Goal: Information Seeking & Learning: Learn about a topic

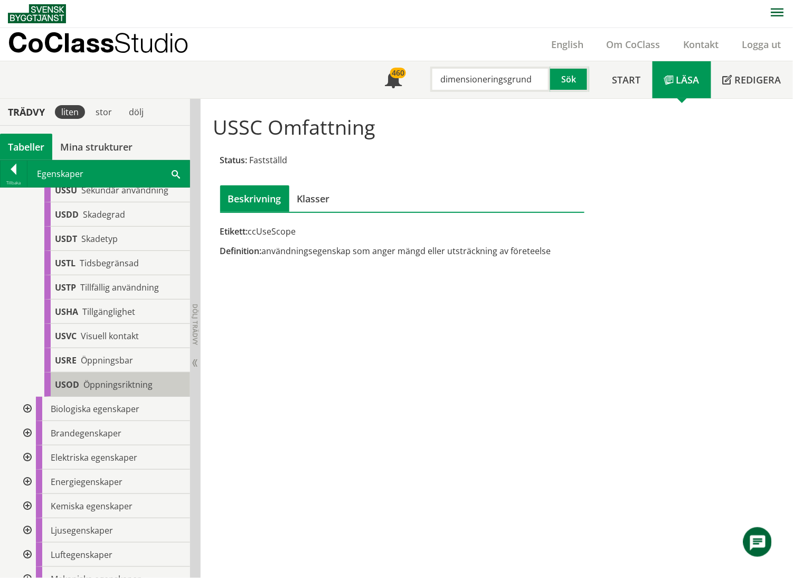
scroll to position [915, 0]
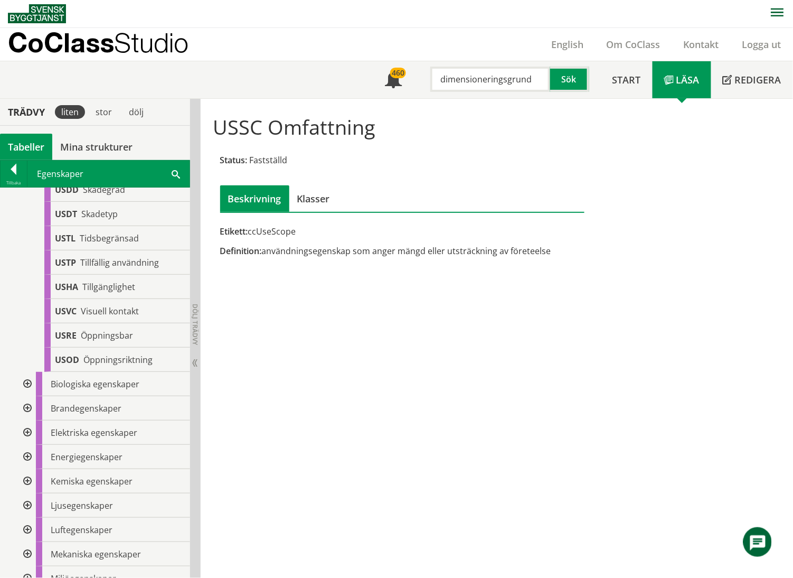
click at [24, 420] on div at bounding box center [26, 408] width 19 height 24
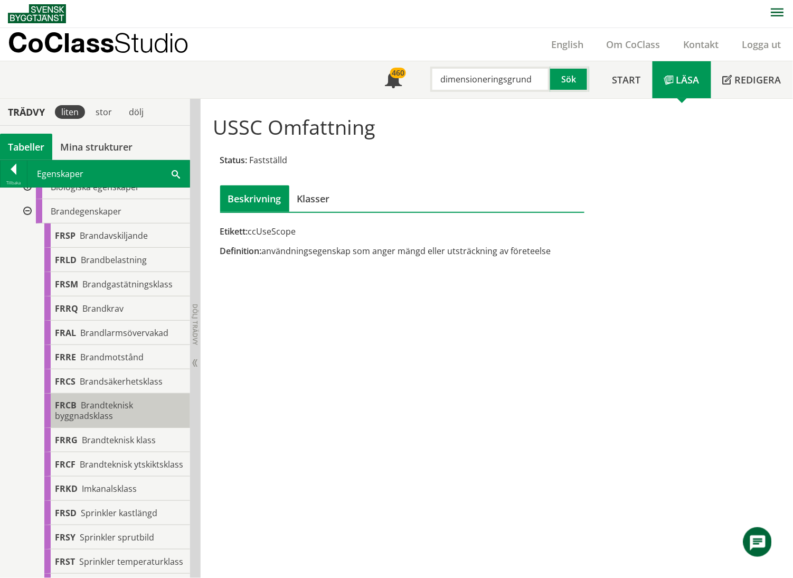
scroll to position [1197, 0]
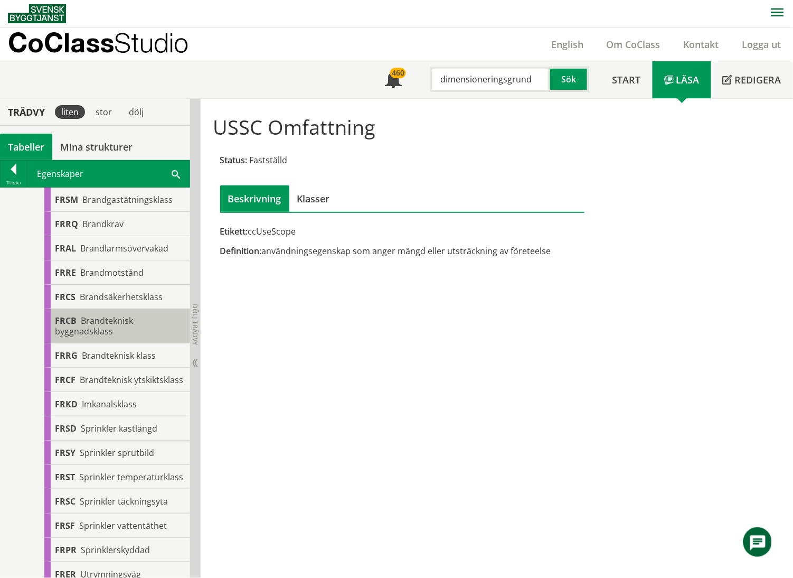
click at [100, 337] on span "Brandteknisk byggnadsklass" at bounding box center [94, 326] width 78 height 22
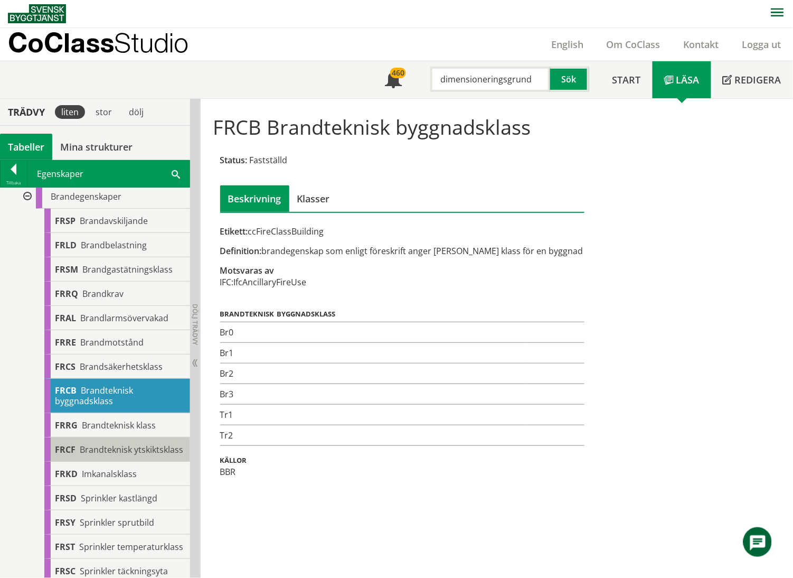
scroll to position [1126, 0]
click at [28, 209] on div at bounding box center [26, 197] width 19 height 24
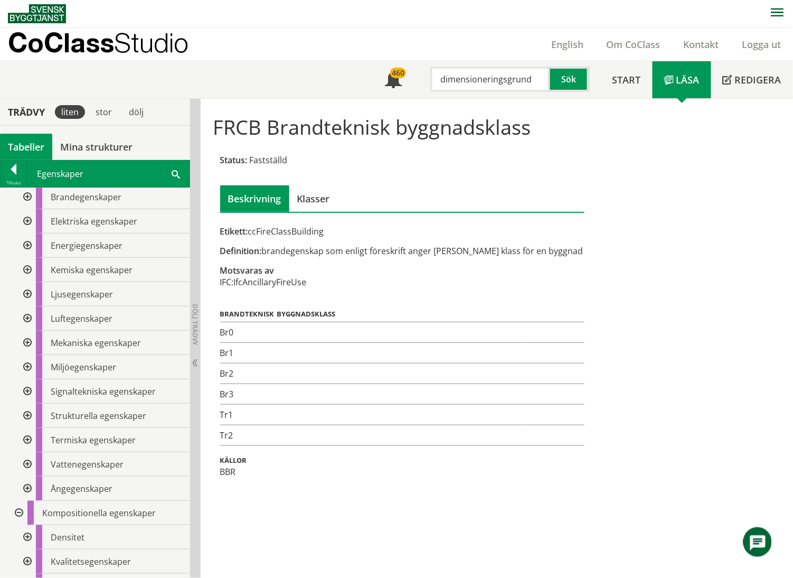
click at [24, 428] on div at bounding box center [26, 415] width 19 height 24
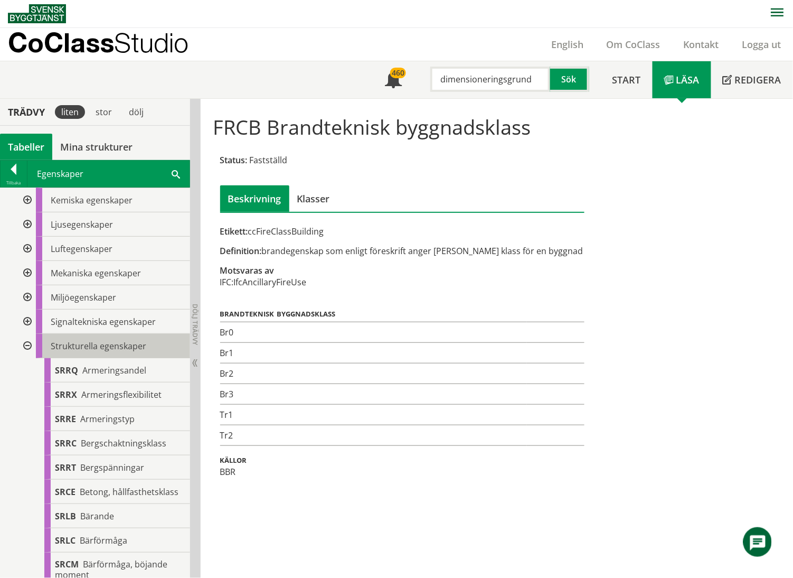
scroll to position [1197, 0]
click at [28, 357] on div at bounding box center [26, 345] width 19 height 24
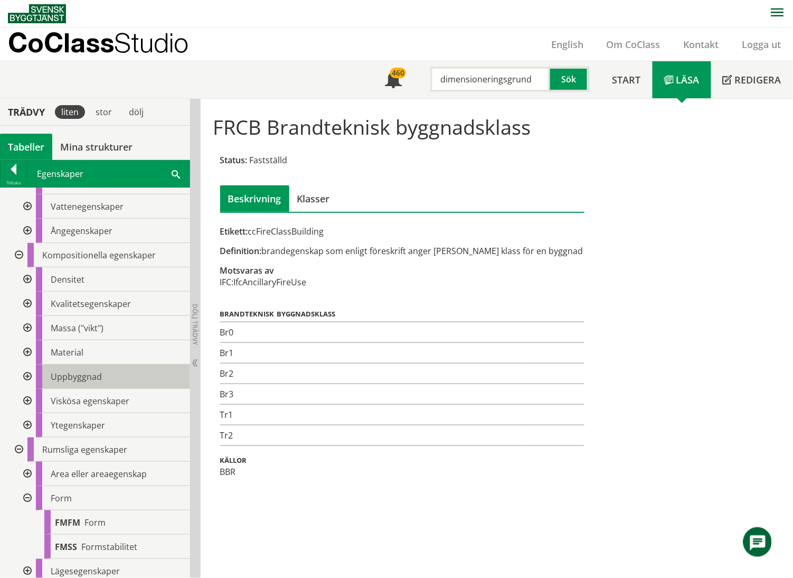
scroll to position [1408, 0]
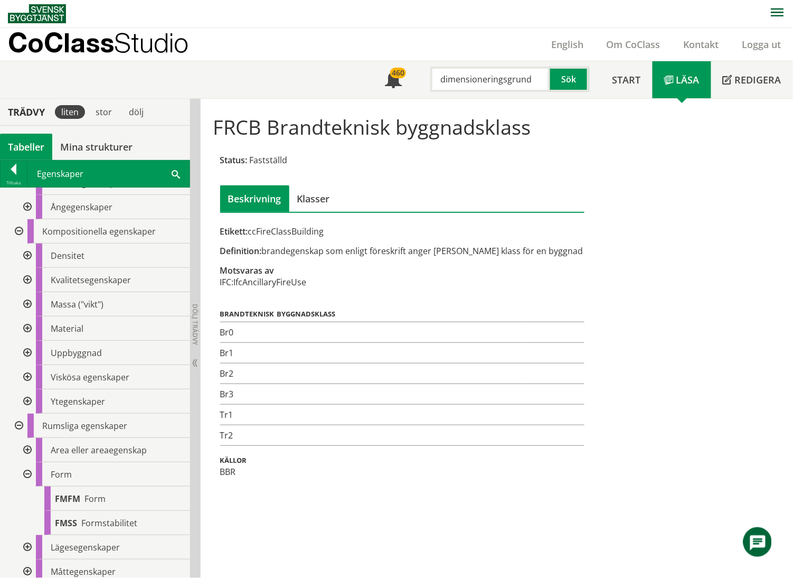
click at [26, 365] on div at bounding box center [26, 353] width 19 height 24
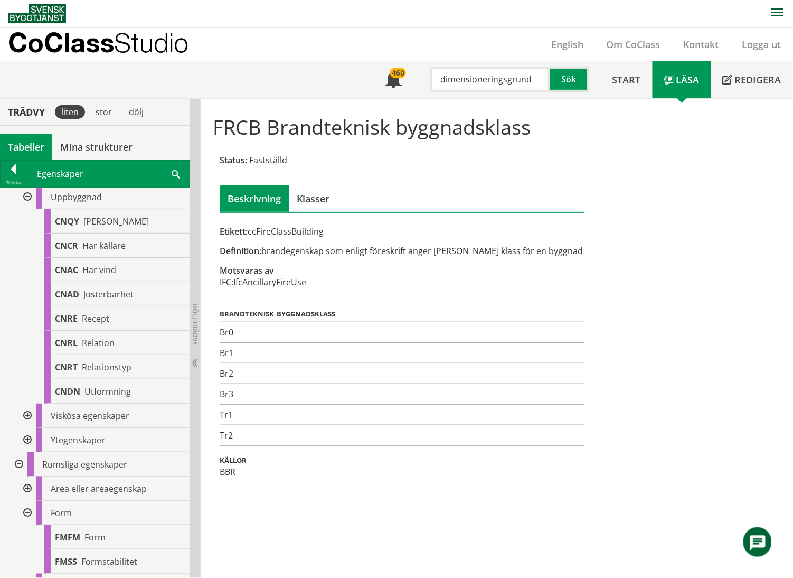
scroll to position [1479, 0]
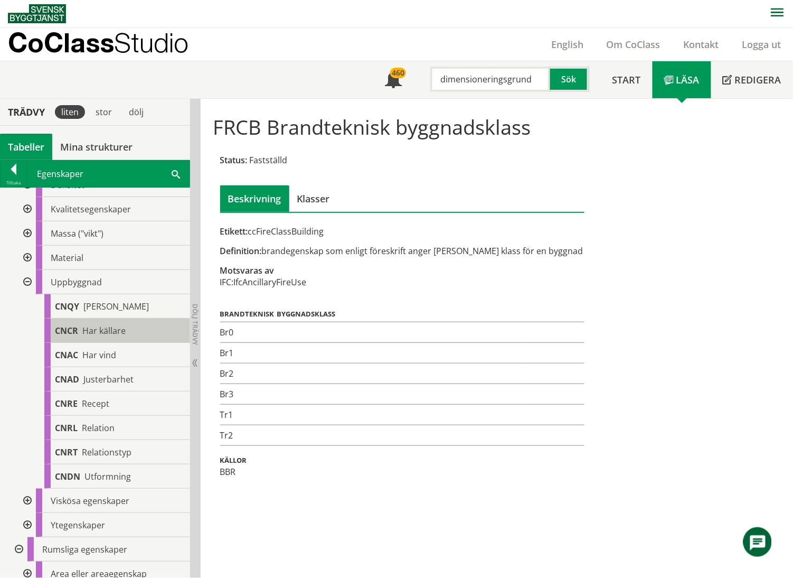
click at [107, 336] on span "Har källare" at bounding box center [103, 331] width 43 height 12
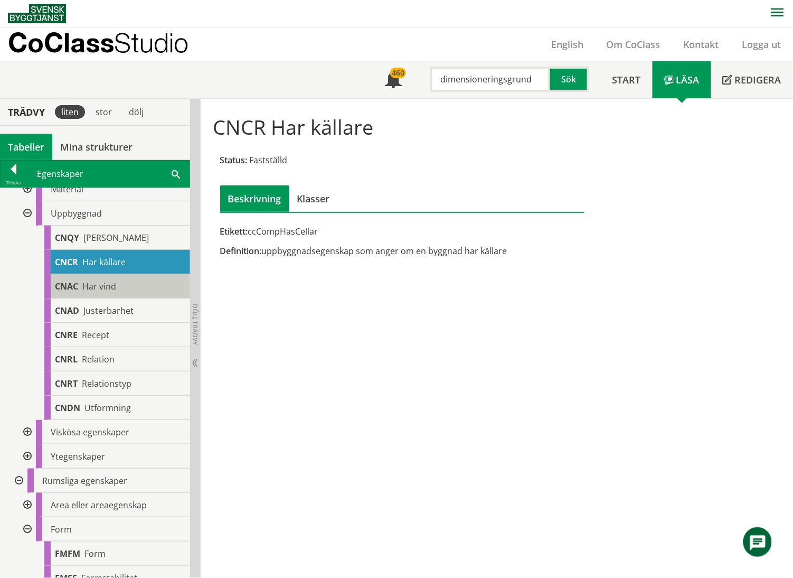
scroll to position [1690, 0]
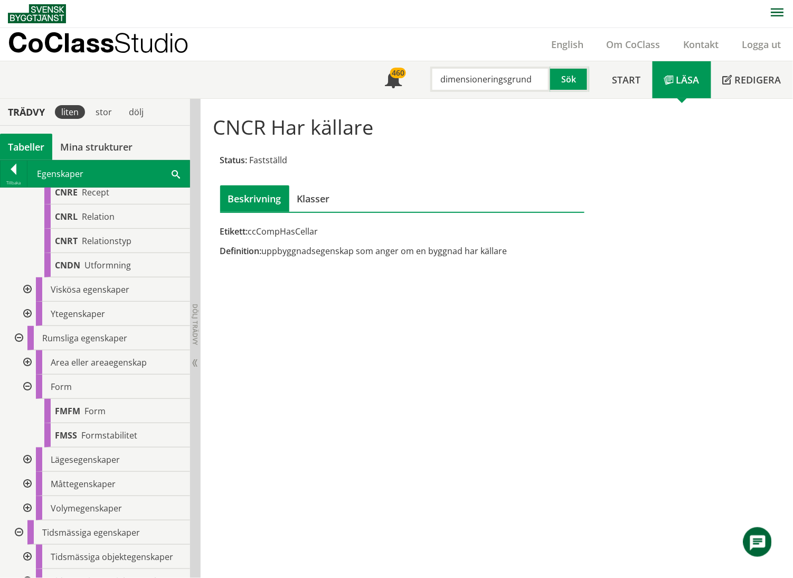
click at [30, 326] on div at bounding box center [26, 314] width 19 height 24
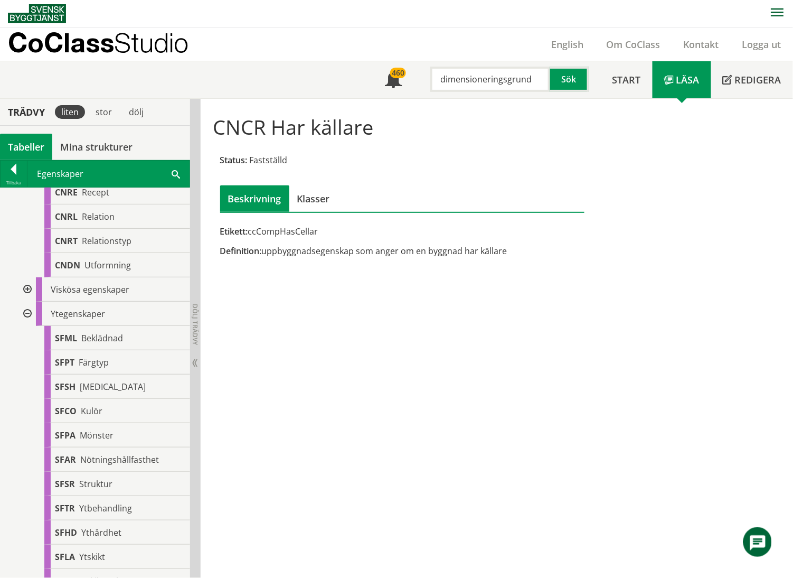
click at [27, 326] on div at bounding box center [26, 314] width 19 height 24
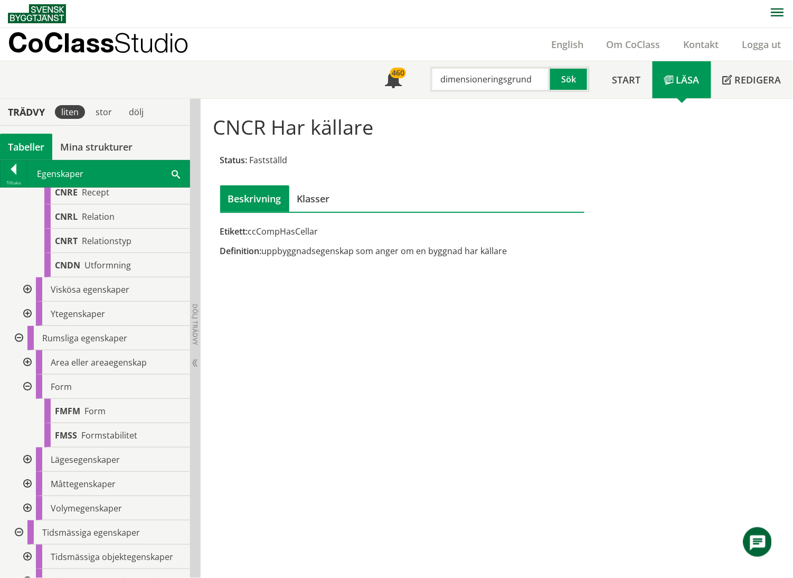
click at [28, 496] on div at bounding box center [26, 484] width 19 height 24
click at [29, 496] on div at bounding box center [26, 484] width 19 height 24
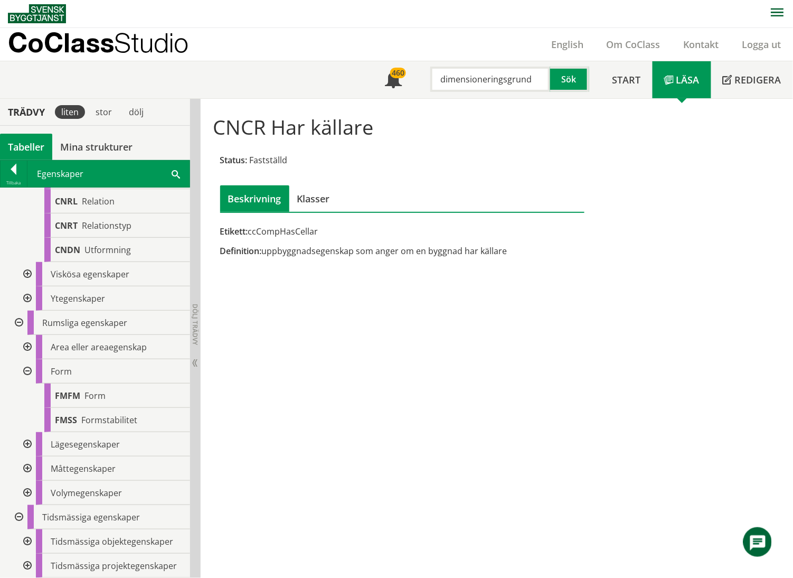
click at [26, 493] on div at bounding box center [26, 493] width 19 height 24
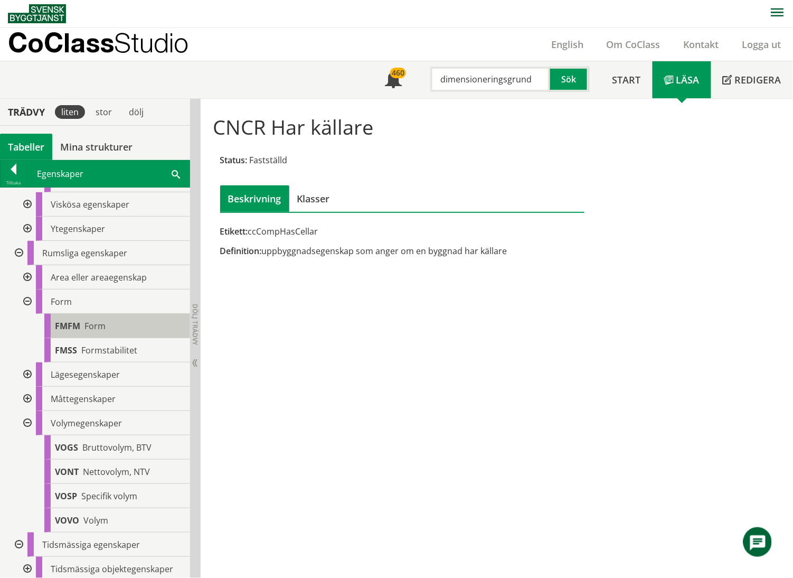
scroll to position [1682, 0]
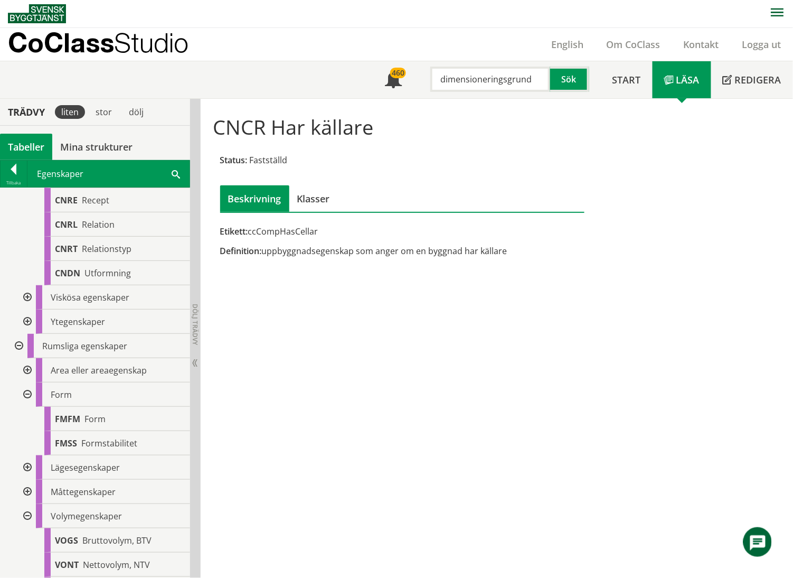
click at [30, 528] on div at bounding box center [26, 516] width 19 height 24
click at [28, 382] on div at bounding box center [26, 370] width 19 height 24
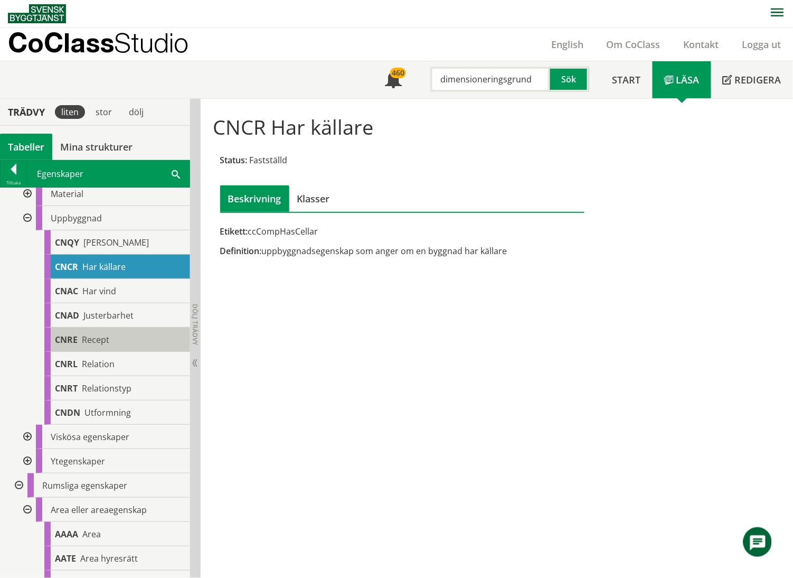
scroll to position [1541, 0]
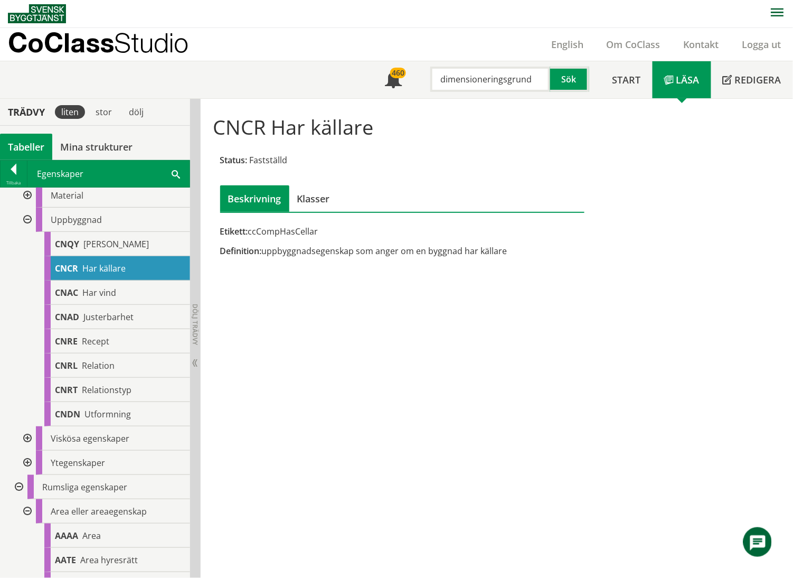
click at [28, 523] on div at bounding box center [26, 511] width 19 height 24
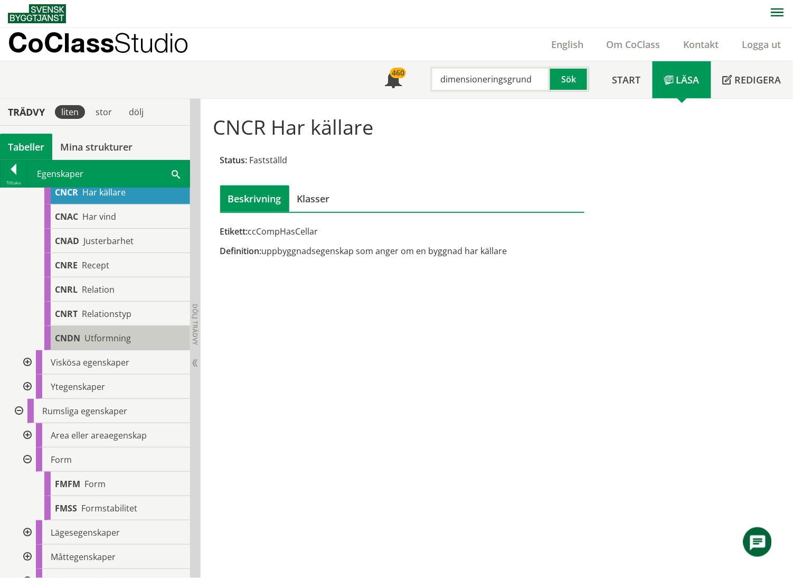
scroll to position [1726, 0]
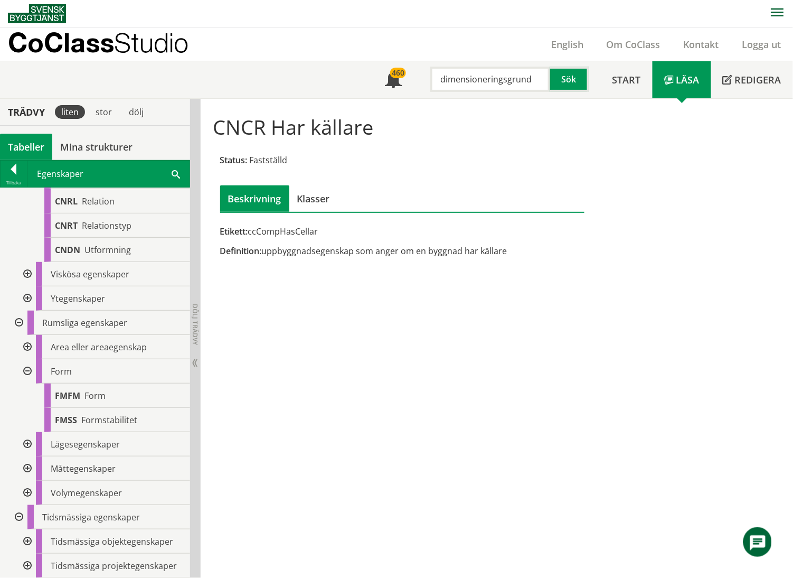
click at [26, 490] on div at bounding box center [26, 493] width 19 height 24
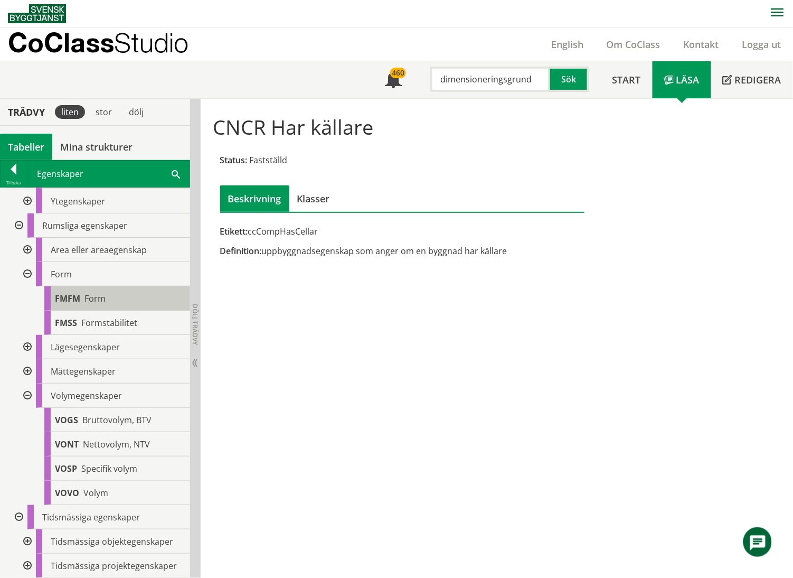
scroll to position [1823, 0]
click at [26, 397] on div at bounding box center [26, 395] width 19 height 24
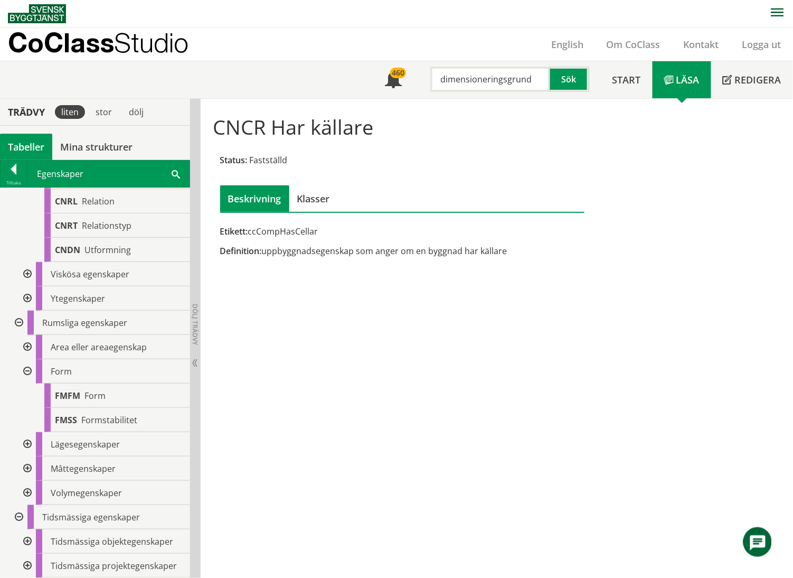
click at [27, 541] on div at bounding box center [26, 541] width 19 height 24
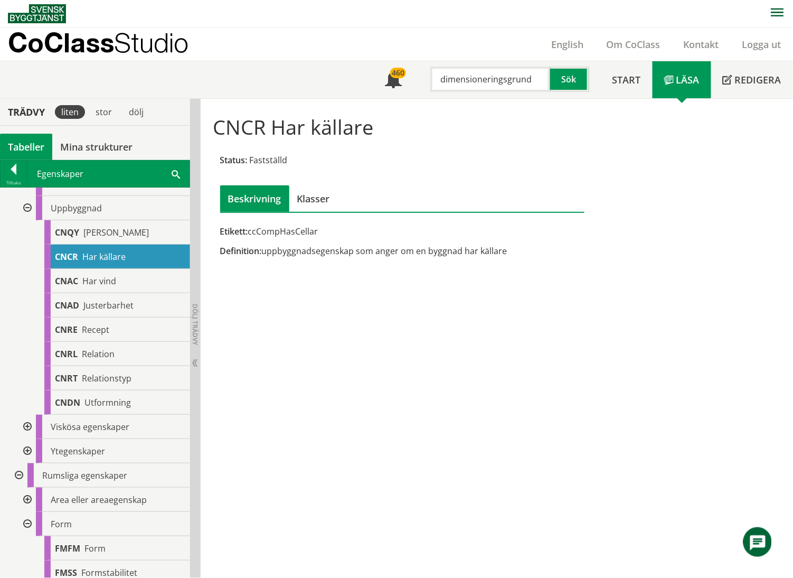
scroll to position [1482, 0]
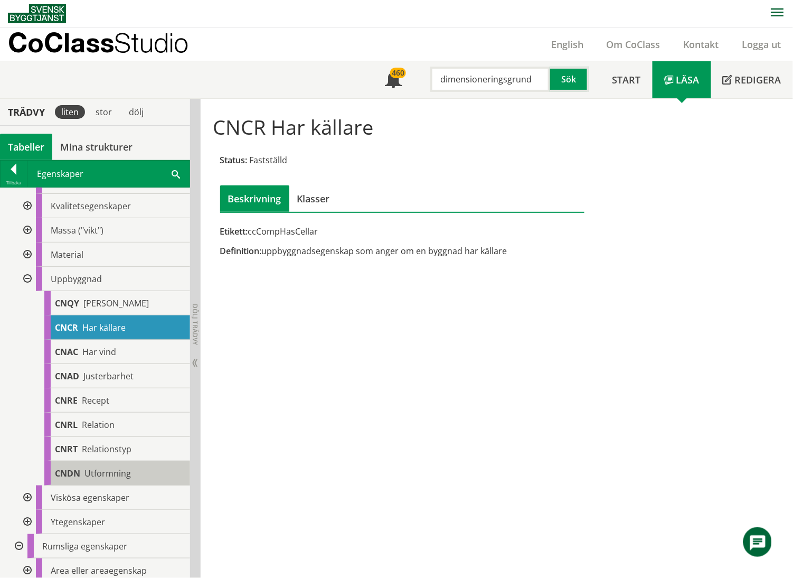
click at [106, 479] on span "Utformning" at bounding box center [107, 473] width 46 height 12
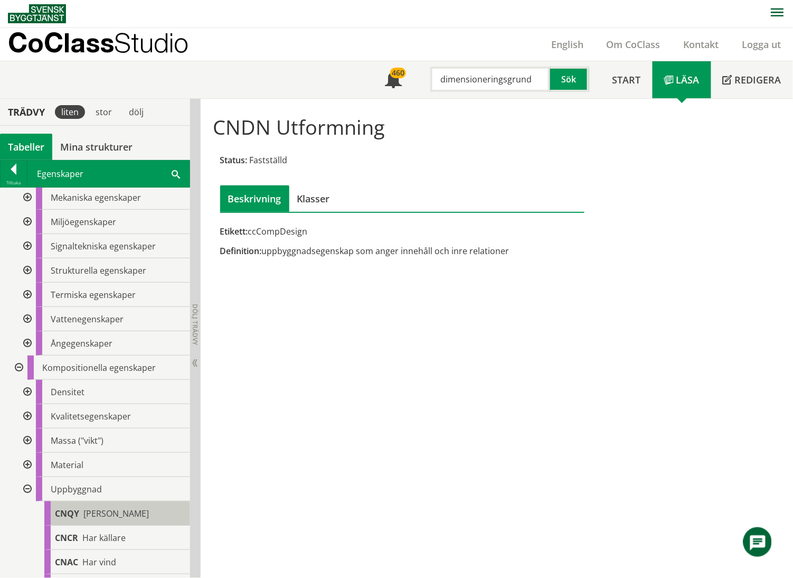
scroll to position [1270, 0]
click at [24, 478] on div at bounding box center [26, 466] width 19 height 24
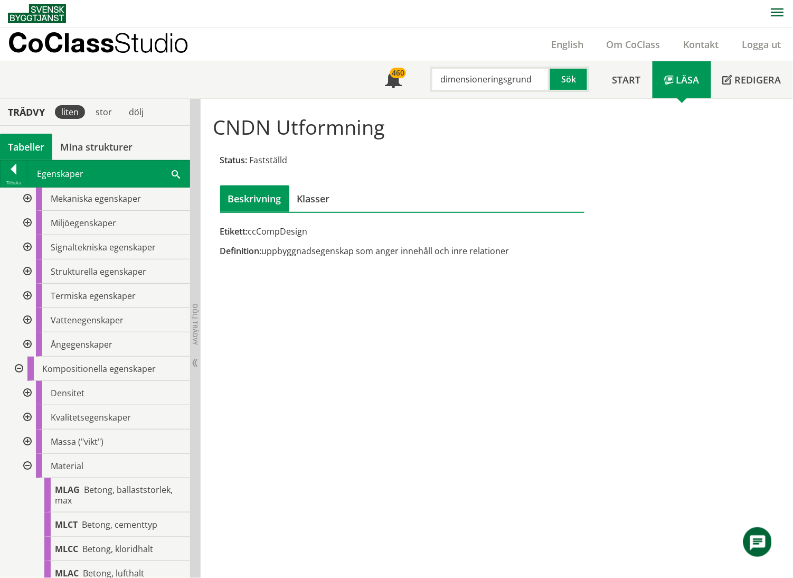
click at [26, 478] on div at bounding box center [26, 466] width 19 height 24
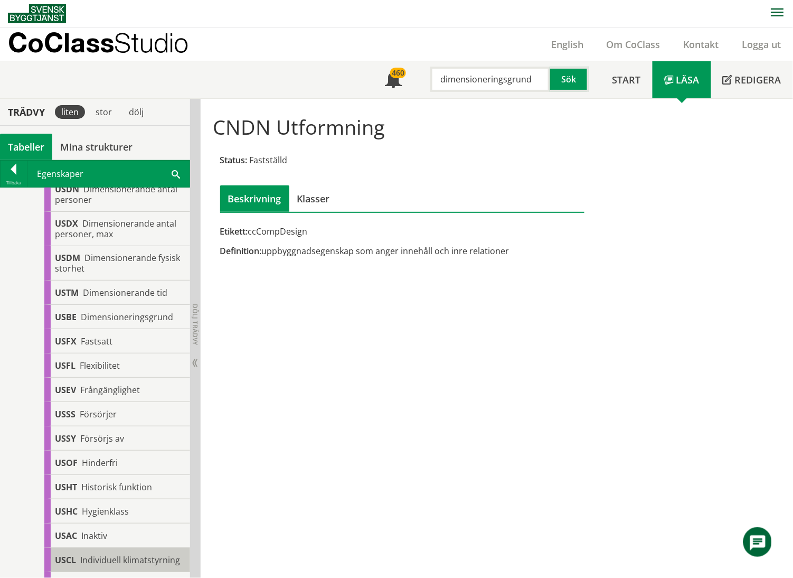
scroll to position [0, 0]
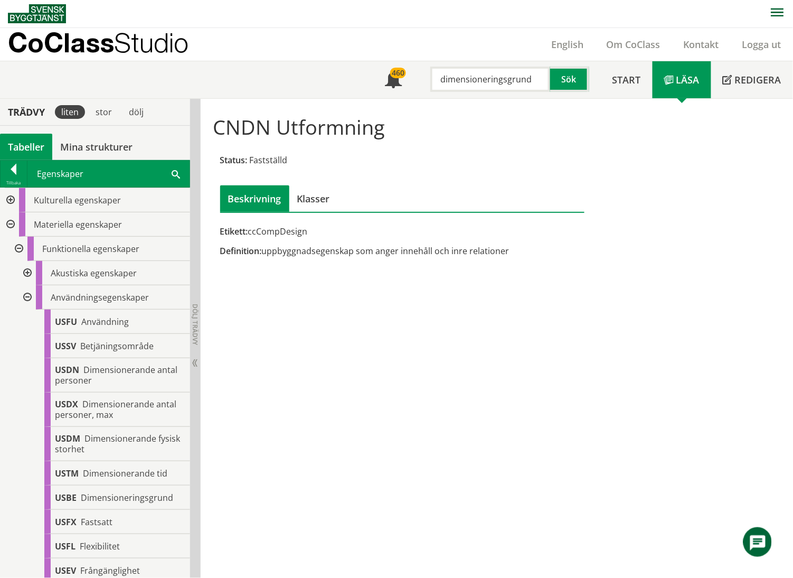
click at [9, 201] on div at bounding box center [9, 200] width 19 height 24
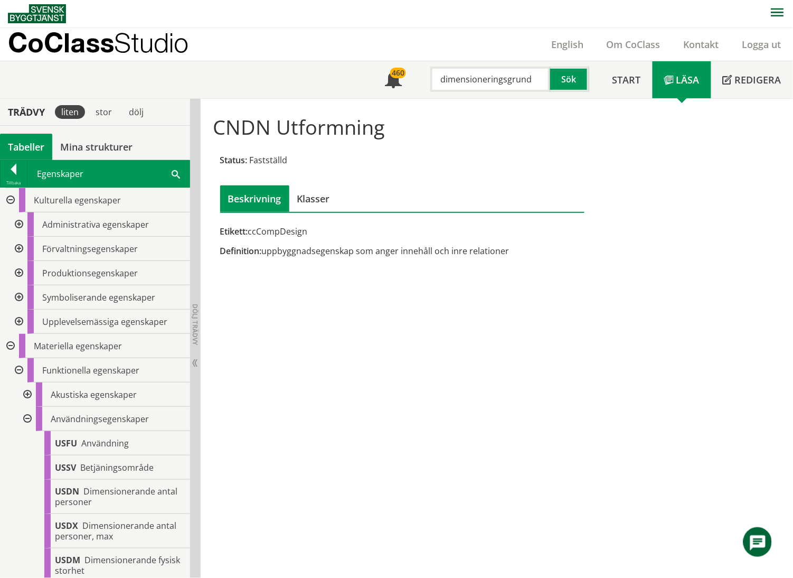
click at [18, 248] on div at bounding box center [17, 249] width 19 height 24
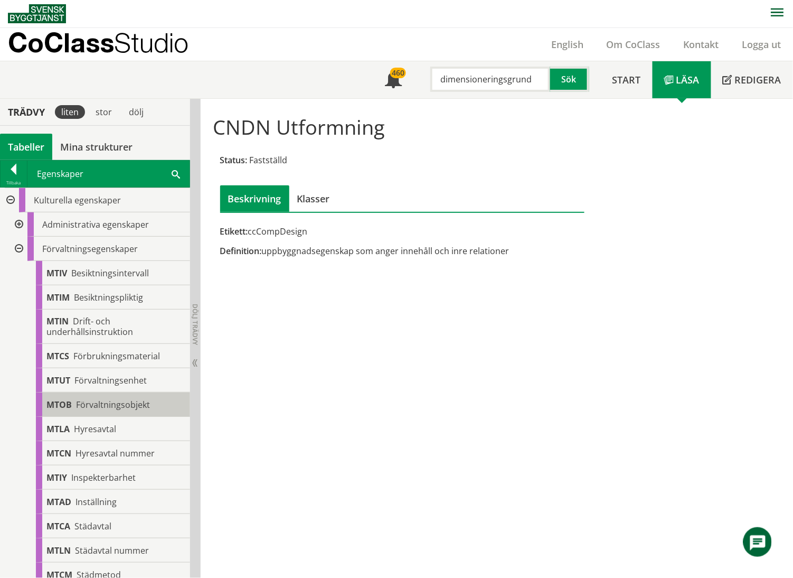
click at [115, 403] on span "Förvaltningsobjekt" at bounding box center [113, 405] width 74 height 12
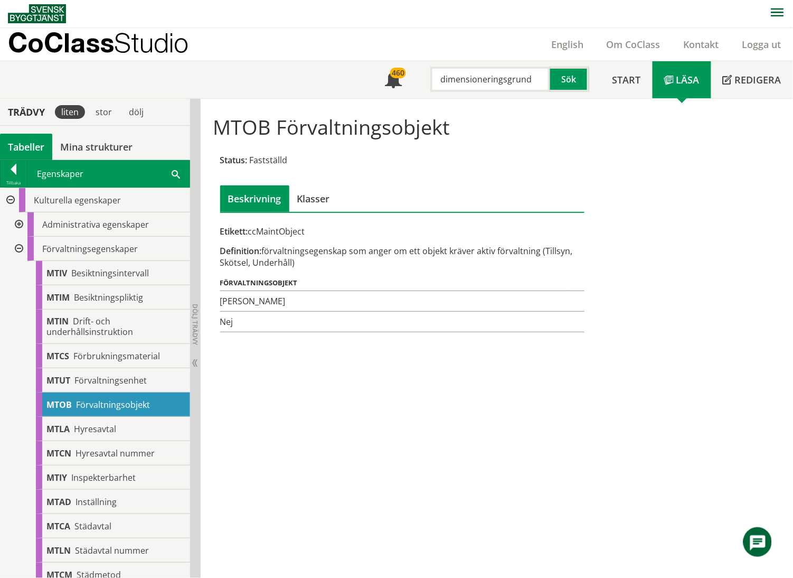
click at [17, 247] on div at bounding box center [17, 249] width 19 height 24
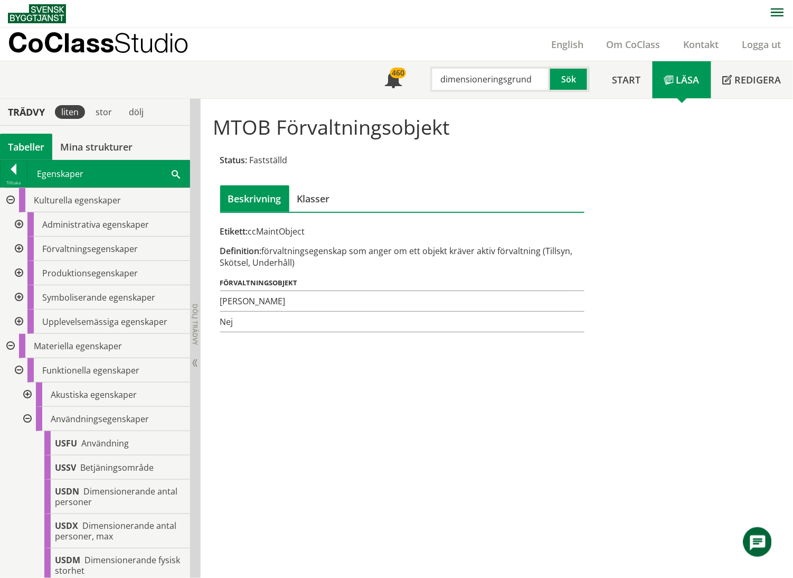
click at [20, 224] on div at bounding box center [17, 224] width 19 height 24
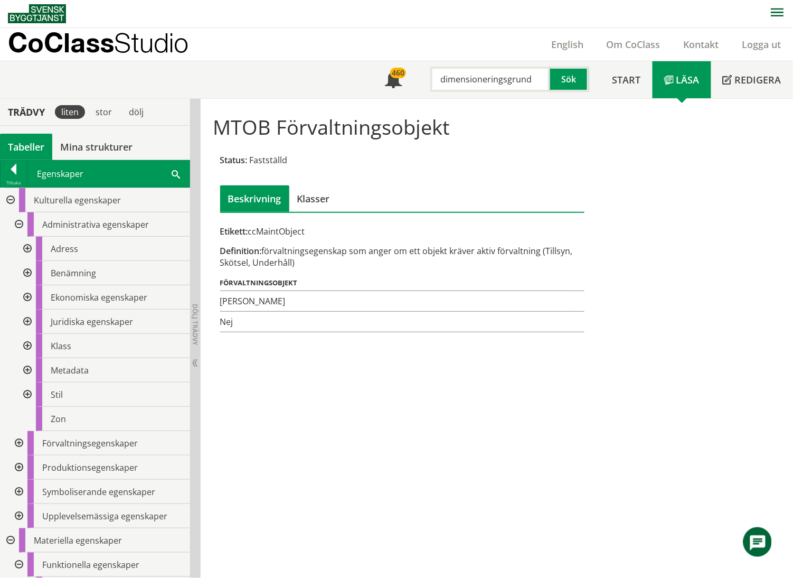
click at [26, 271] on div at bounding box center [26, 273] width 19 height 24
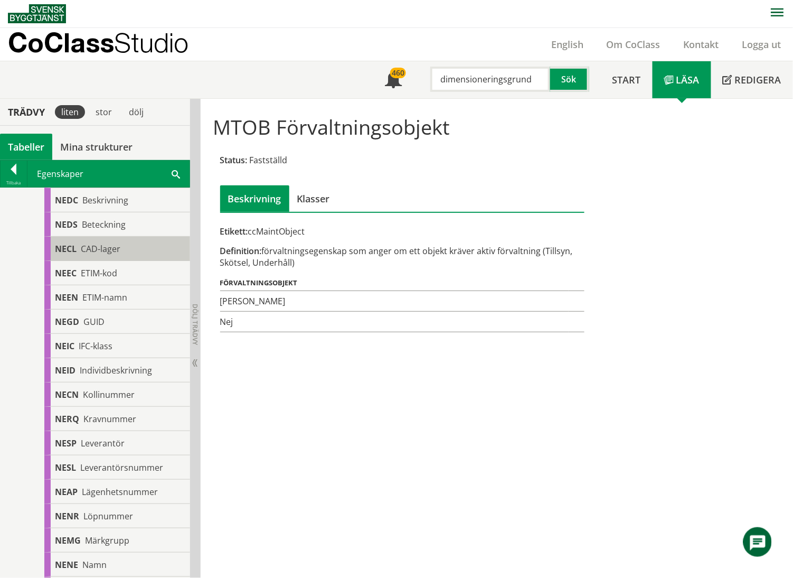
scroll to position [281, 0]
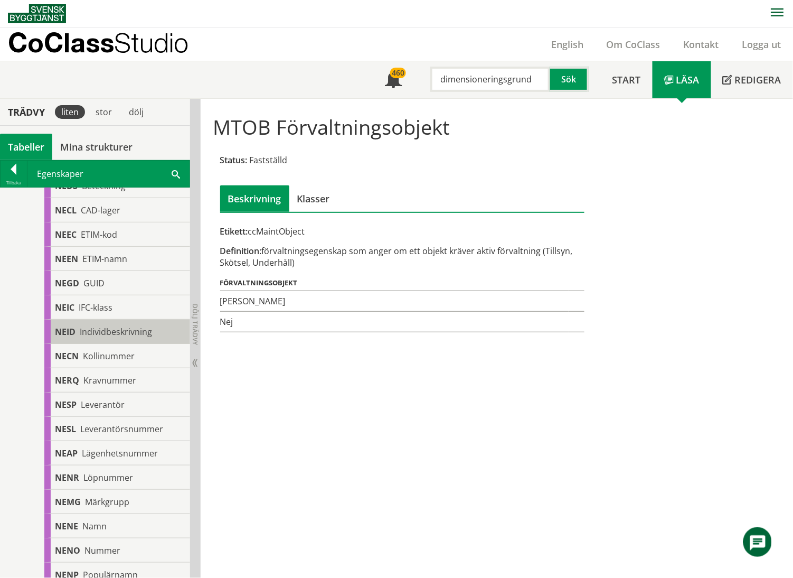
click at [117, 330] on span "Individbeskrivning" at bounding box center [116, 332] width 72 height 12
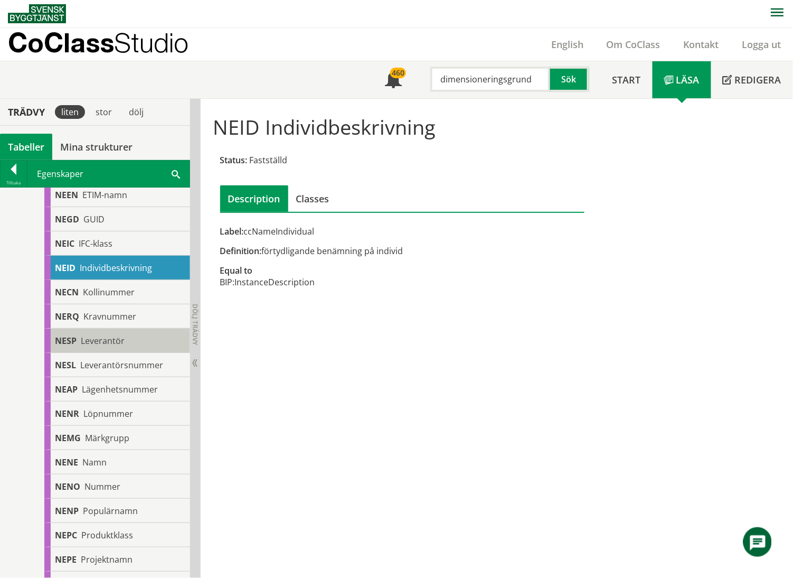
scroll to position [422, 0]
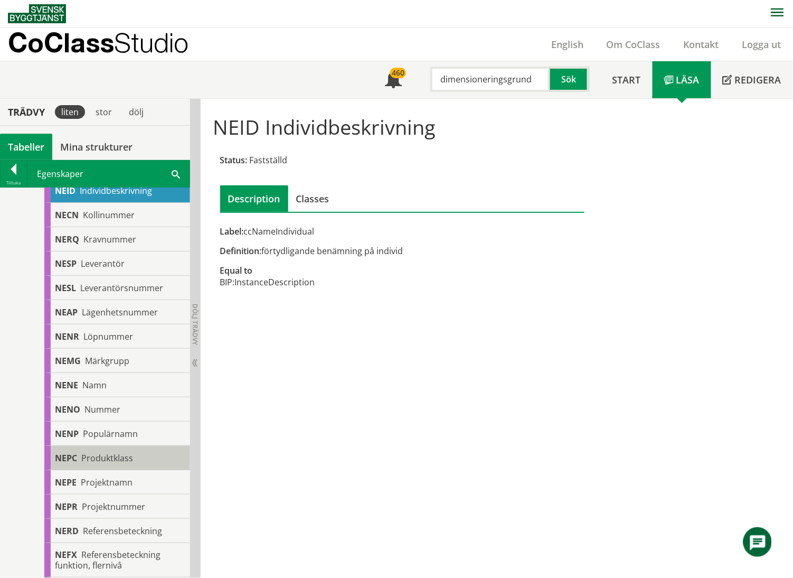
click at [125, 461] on span "Produktklass" at bounding box center [107, 458] width 52 height 12
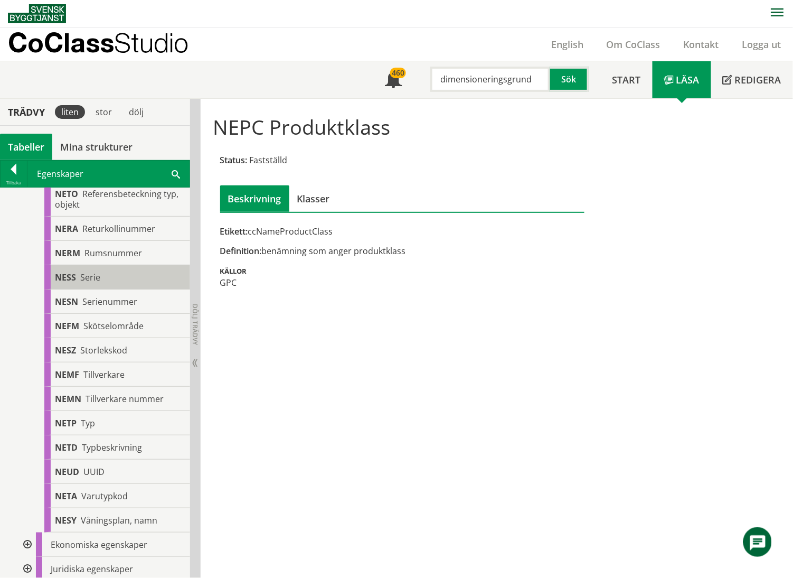
scroll to position [1267, 0]
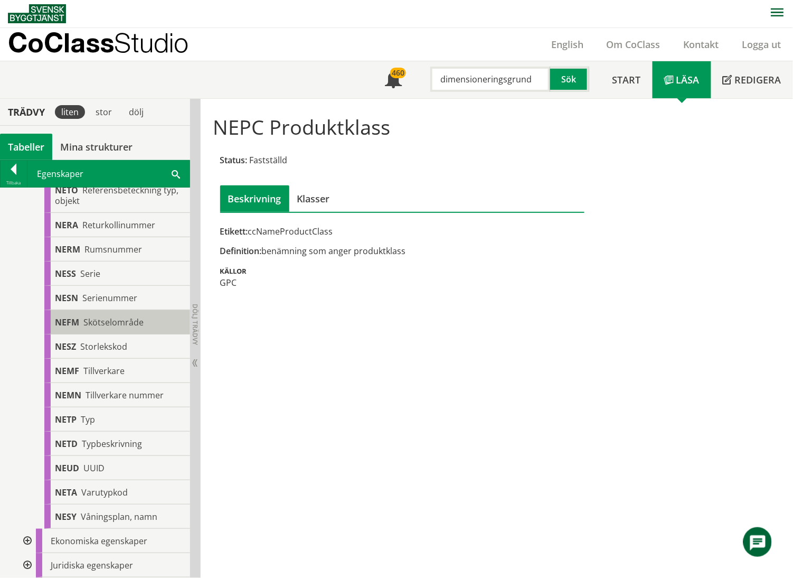
click at [116, 322] on span "Skötselområde" at bounding box center [113, 322] width 60 height 12
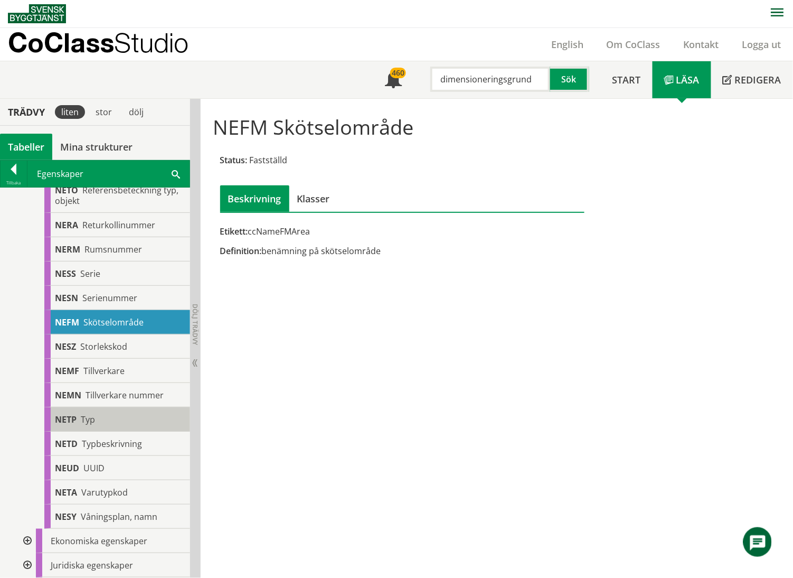
click at [109, 425] on div "NETP Typ" at bounding box center [117, 419] width 146 height 24
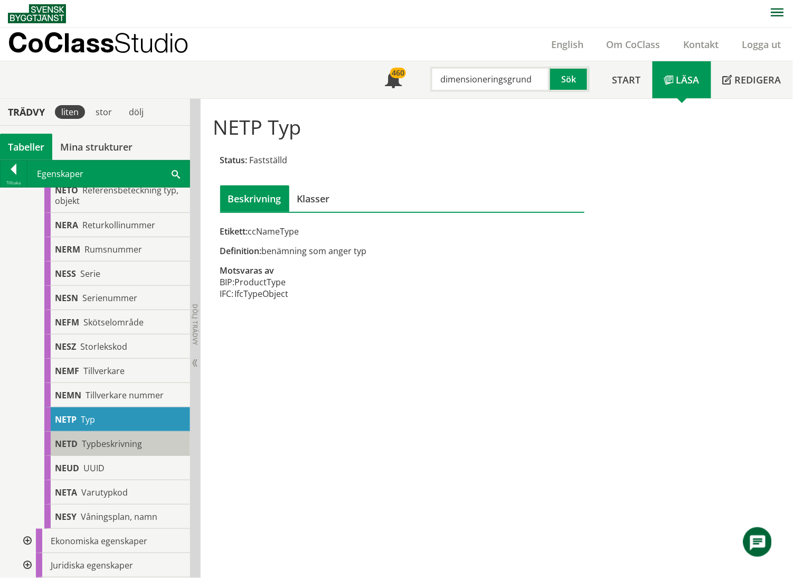
click at [115, 446] on span "Typbeskrivning" at bounding box center [112, 444] width 60 height 12
click at [119, 446] on span "Typbeskrivning" at bounding box center [112, 444] width 60 height 12
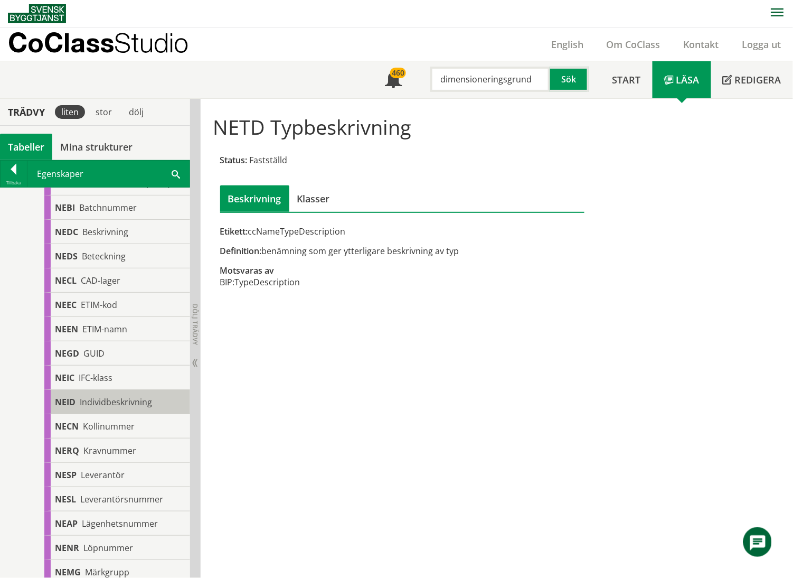
scroll to position [281, 0]
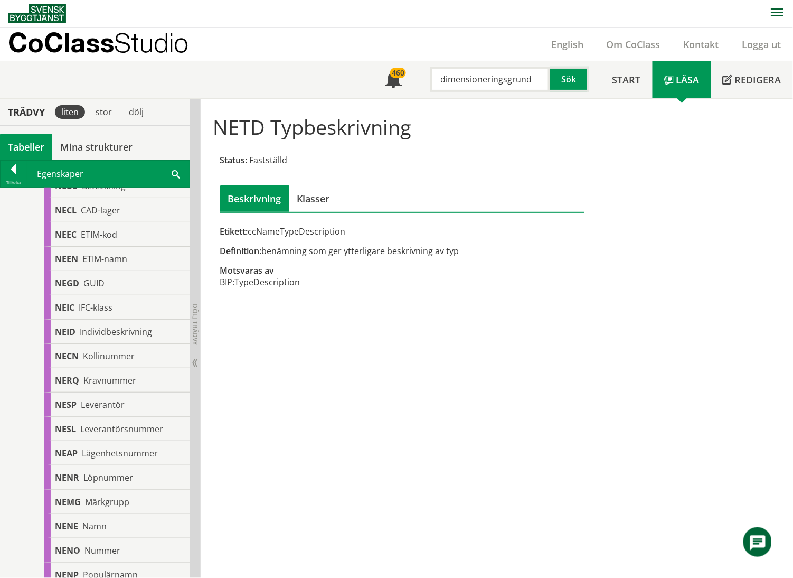
click at [23, 142] on div "Tabeller" at bounding box center [26, 147] width 52 height 26
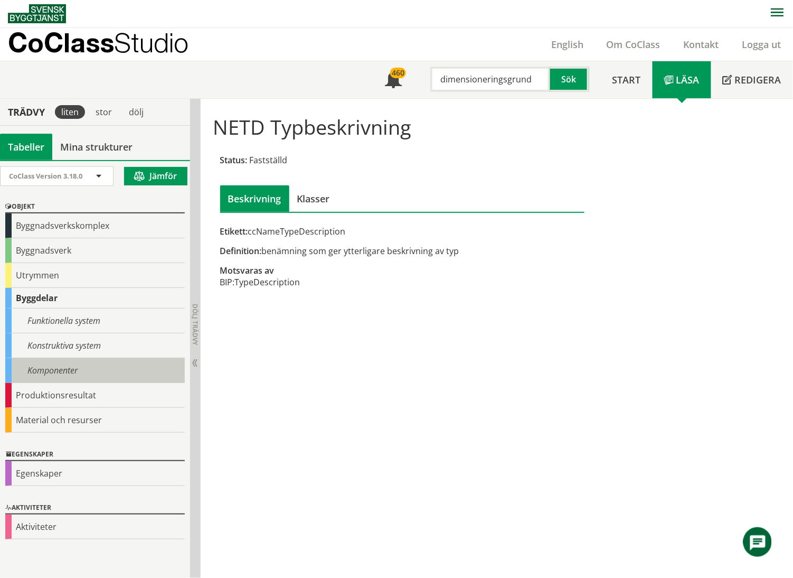
click at [57, 374] on div "Komponenter" at bounding box center [95, 370] width 180 height 25
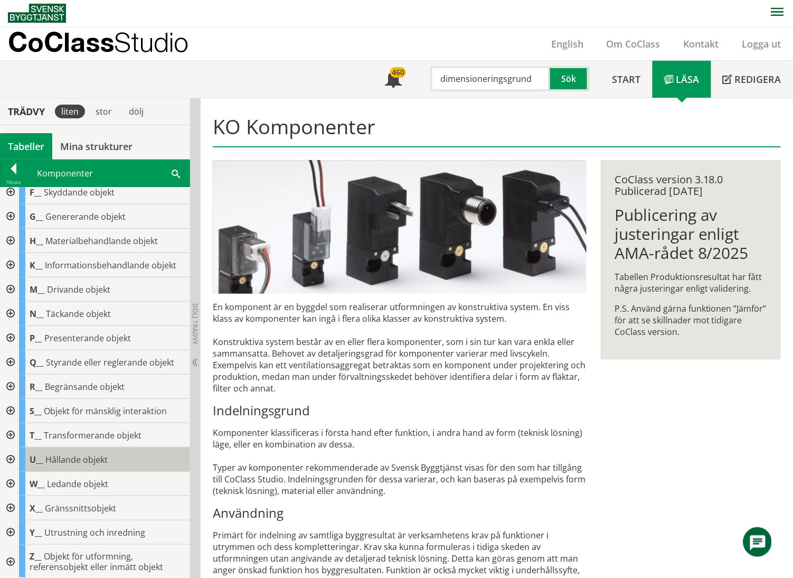
scroll to position [81, 0]
click at [7, 527] on div at bounding box center [9, 531] width 19 height 24
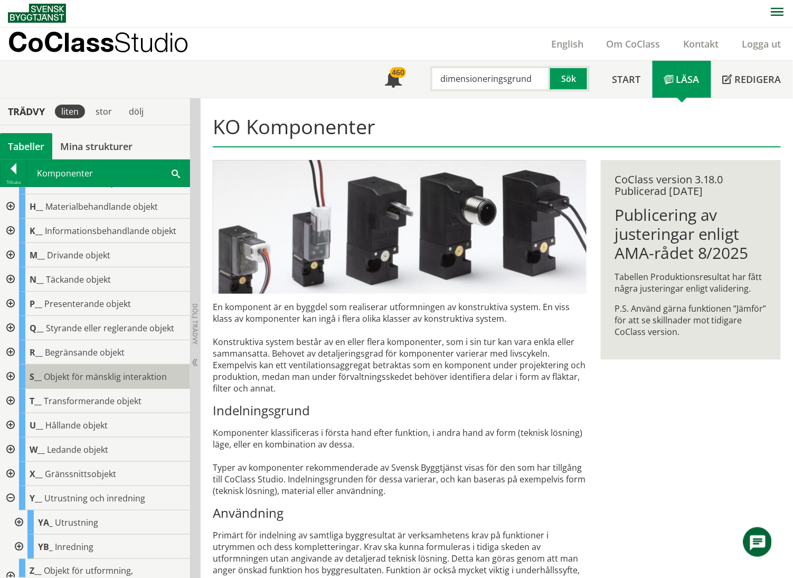
scroll to position [130, 0]
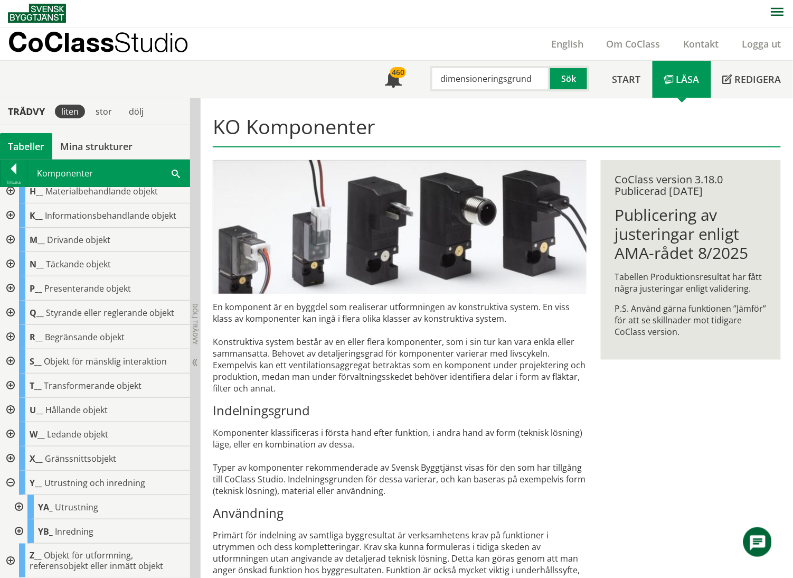
click at [16, 527] on div at bounding box center [17, 531] width 19 height 24
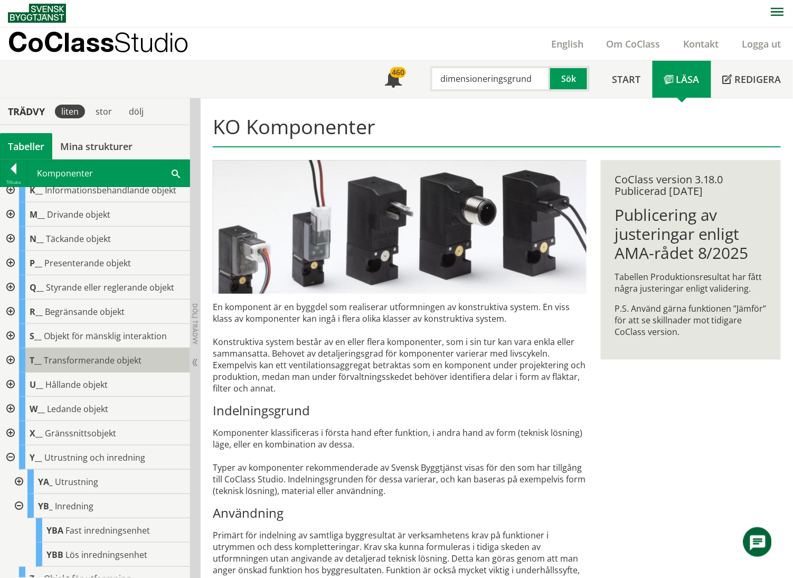
scroll to position [178, 0]
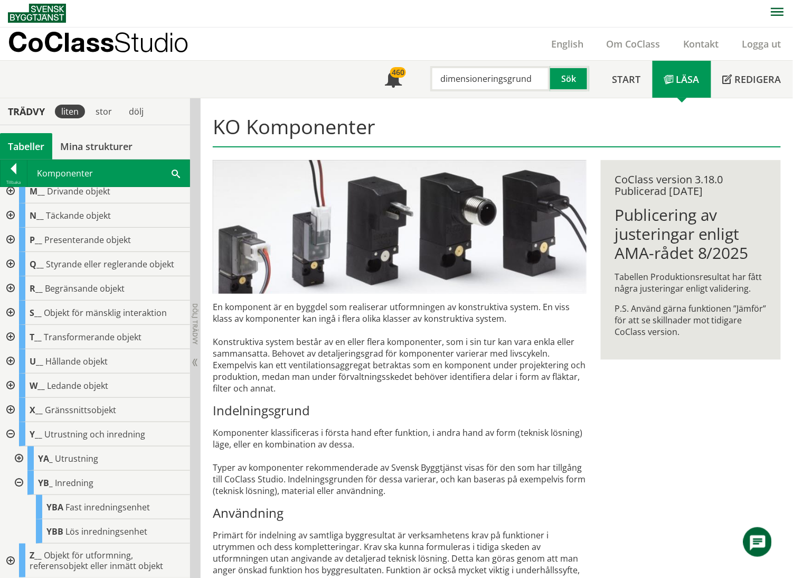
click at [28, 145] on div "Tabeller" at bounding box center [26, 146] width 52 height 26
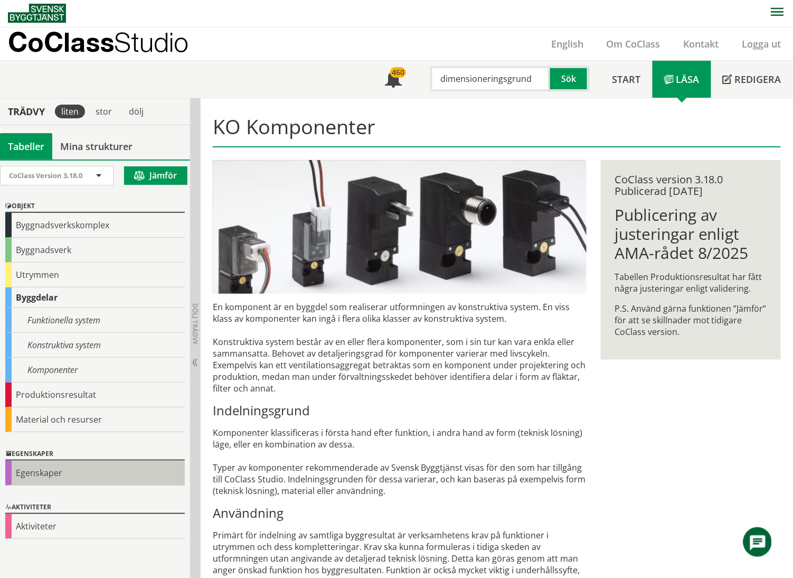
click at [77, 477] on div "Egenskaper" at bounding box center [95, 472] width 180 height 25
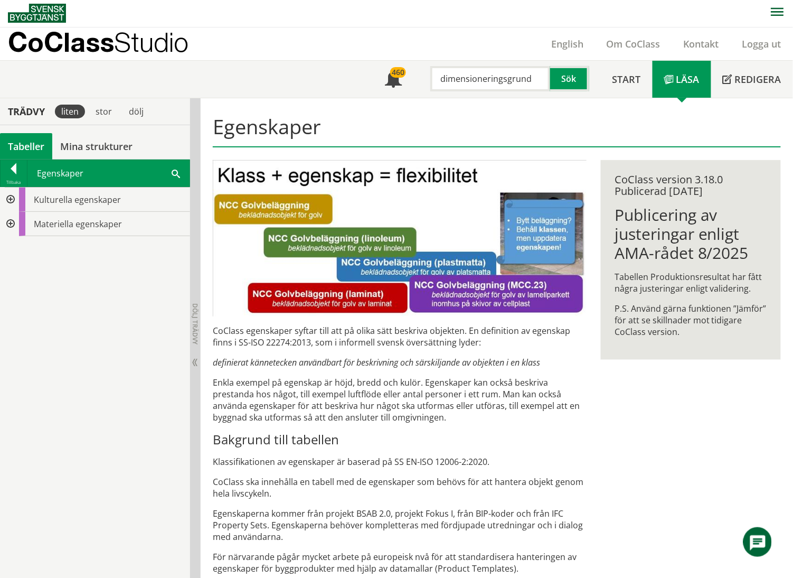
click at [12, 199] on div at bounding box center [9, 199] width 19 height 24
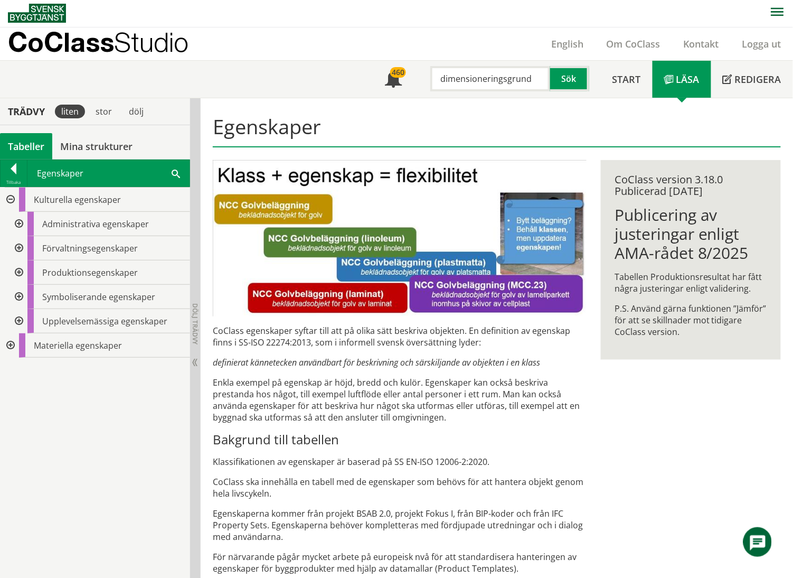
click at [18, 250] on div at bounding box center [17, 248] width 19 height 24
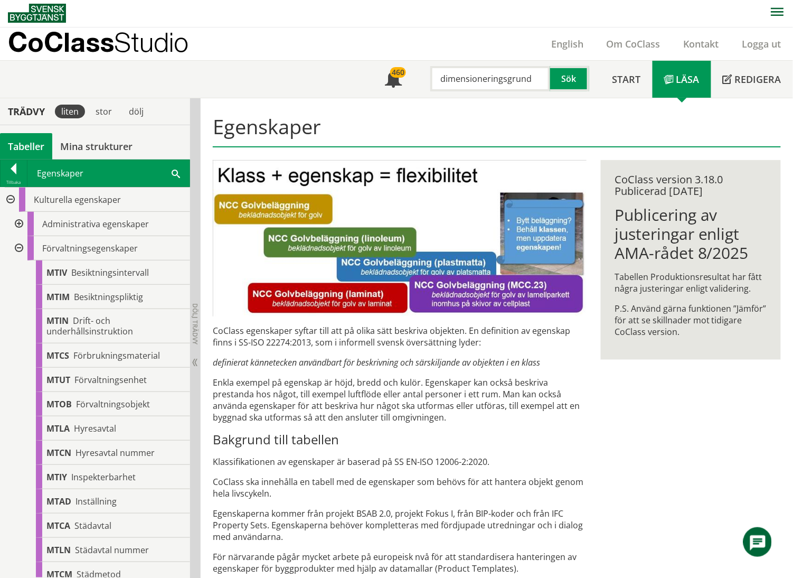
click at [15, 245] on div at bounding box center [17, 248] width 19 height 24
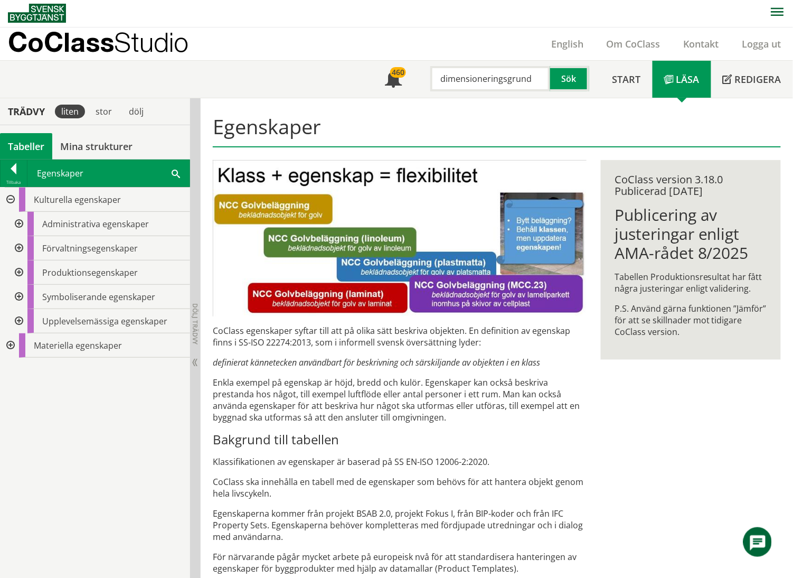
click at [20, 225] on div at bounding box center [17, 224] width 19 height 24
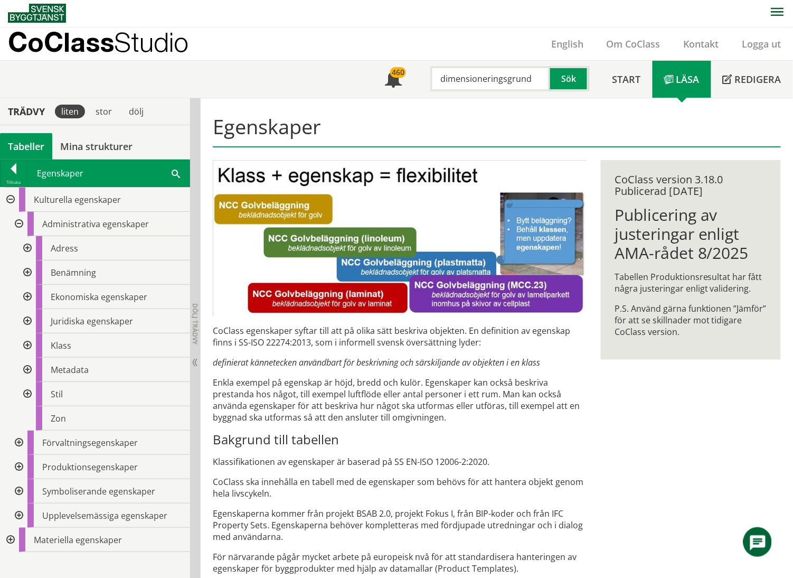
click at [26, 298] on div at bounding box center [26, 297] width 19 height 24
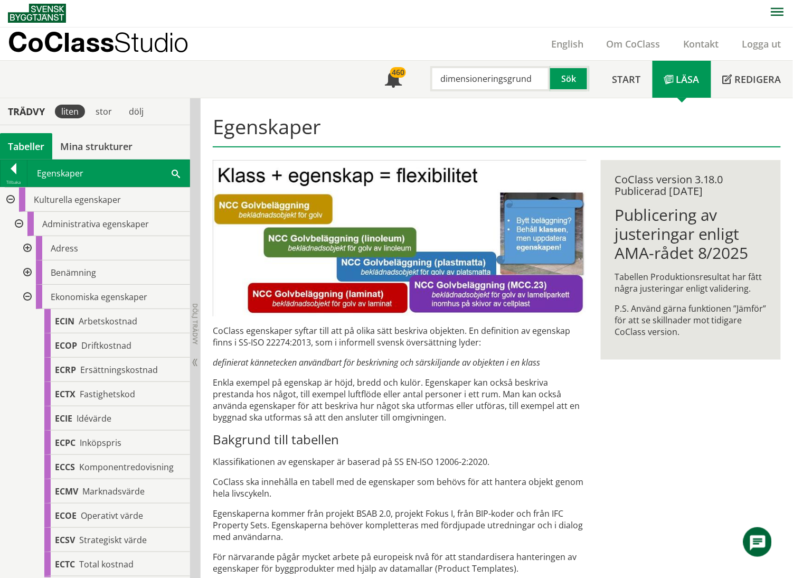
click at [30, 298] on div at bounding box center [26, 297] width 19 height 24
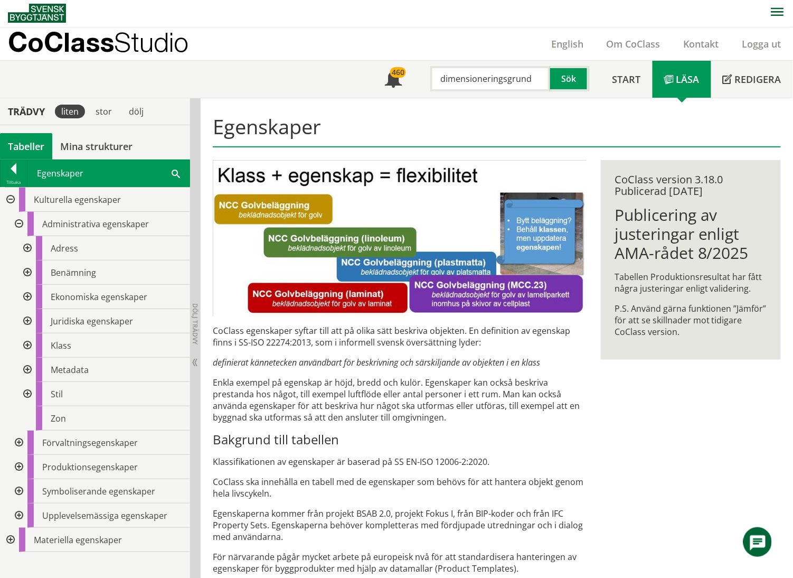
click at [29, 271] on div at bounding box center [26, 272] width 19 height 24
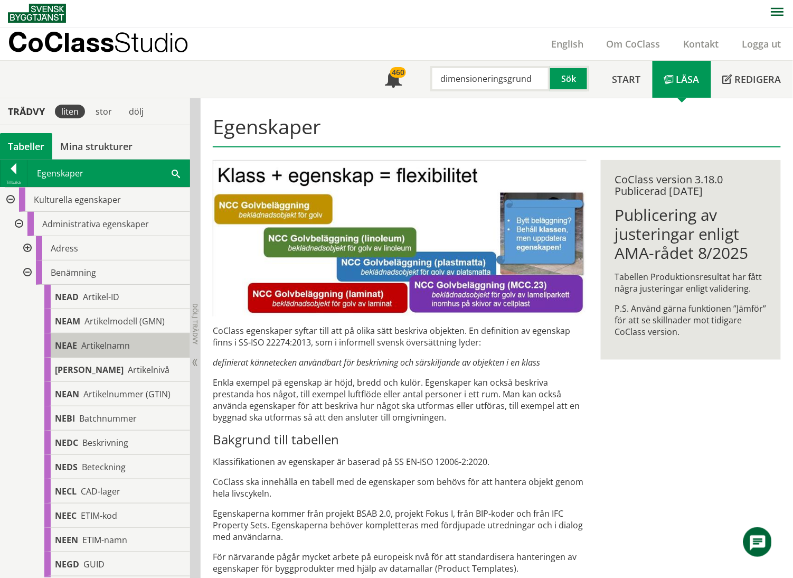
click at [113, 345] on span "Artikelnamn" at bounding box center [105, 346] width 49 height 12
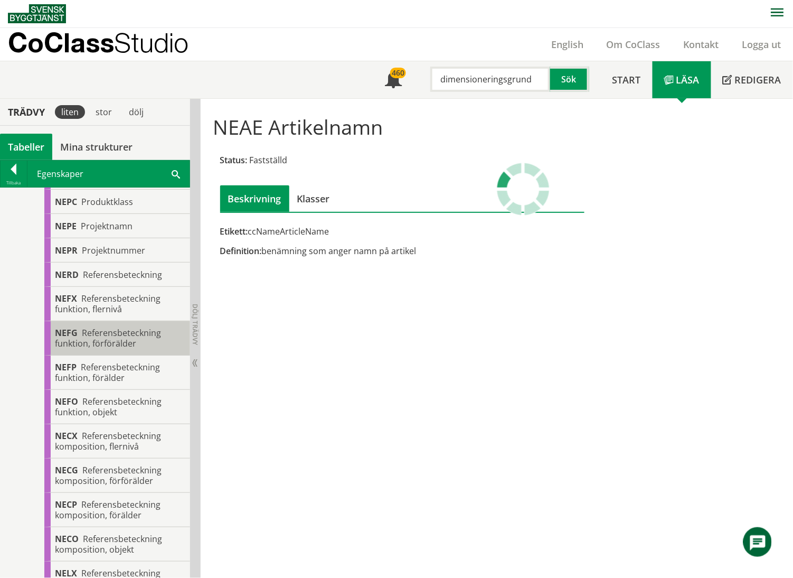
scroll to position [563, 0]
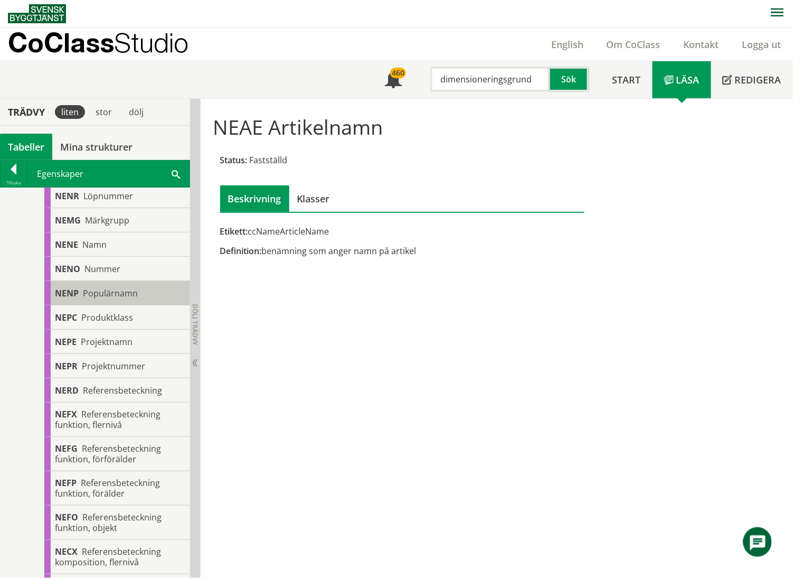
click at [118, 292] on span "Populärnamn" at bounding box center [110, 293] width 55 height 12
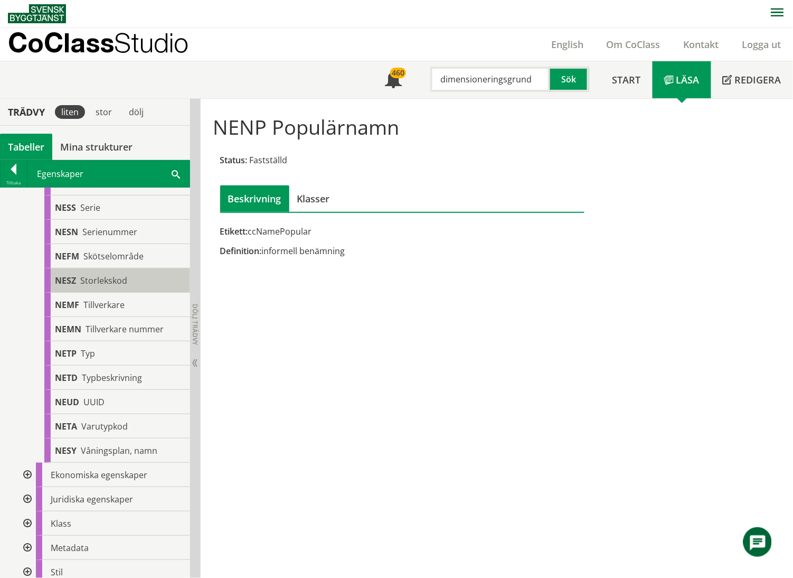
scroll to position [1408, 0]
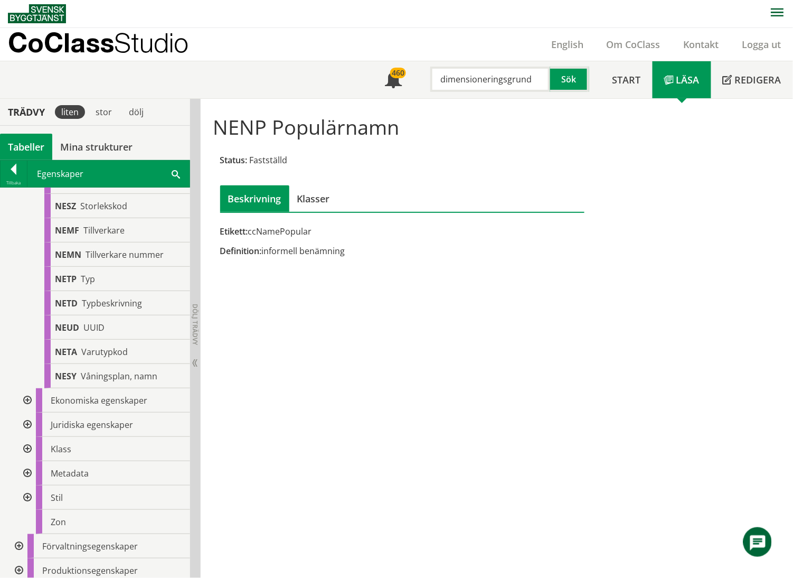
click at [28, 474] on div at bounding box center [26, 473] width 19 height 24
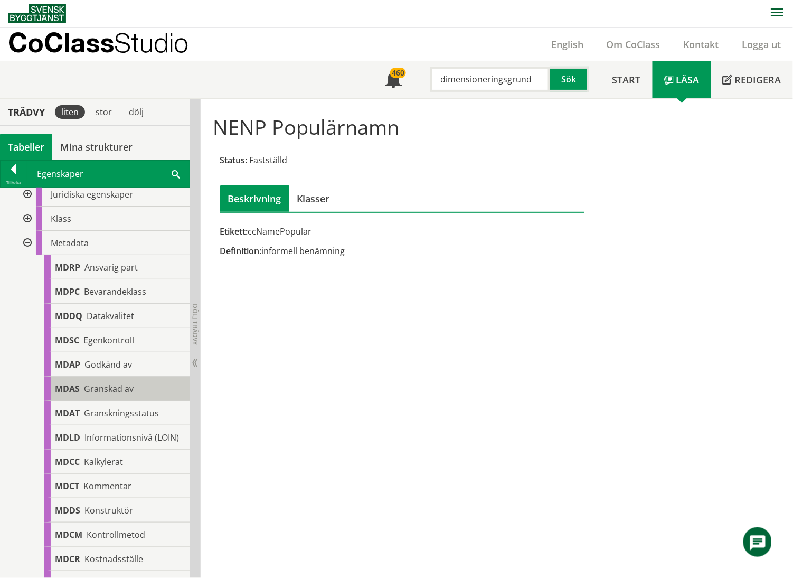
scroll to position [1619, 0]
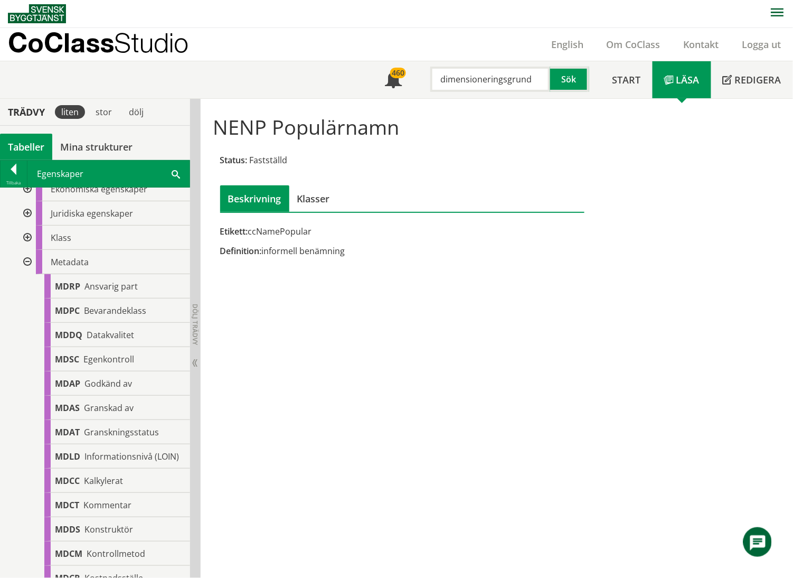
click at [26, 265] on div at bounding box center [26, 262] width 19 height 24
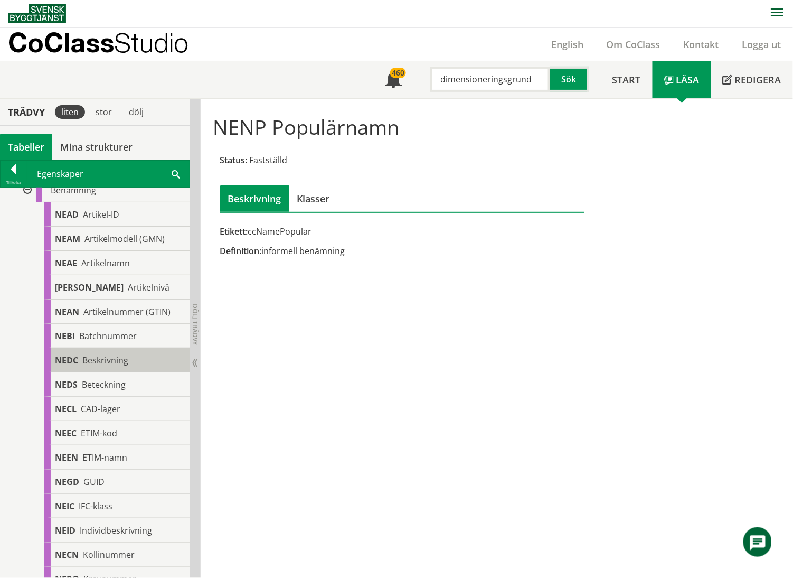
scroll to position [0, 0]
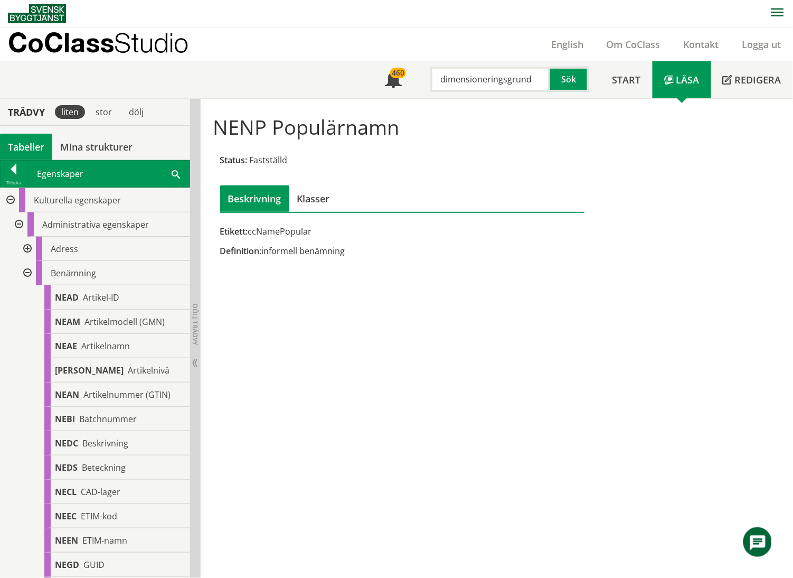
click at [30, 274] on div at bounding box center [26, 273] width 19 height 24
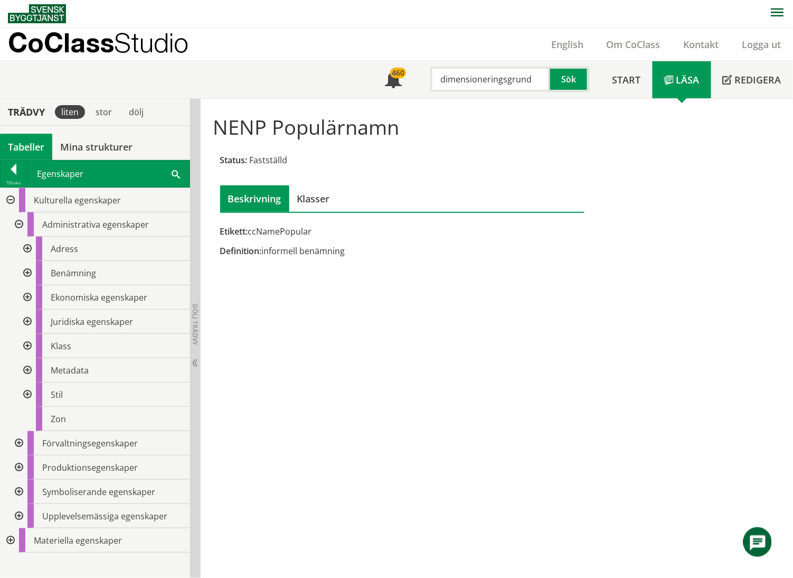
click at [17, 442] on div at bounding box center [17, 443] width 19 height 24
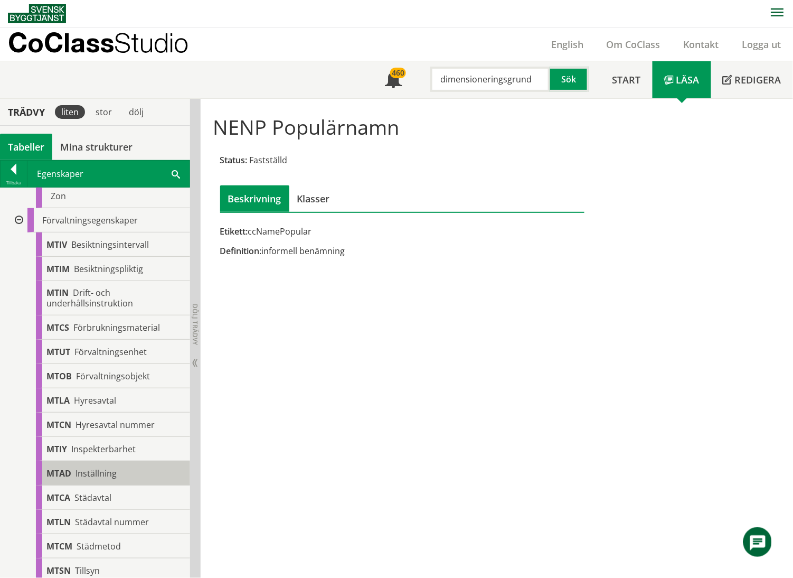
scroll to position [211, 0]
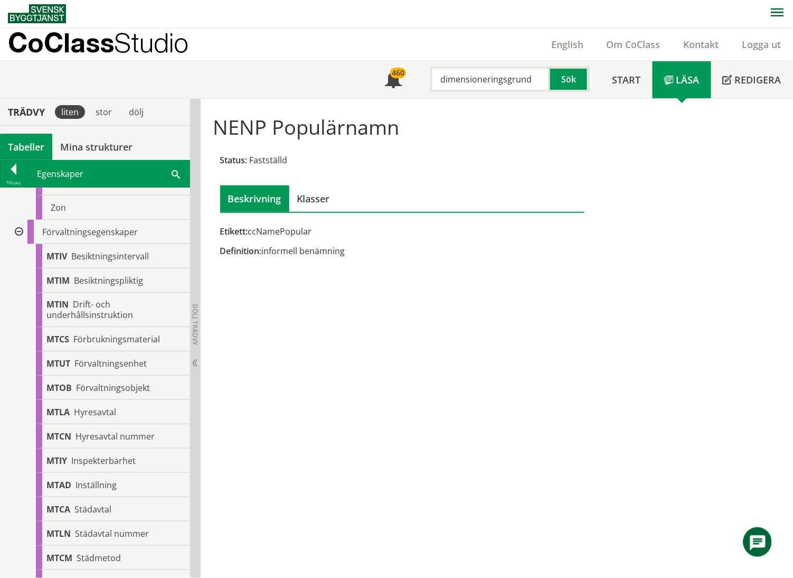
click at [17, 231] on div at bounding box center [17, 232] width 19 height 24
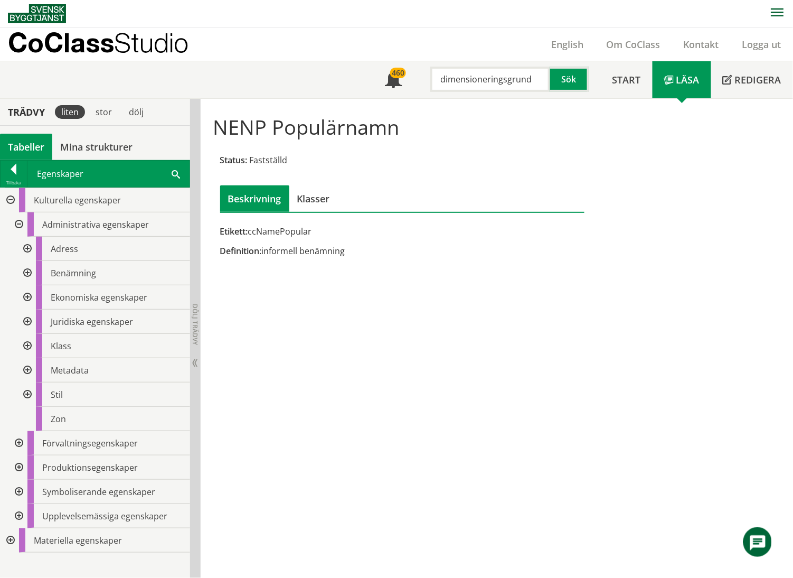
click at [16, 465] on div at bounding box center [17, 467] width 19 height 24
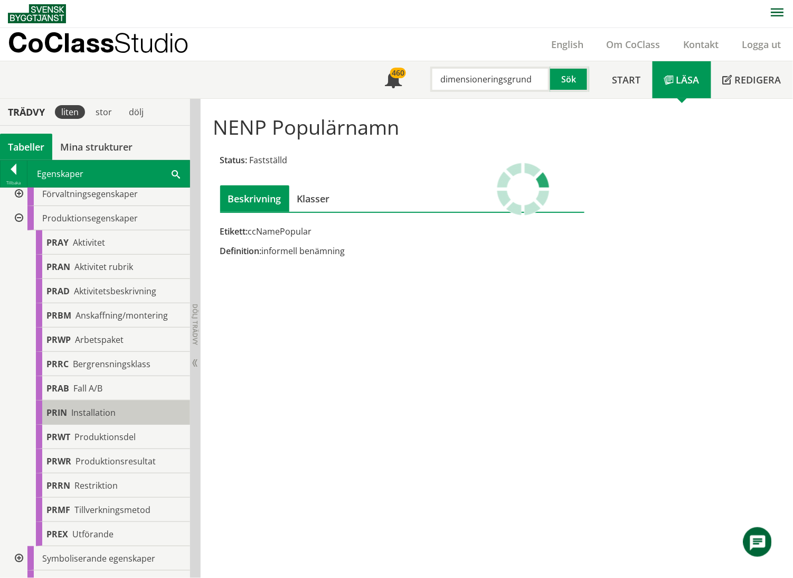
scroll to position [220, 0]
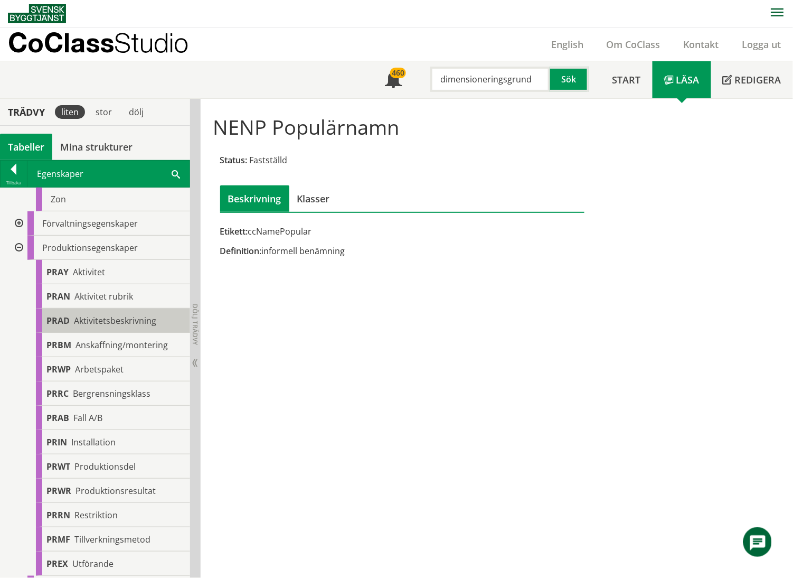
click at [102, 317] on span "Aktivitetsbeskrivning" at bounding box center [115, 321] width 82 height 12
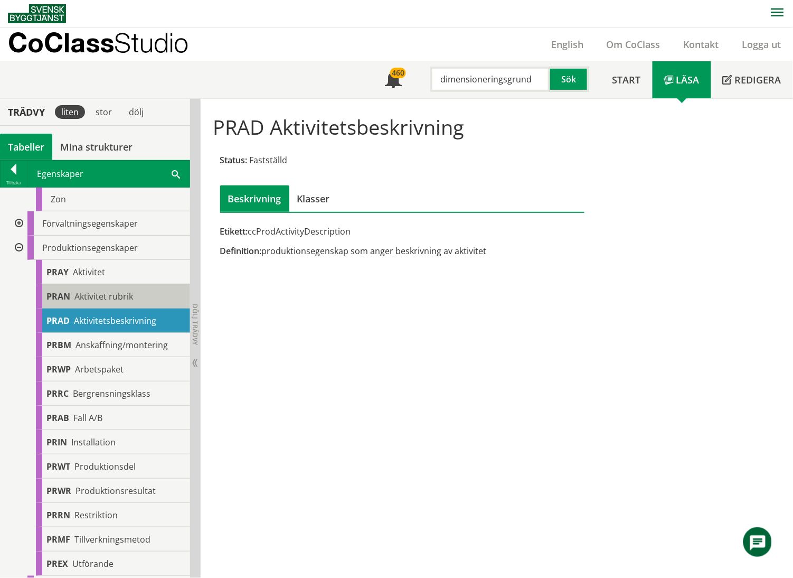
click at [105, 291] on span "Aktivitet rubrik" at bounding box center [103, 296] width 59 height 12
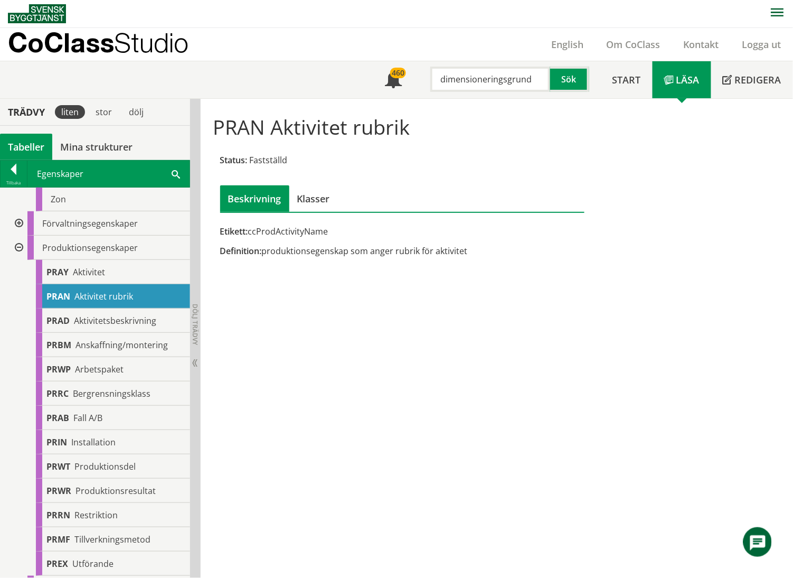
click at [36, 147] on div "Tabeller" at bounding box center [26, 147] width 52 height 26
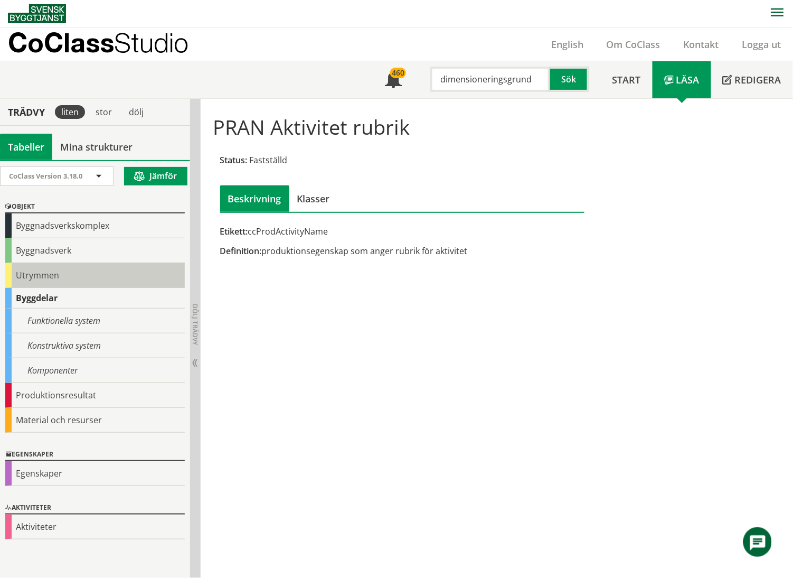
click at [42, 274] on div "Utrymmen" at bounding box center [95, 275] width 180 height 25
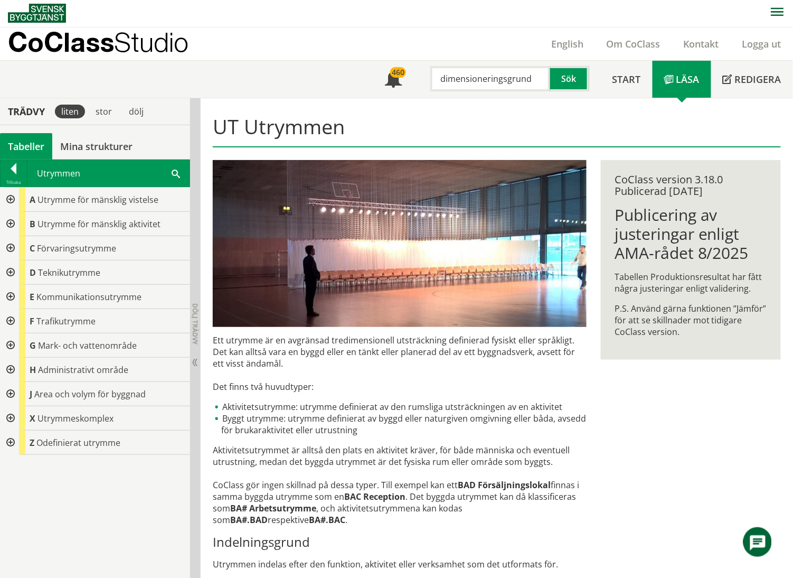
click at [10, 372] on div at bounding box center [9, 369] width 19 height 24
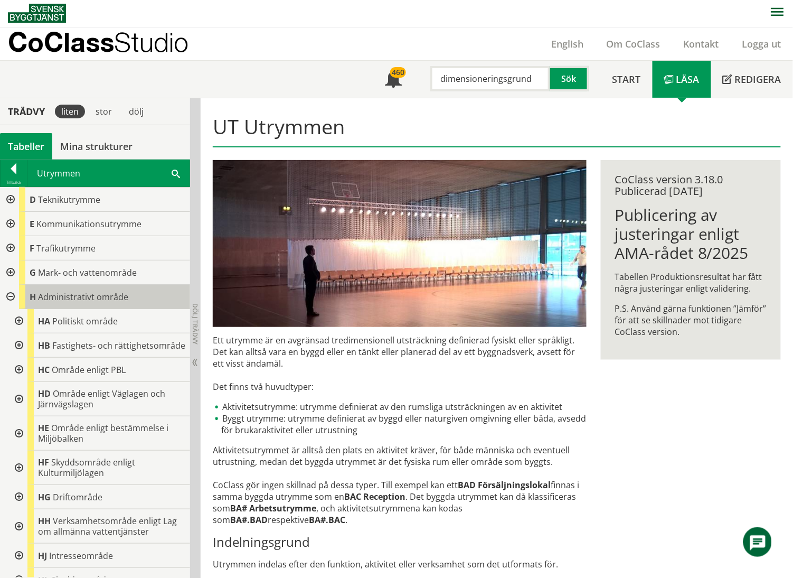
scroll to position [140, 0]
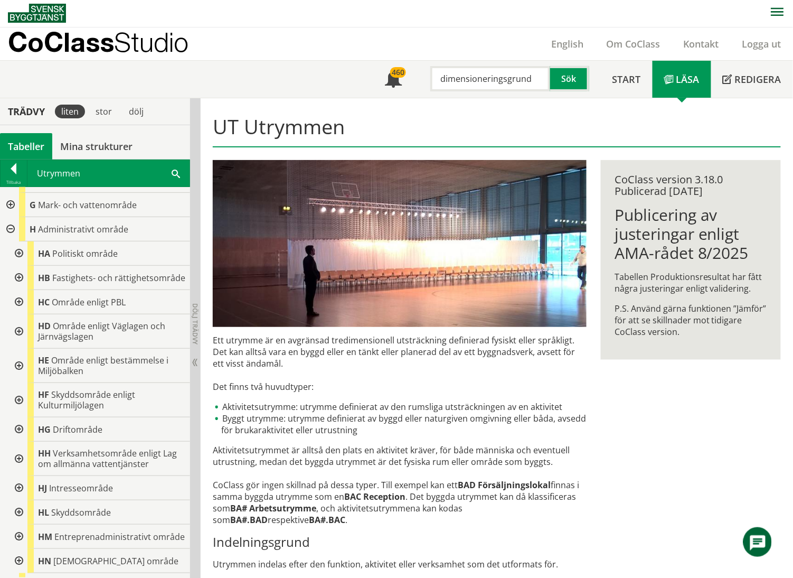
click at [19, 281] on div at bounding box center [17, 278] width 19 height 24
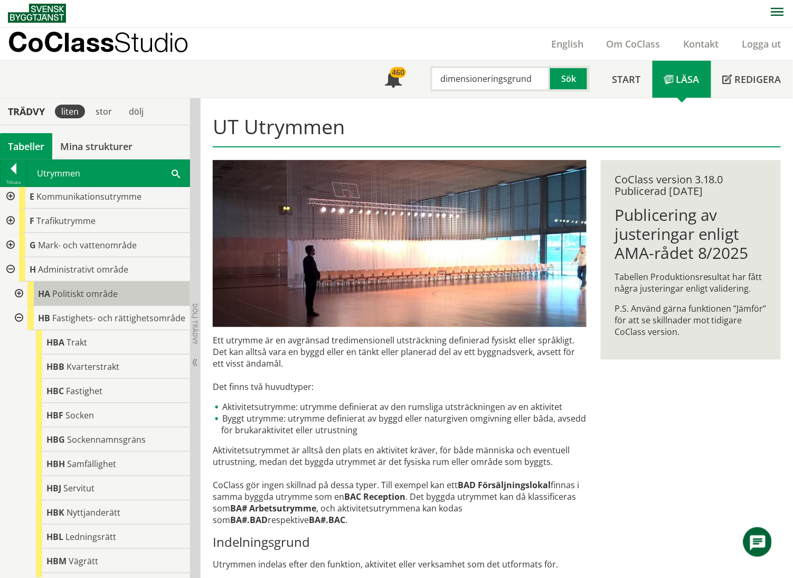
scroll to position [70, 0]
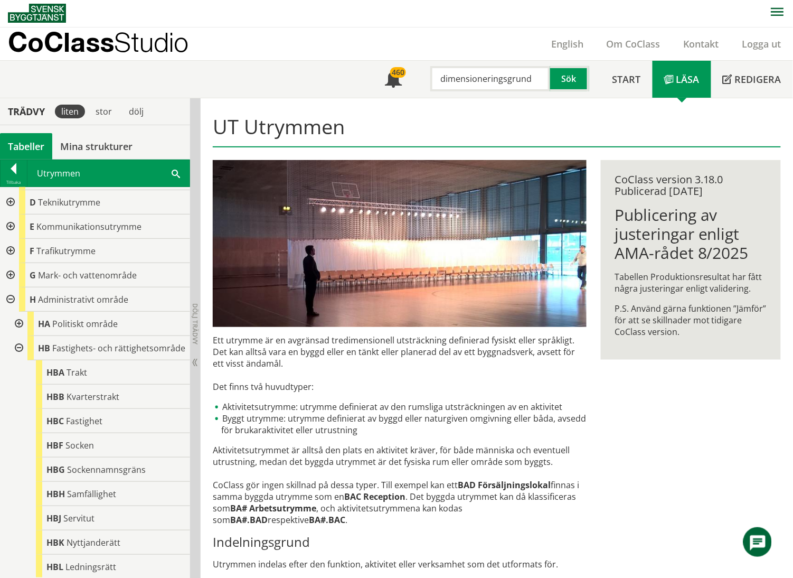
click at [21, 353] on div at bounding box center [17, 348] width 19 height 24
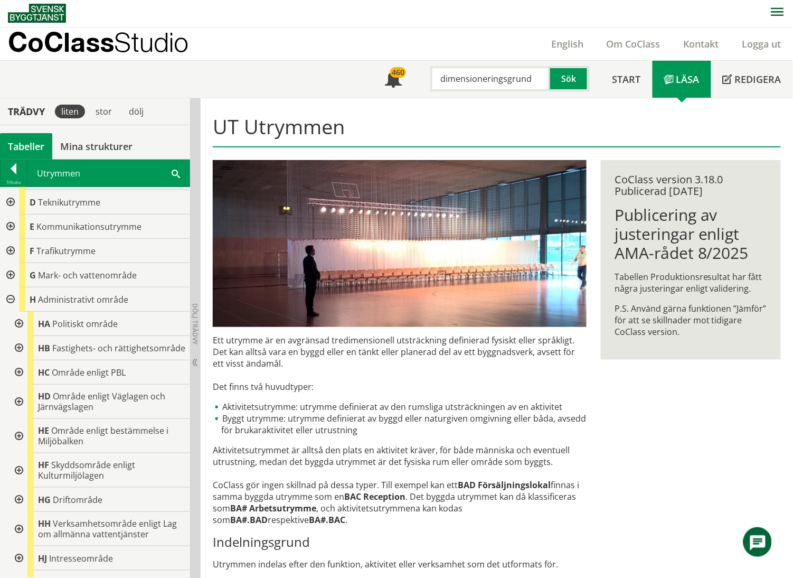
click at [19, 324] on div at bounding box center [17, 324] width 19 height 24
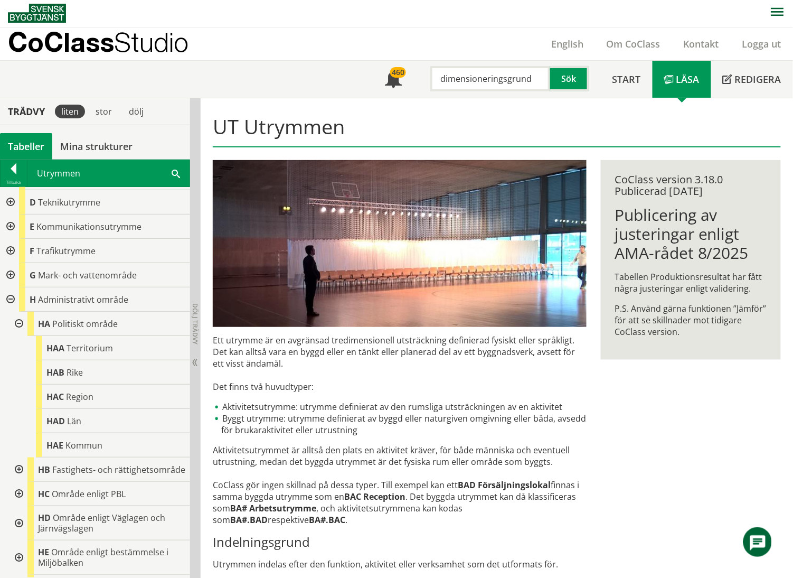
click at [19, 324] on div at bounding box center [17, 324] width 19 height 24
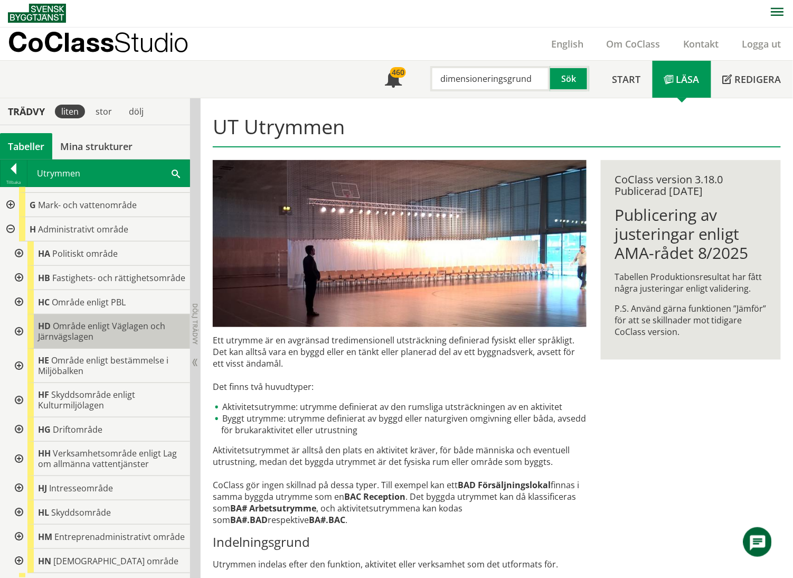
scroll to position [229, 0]
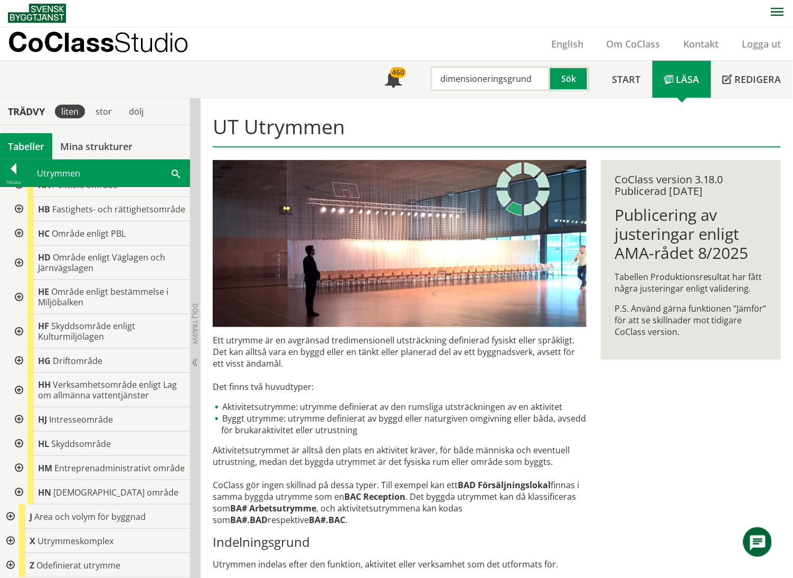
click at [17, 462] on div at bounding box center [17, 468] width 19 height 24
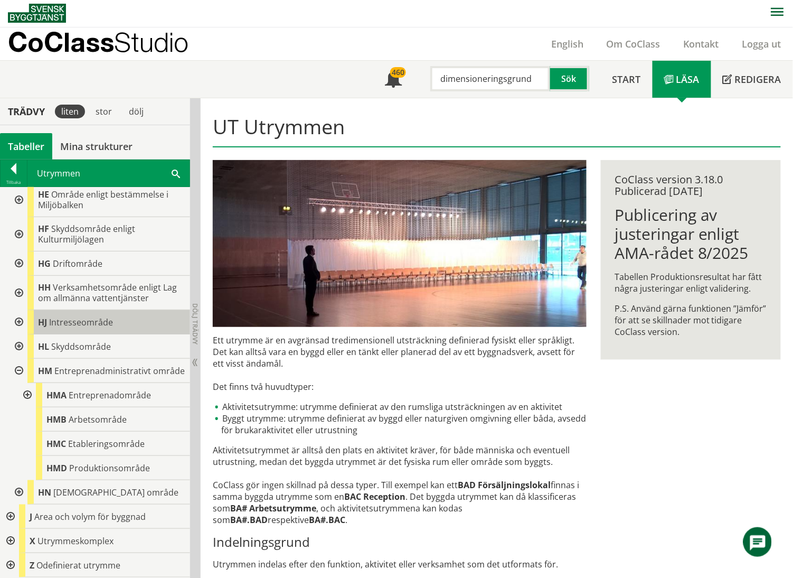
scroll to position [326, 0]
click at [29, 399] on div at bounding box center [26, 395] width 19 height 24
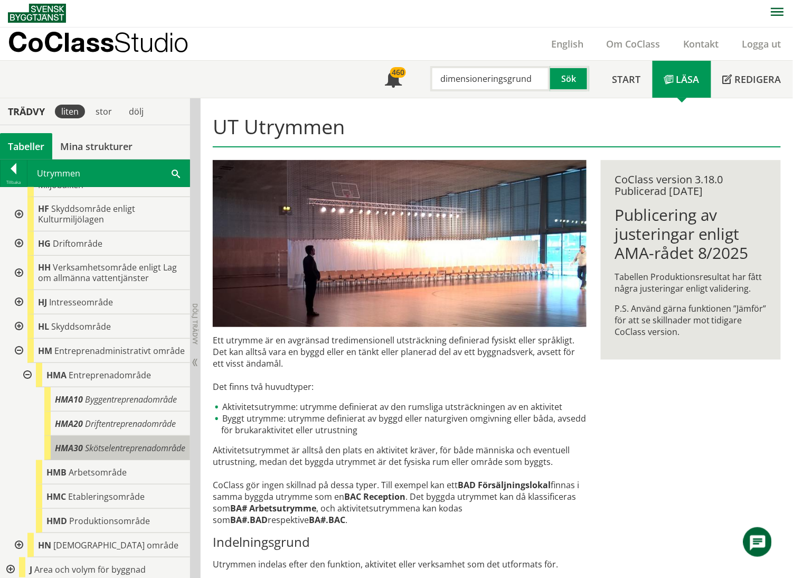
click at [127, 454] on span "Skötselentreprenadområde" at bounding box center [135, 448] width 100 height 12
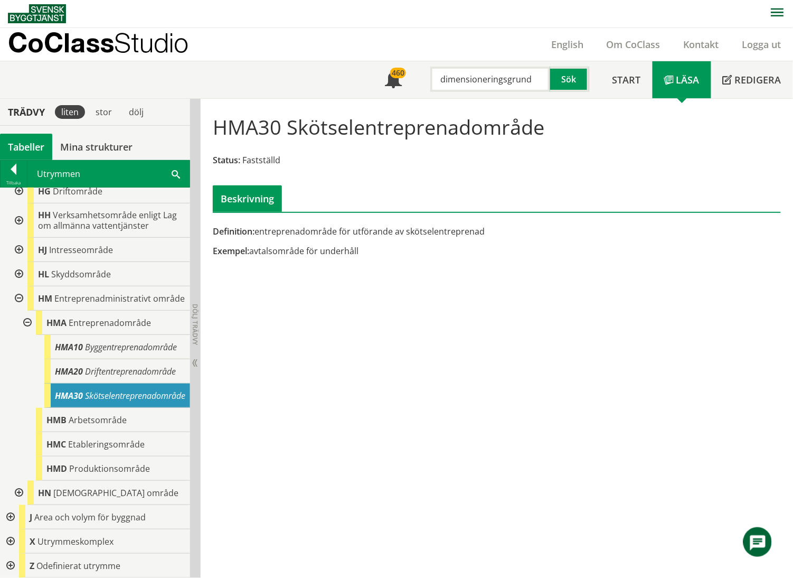
scroll to position [430, 0]
click at [103, 427] on div "HMB Arbetsområde" at bounding box center [113, 420] width 154 height 24
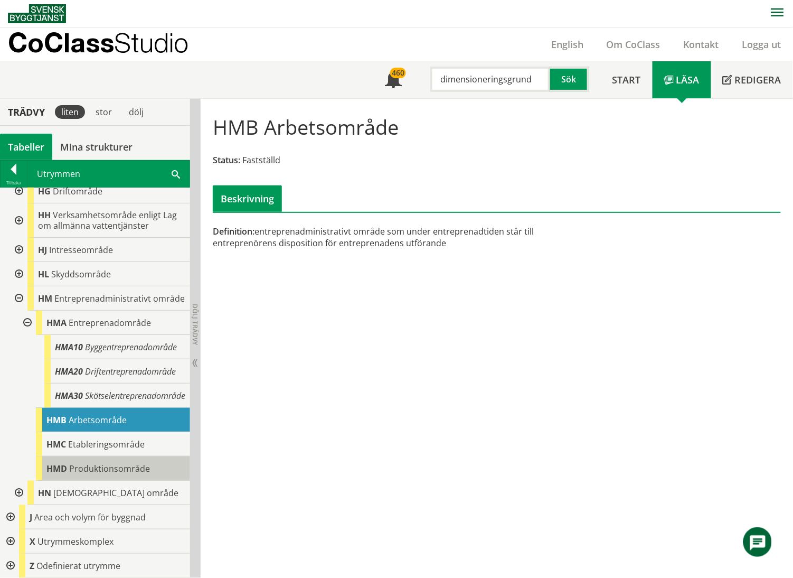
click at [107, 469] on span "Produktionsområde" at bounding box center [109, 469] width 81 height 12
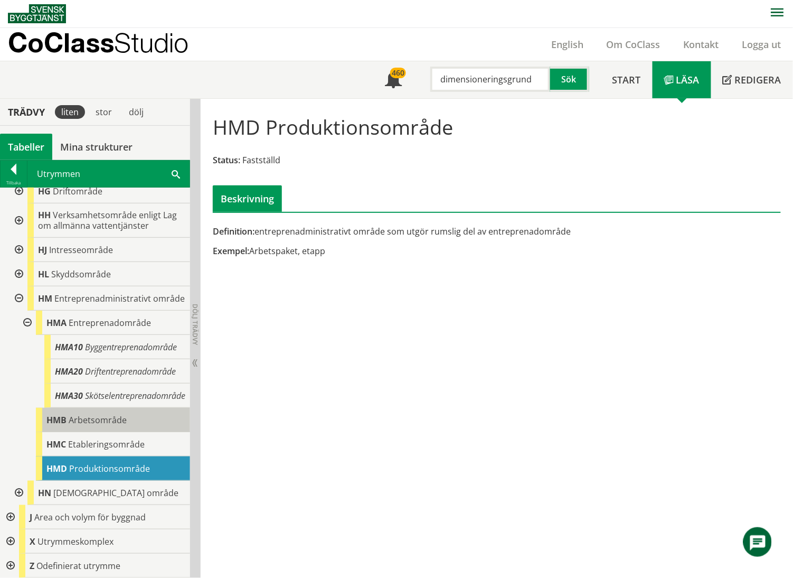
click at [92, 423] on span "Arbetsområde" at bounding box center [98, 420] width 58 height 12
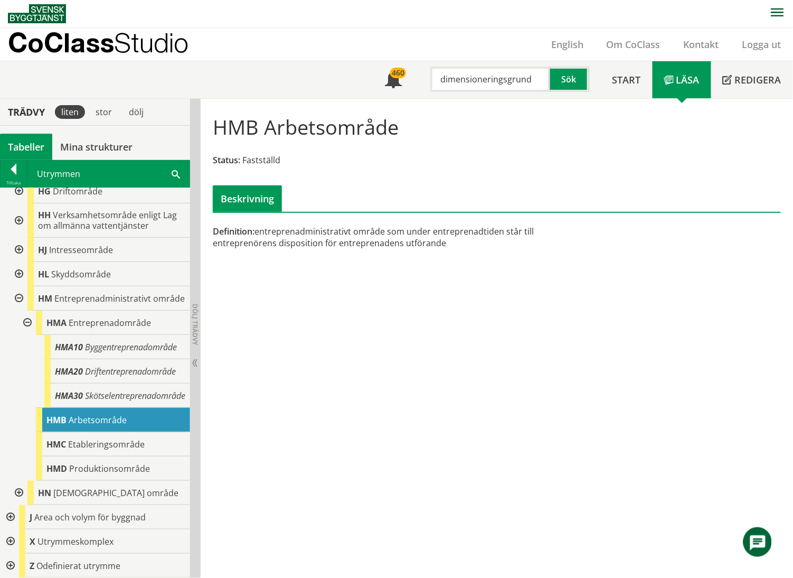
click at [23, 144] on div "Tabeller" at bounding box center [26, 147] width 52 height 26
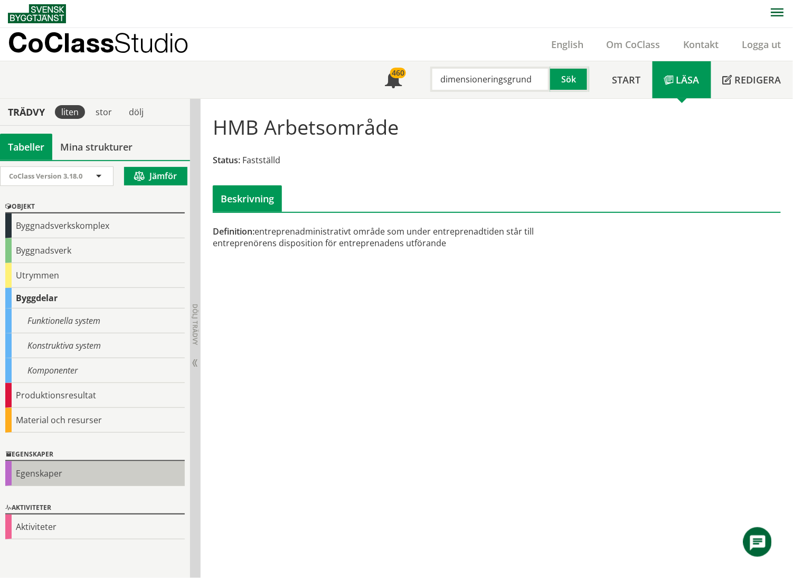
click at [54, 476] on div "Egenskaper" at bounding box center [95, 473] width 180 height 25
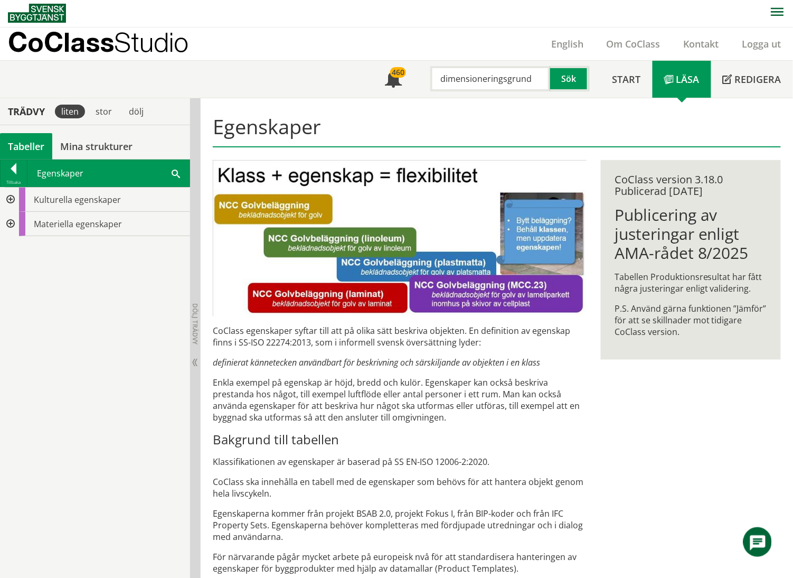
click at [11, 197] on div at bounding box center [9, 199] width 19 height 24
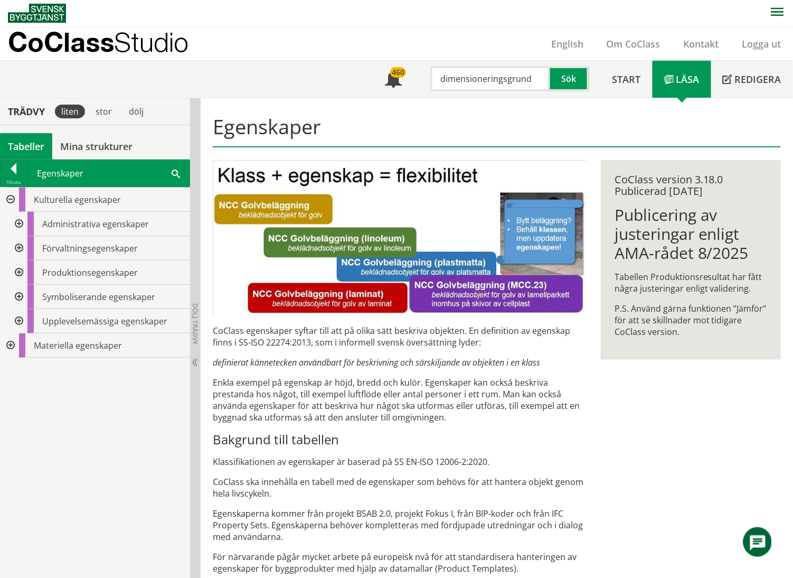
click at [20, 223] on div at bounding box center [17, 224] width 19 height 24
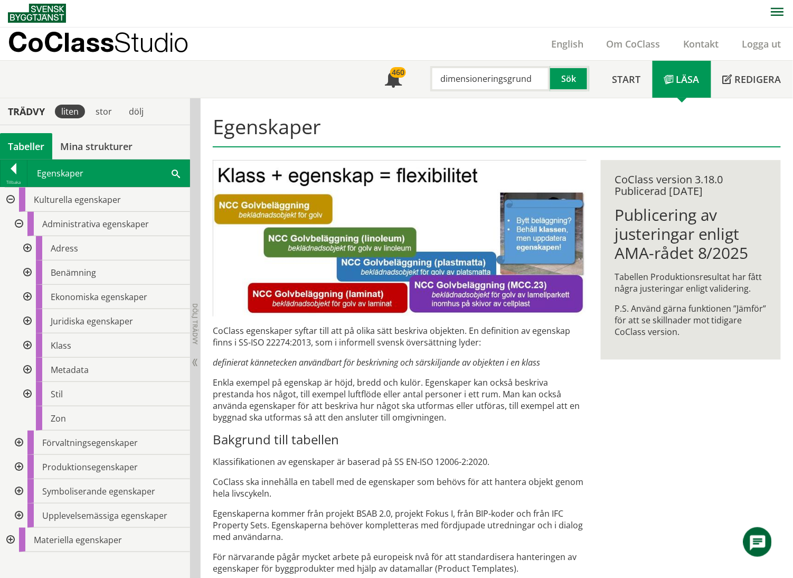
click at [29, 300] on div at bounding box center [26, 297] width 19 height 24
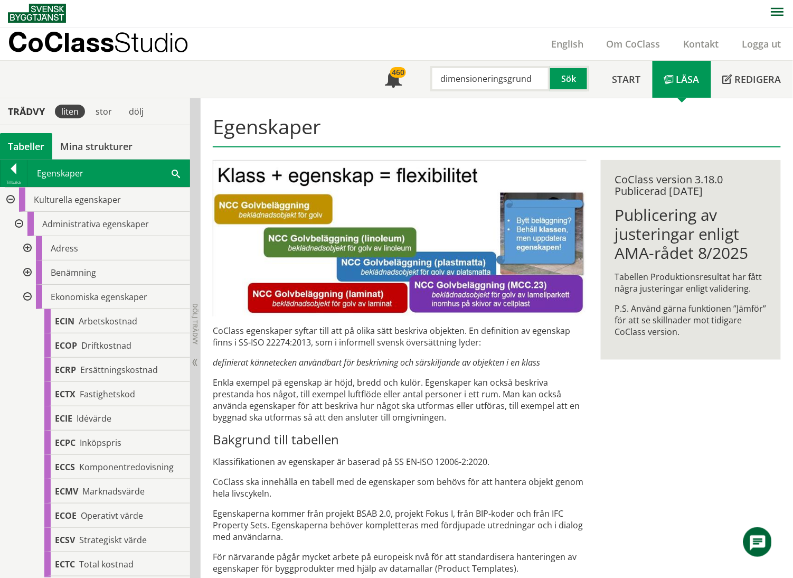
click at [29, 298] on div at bounding box center [26, 297] width 19 height 24
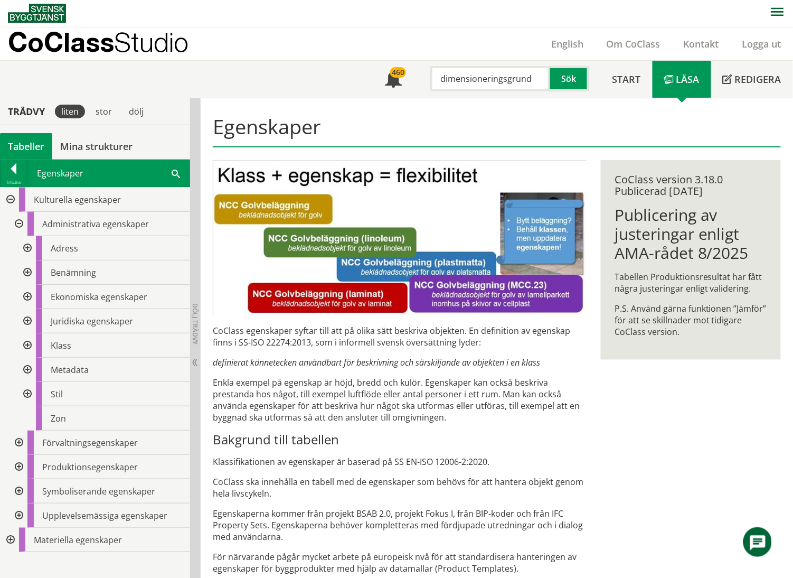
click at [24, 320] on div at bounding box center [26, 321] width 19 height 24
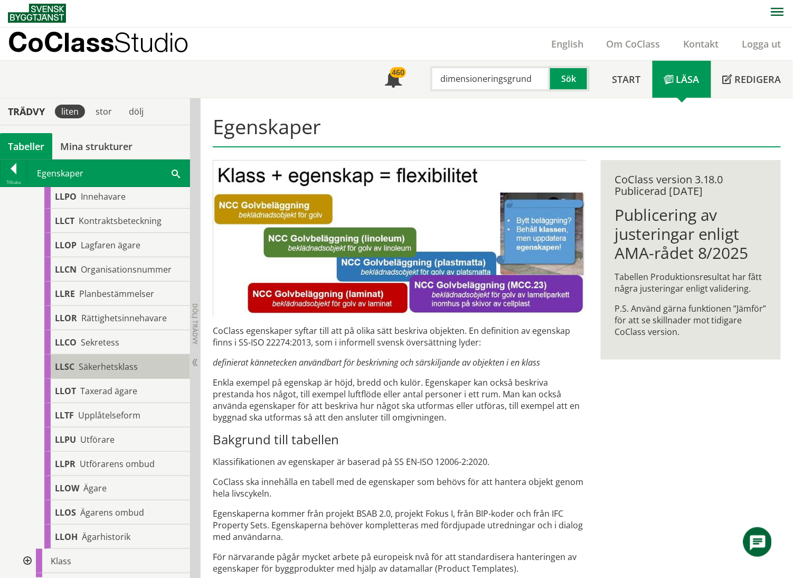
scroll to position [563, 0]
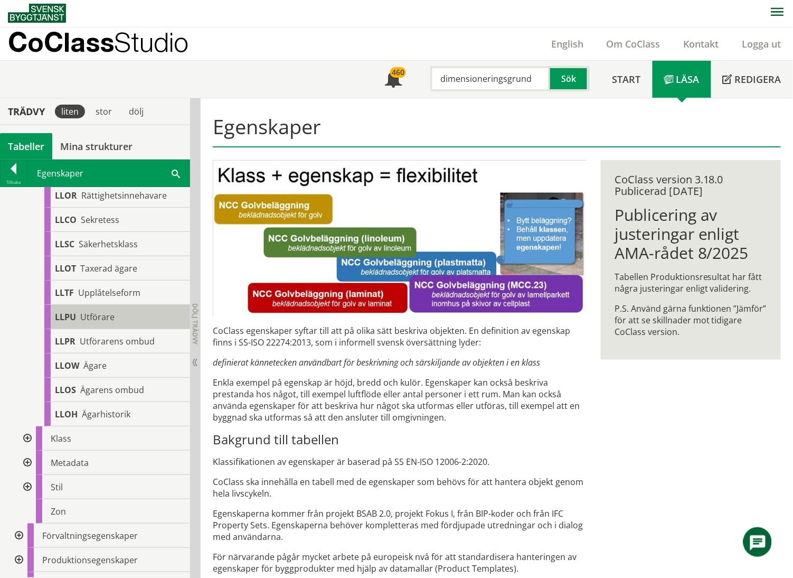
click at [115, 315] on div "LLPU Utförare" at bounding box center [117, 317] width 146 height 24
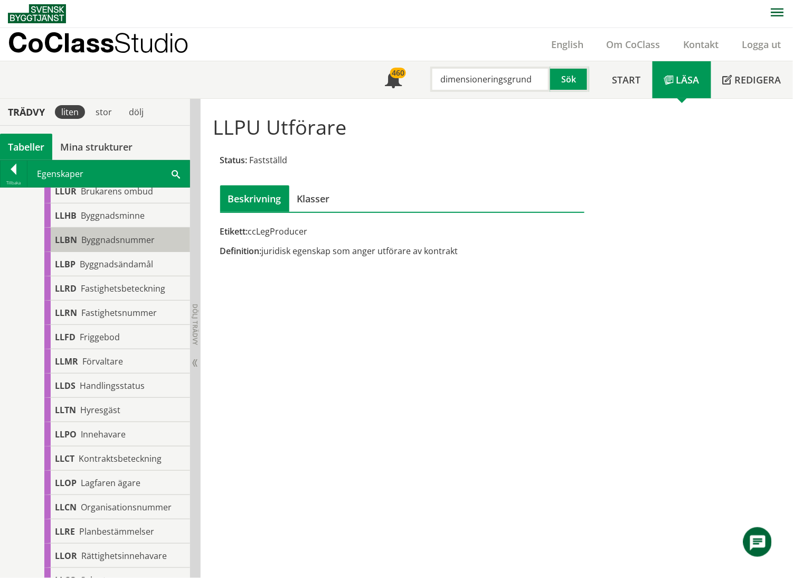
scroll to position [281, 0]
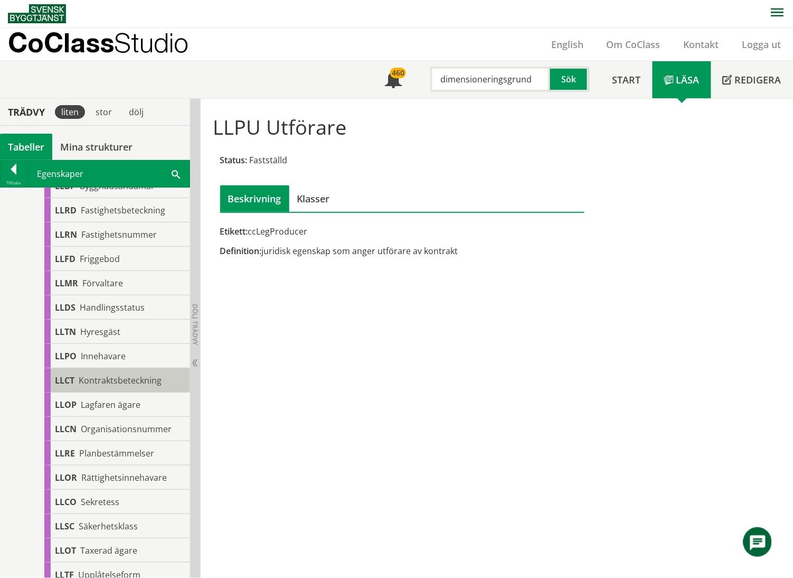
click at [142, 381] on span "Kontraktsbeteckning" at bounding box center [120, 380] width 83 height 12
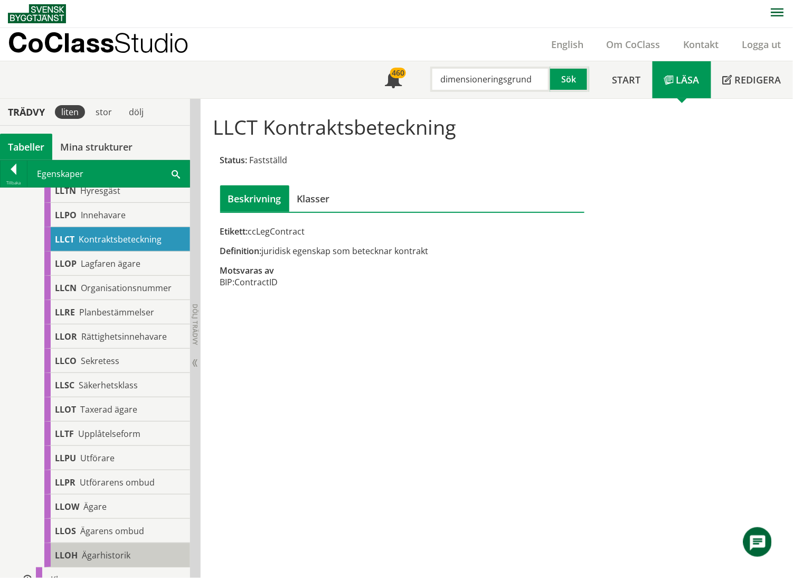
scroll to position [630, 0]
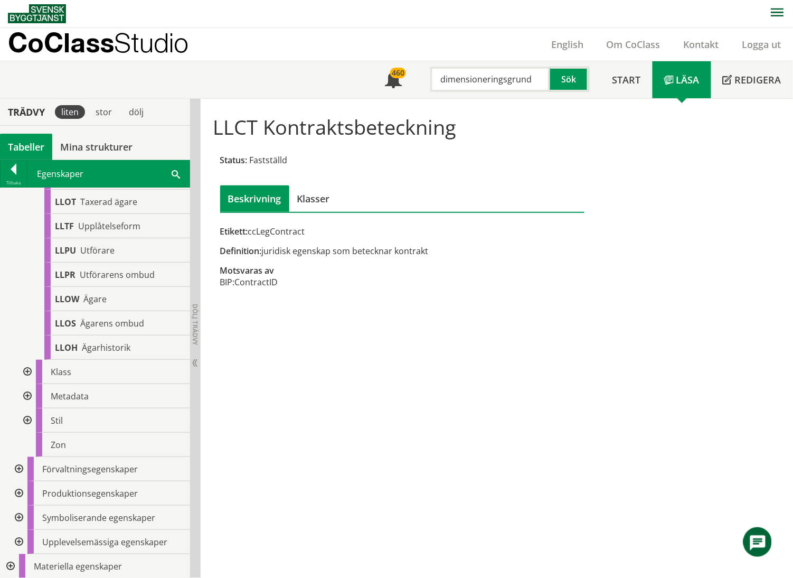
click at [28, 396] on div at bounding box center [26, 396] width 19 height 24
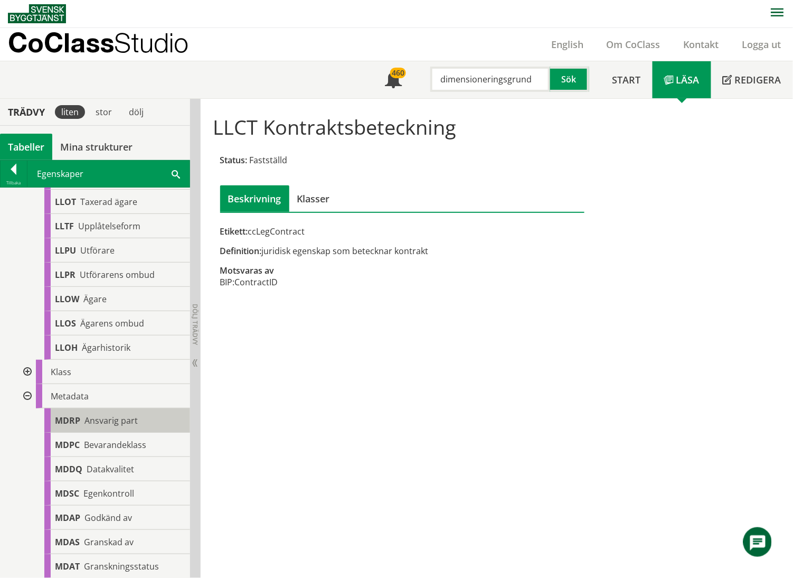
click at [134, 419] on span "Ansvarig part" at bounding box center [110, 421] width 53 height 12
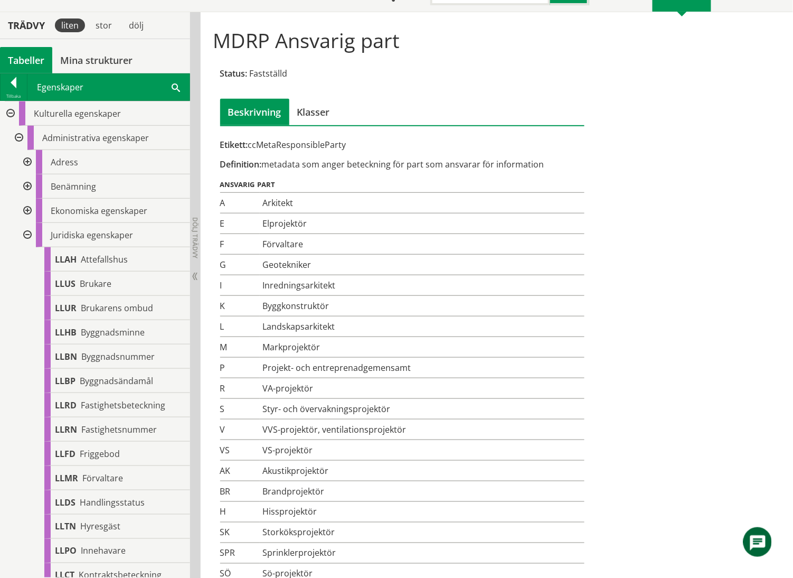
click at [25, 237] on div at bounding box center [26, 235] width 19 height 24
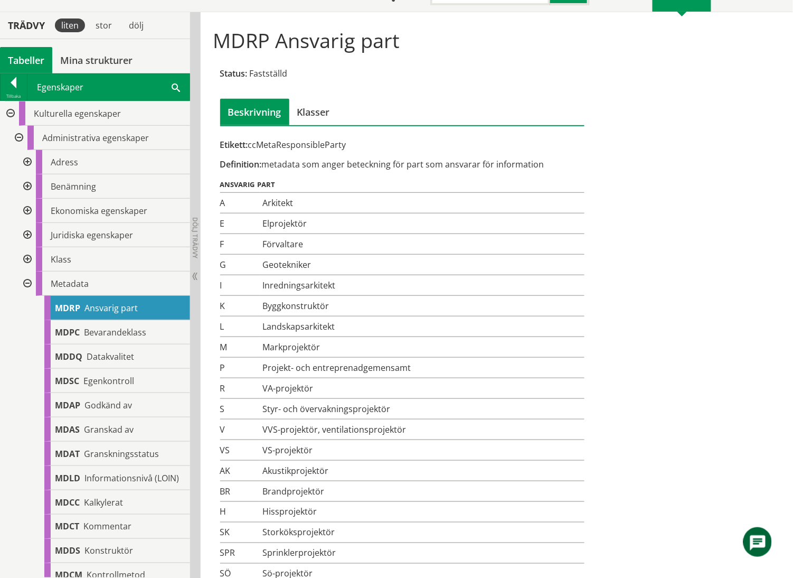
click at [26, 261] on div at bounding box center [26, 259] width 19 height 24
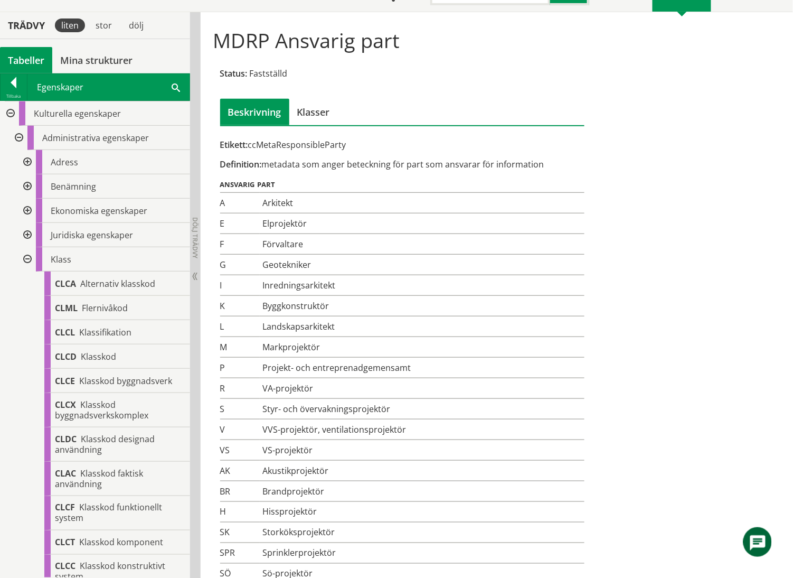
click at [25, 161] on div at bounding box center [26, 162] width 19 height 24
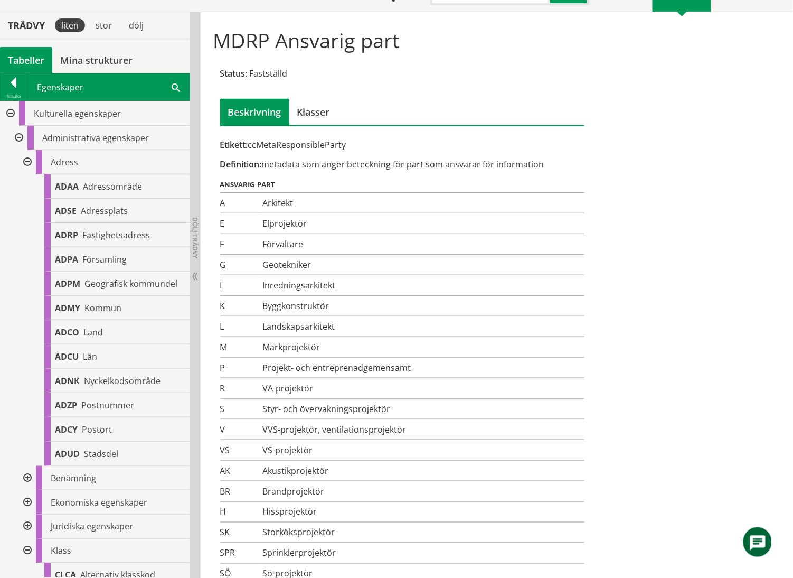
click at [25, 161] on div at bounding box center [26, 162] width 19 height 24
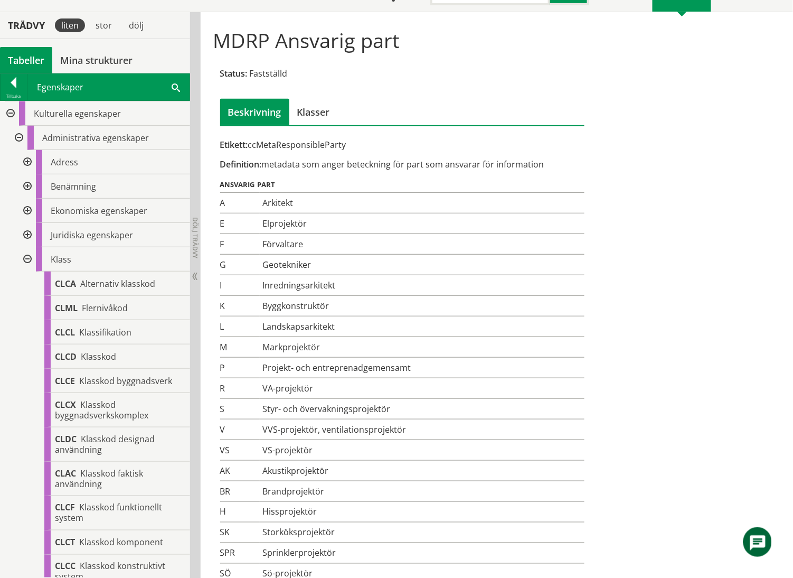
click at [26, 186] on div at bounding box center [26, 186] width 19 height 24
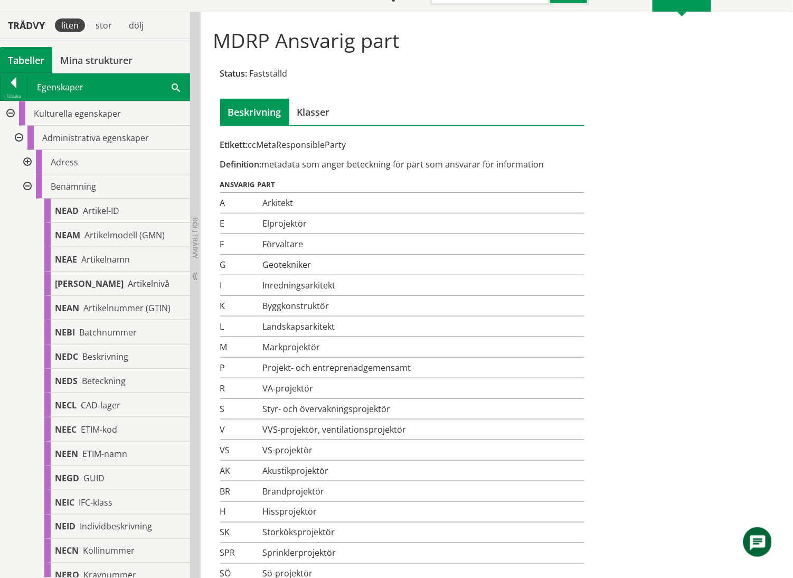
click at [26, 186] on div at bounding box center [26, 186] width 19 height 24
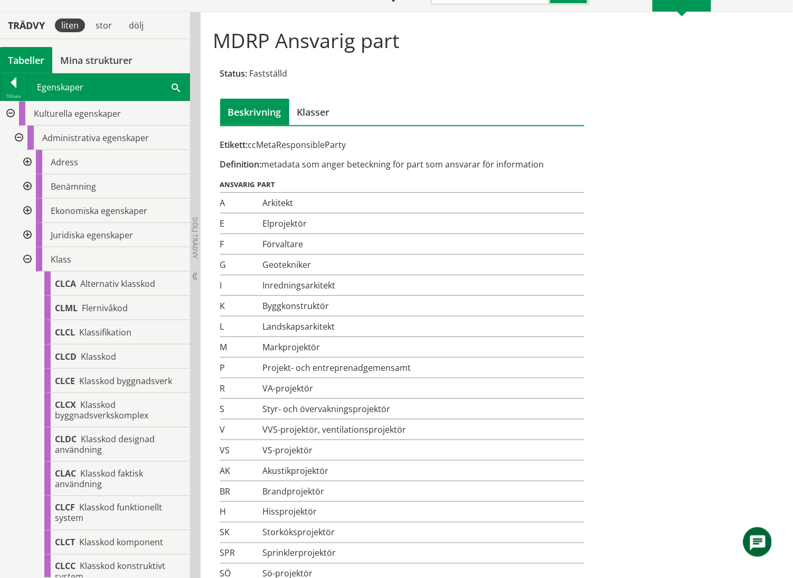
click at [24, 56] on div "Tabeller" at bounding box center [26, 60] width 52 height 26
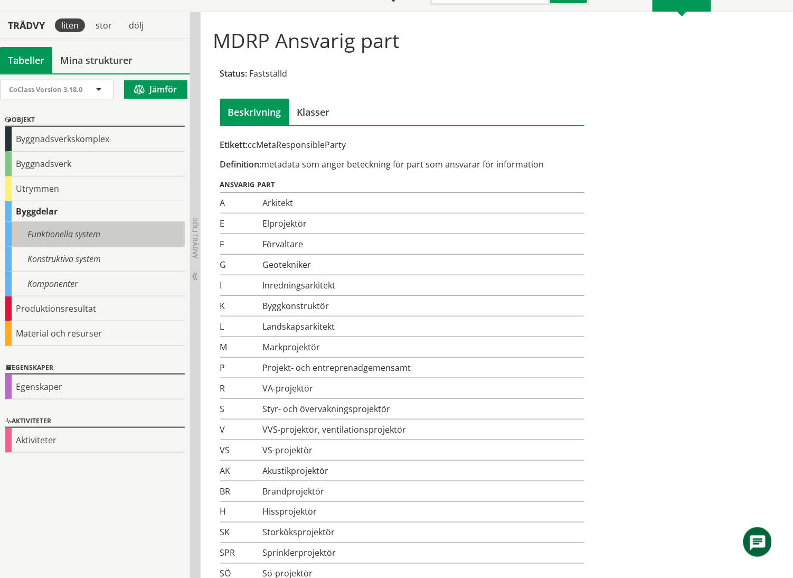
click at [68, 233] on div "Funktionella system" at bounding box center [95, 234] width 180 height 25
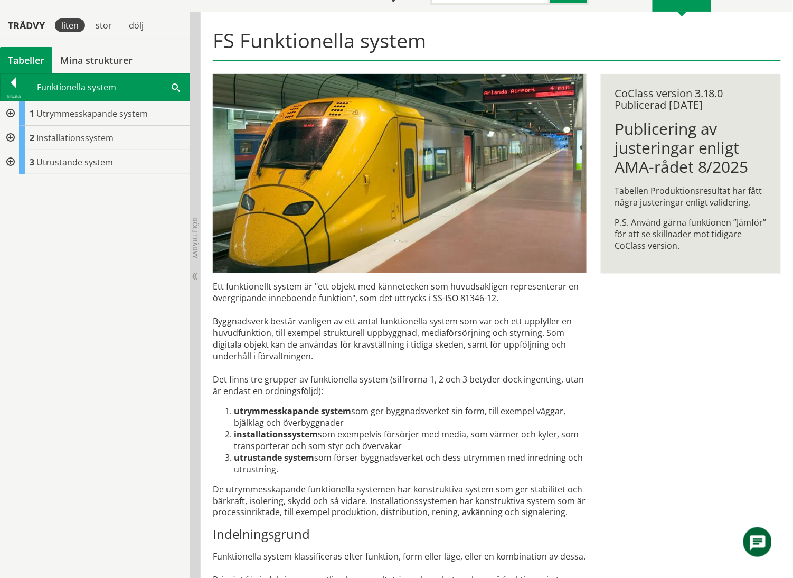
click at [8, 113] on div at bounding box center [9, 113] width 19 height 24
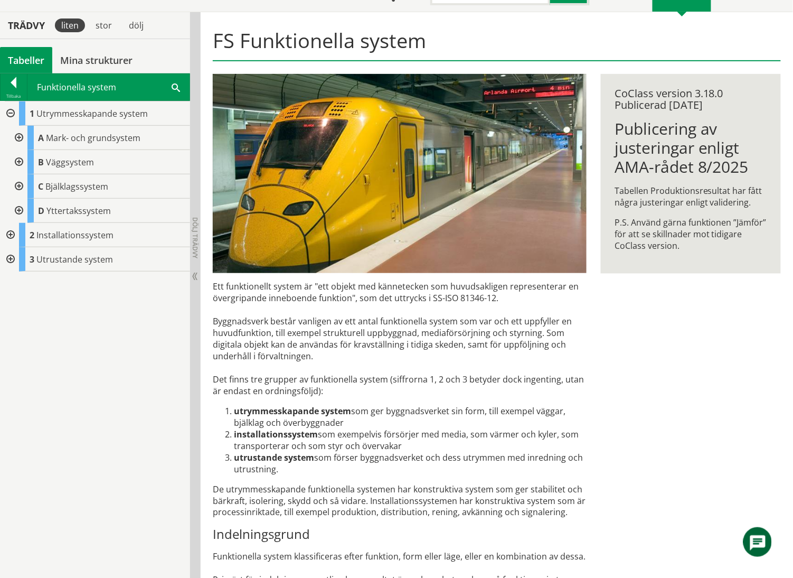
click at [11, 113] on div at bounding box center [9, 113] width 19 height 24
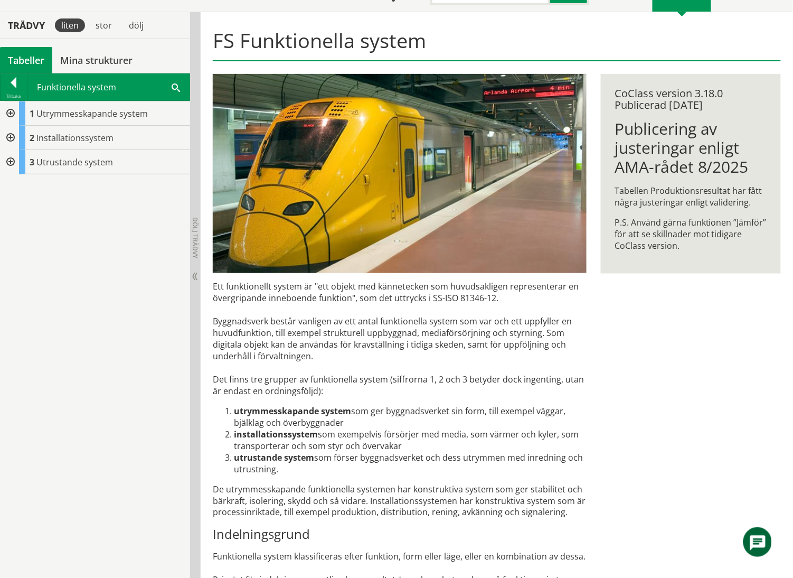
click at [9, 137] on div at bounding box center [9, 138] width 19 height 24
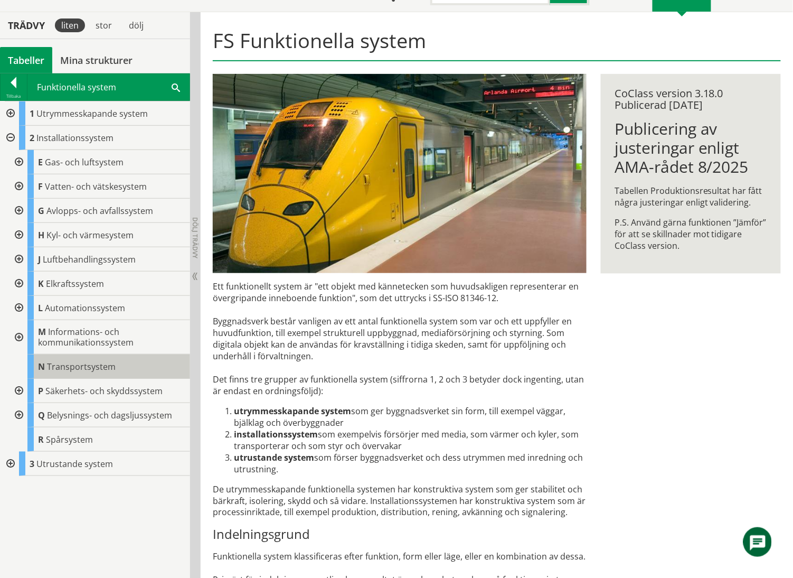
click at [63, 360] on div "N Transportsystem" at bounding box center [108, 366] width 163 height 24
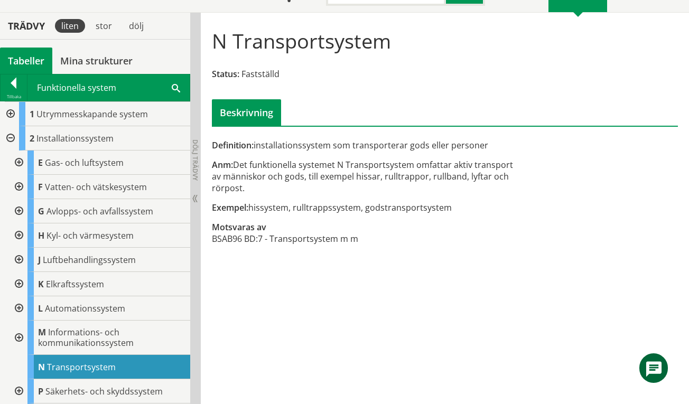
click at [25, 55] on div "Tabeller" at bounding box center [26, 61] width 52 height 26
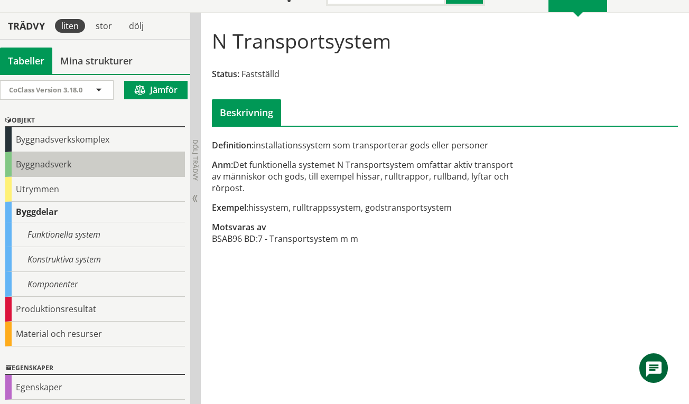
click at [41, 161] on div "Byggnadsverk" at bounding box center [95, 164] width 180 height 25
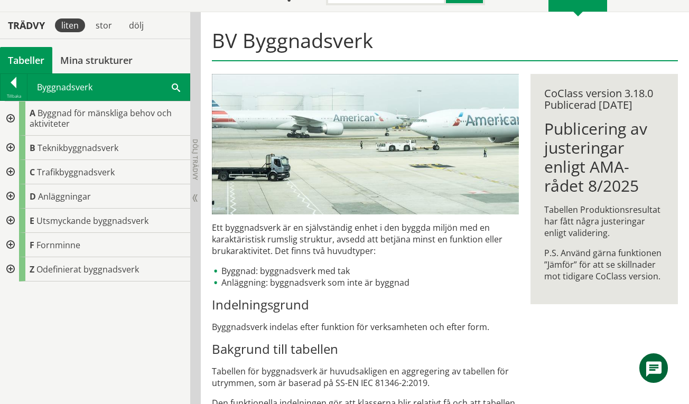
click at [10, 118] on div at bounding box center [9, 118] width 19 height 34
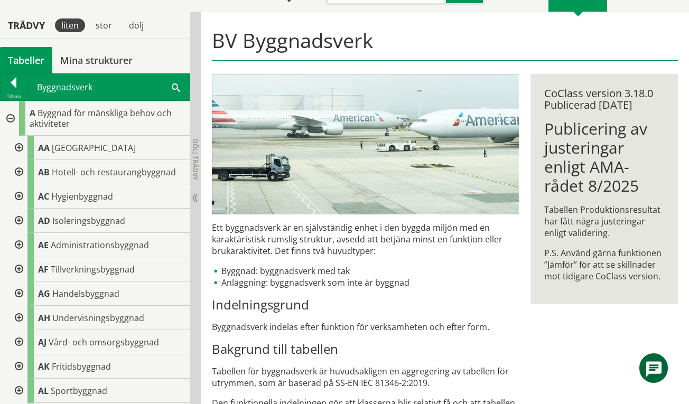
click at [21, 146] on div at bounding box center [17, 148] width 19 height 24
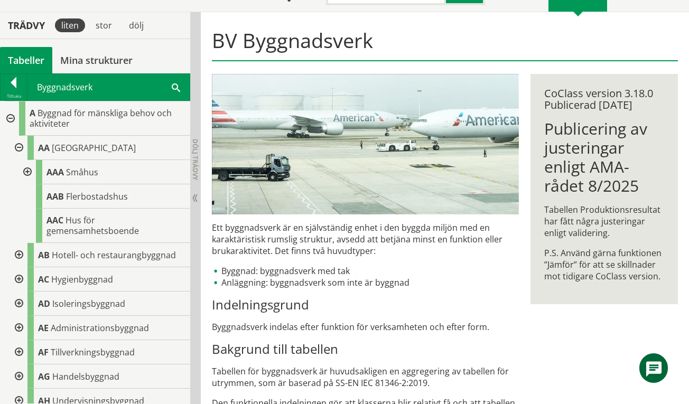
click at [20, 146] on div at bounding box center [17, 148] width 19 height 24
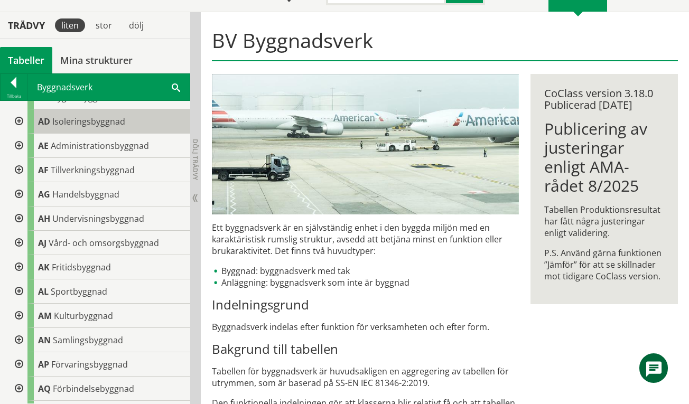
scroll to position [267, 0]
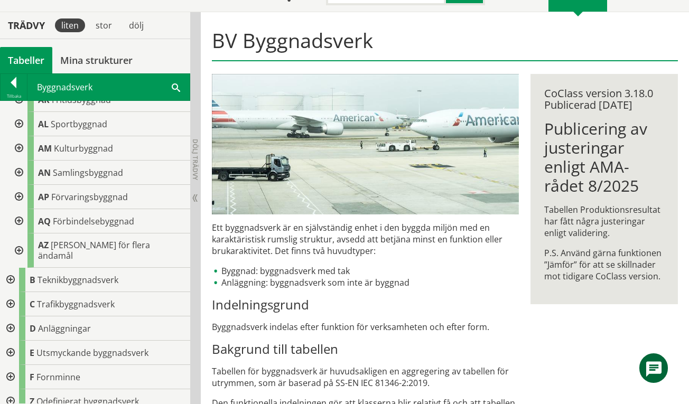
click at [17, 246] on div at bounding box center [17, 250] width 19 height 34
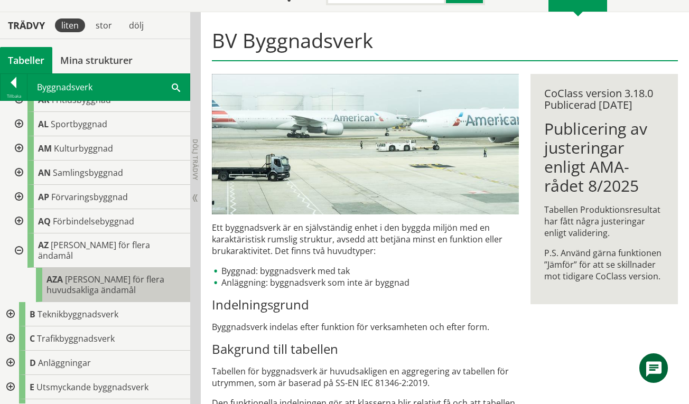
click at [93, 275] on span "[PERSON_NAME] för flera huvudsakliga ändamål" at bounding box center [105, 285] width 118 height 22
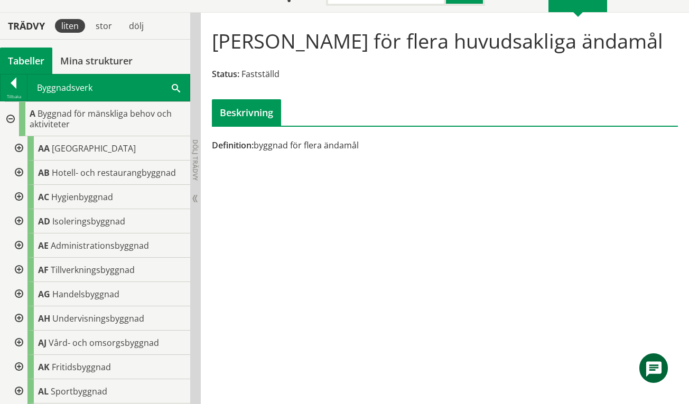
click at [18, 146] on div at bounding box center [17, 148] width 19 height 24
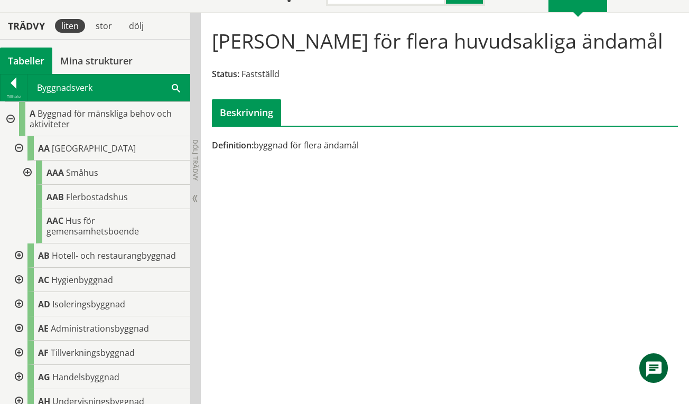
click at [30, 60] on div "Tabeller" at bounding box center [26, 61] width 52 height 26
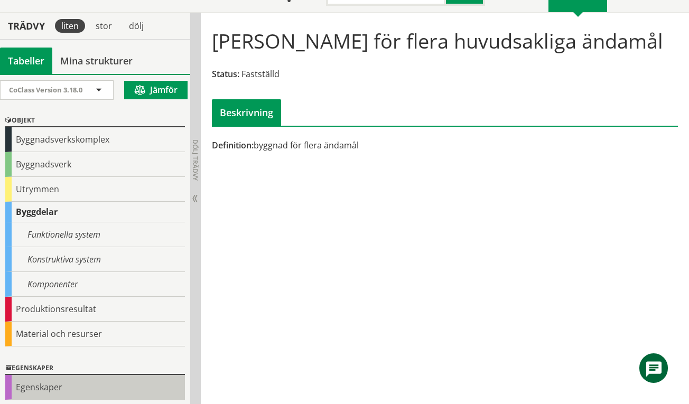
click at [62, 387] on div "Egenskaper" at bounding box center [95, 387] width 180 height 25
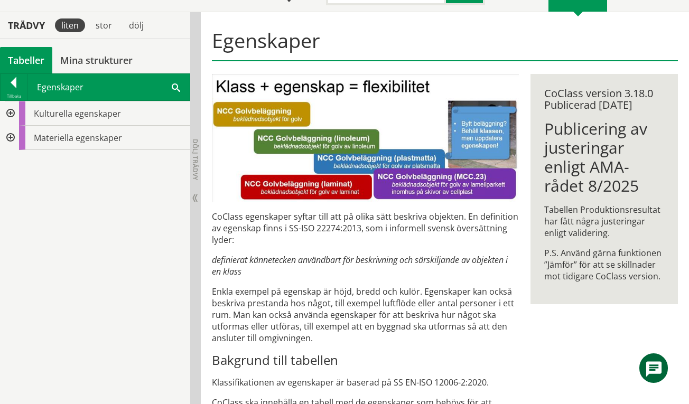
click at [13, 115] on div at bounding box center [9, 113] width 19 height 24
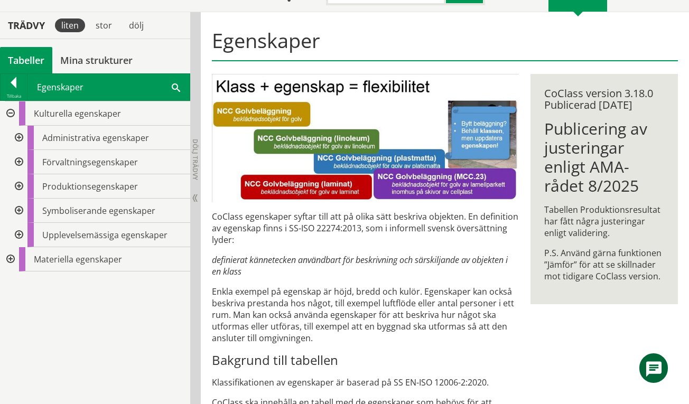
click at [18, 136] on div at bounding box center [17, 138] width 19 height 24
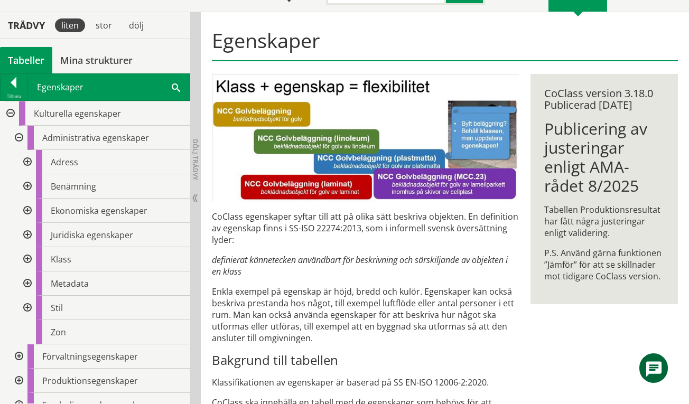
click at [26, 184] on div at bounding box center [26, 186] width 19 height 24
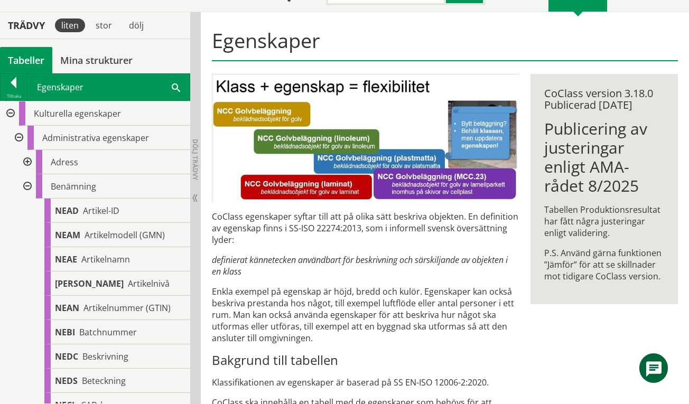
click at [28, 189] on div at bounding box center [26, 186] width 19 height 24
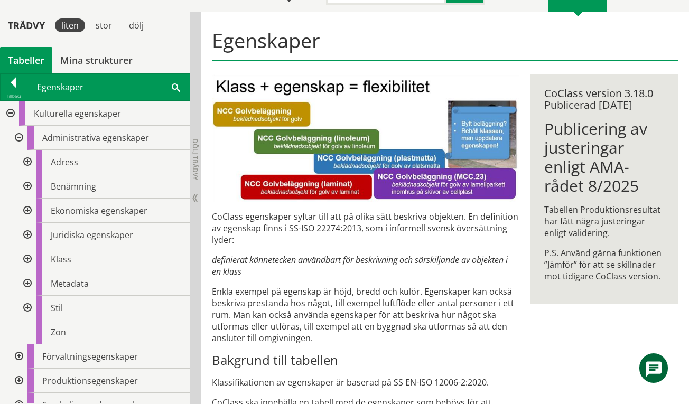
click at [27, 210] on div at bounding box center [26, 211] width 19 height 24
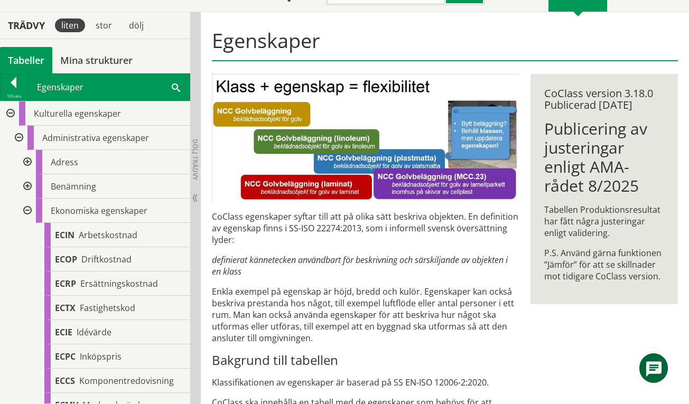
click at [27, 210] on div at bounding box center [26, 211] width 19 height 24
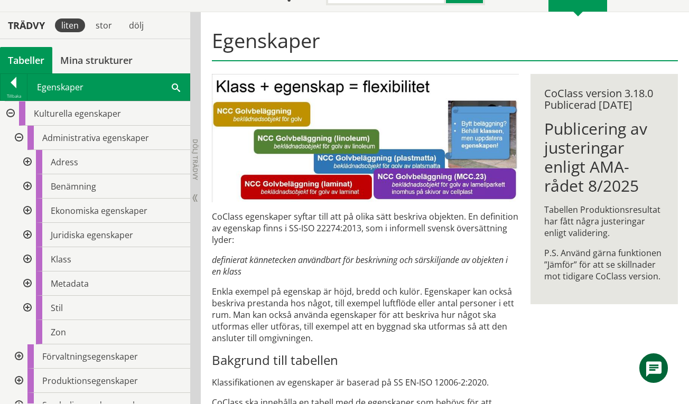
click at [30, 234] on div at bounding box center [26, 235] width 19 height 24
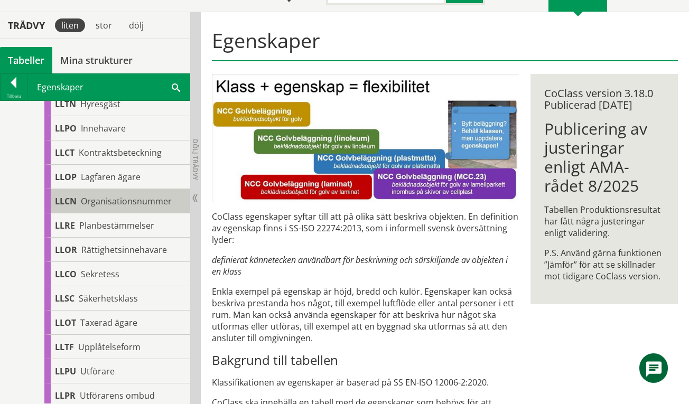
scroll to position [140, 0]
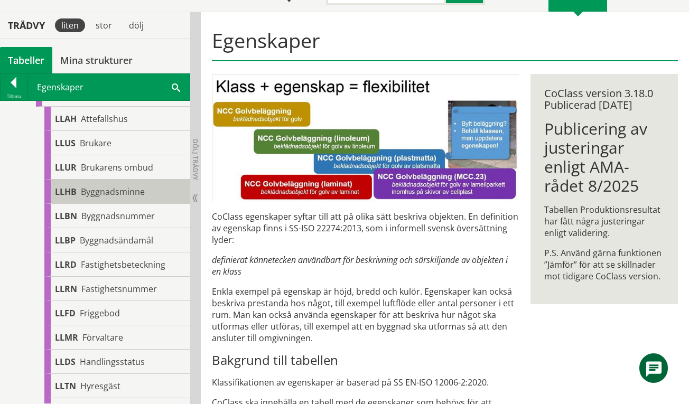
click at [134, 195] on span "Byggnadsminne" at bounding box center [113, 192] width 64 height 12
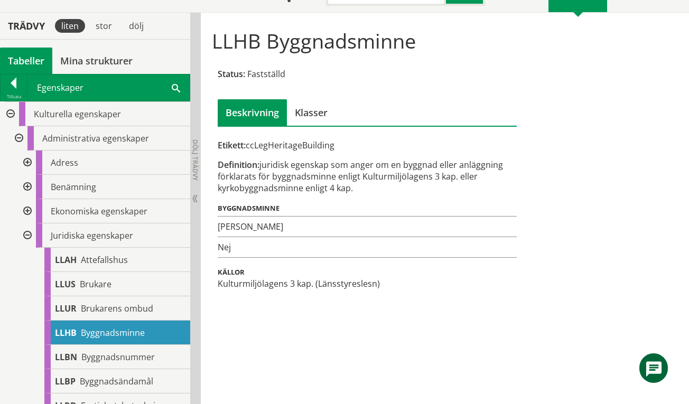
click at [29, 234] on div at bounding box center [26, 235] width 19 height 24
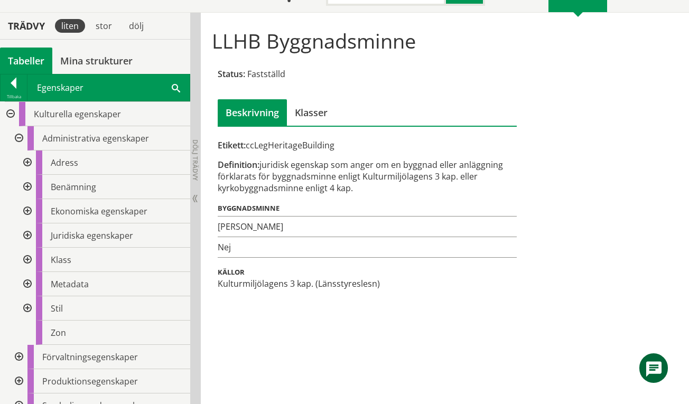
click at [27, 212] on div at bounding box center [26, 211] width 19 height 24
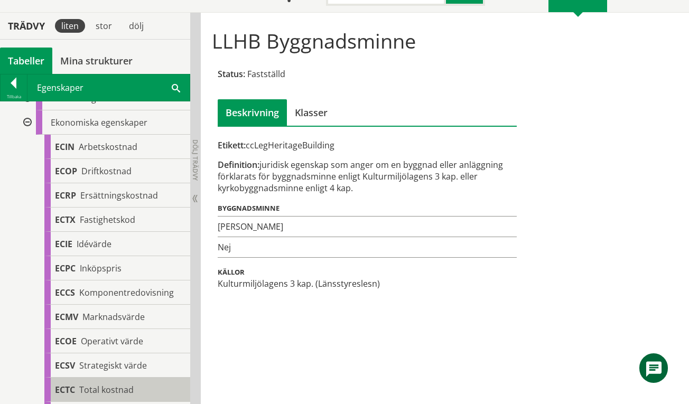
scroll to position [70, 0]
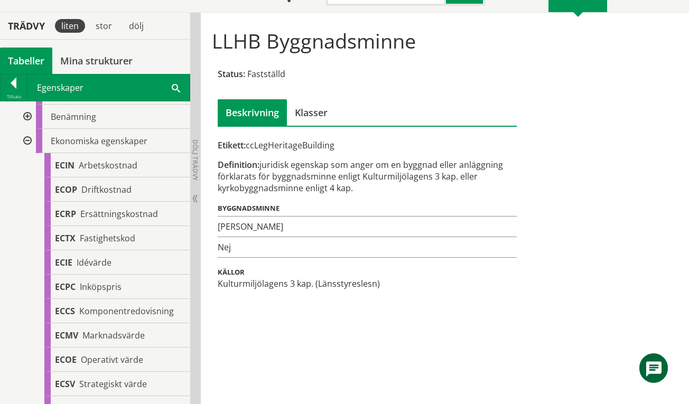
click at [28, 138] on div at bounding box center [26, 141] width 19 height 24
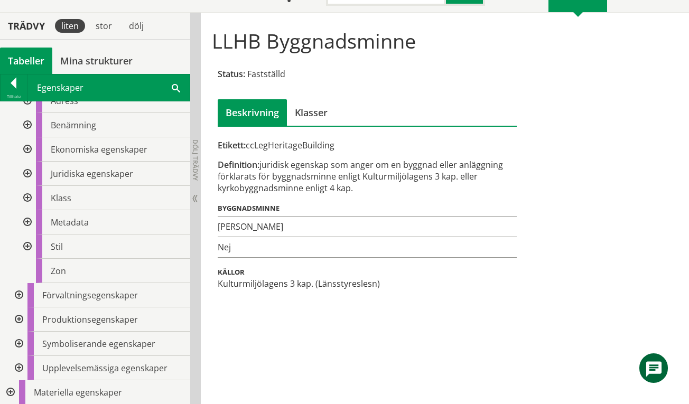
click at [27, 123] on div at bounding box center [26, 125] width 19 height 24
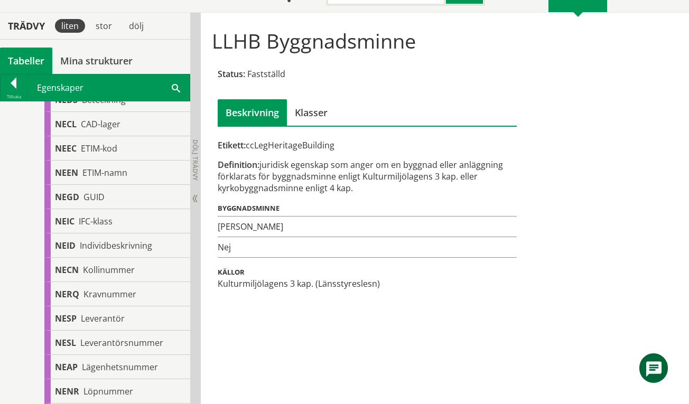
scroll to position [0, 0]
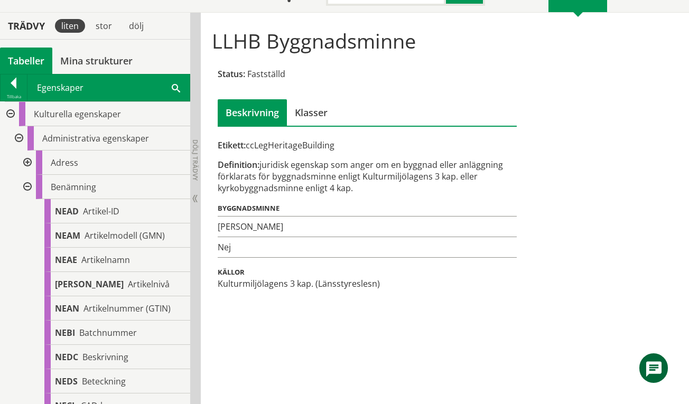
click at [28, 184] on div at bounding box center [26, 187] width 19 height 24
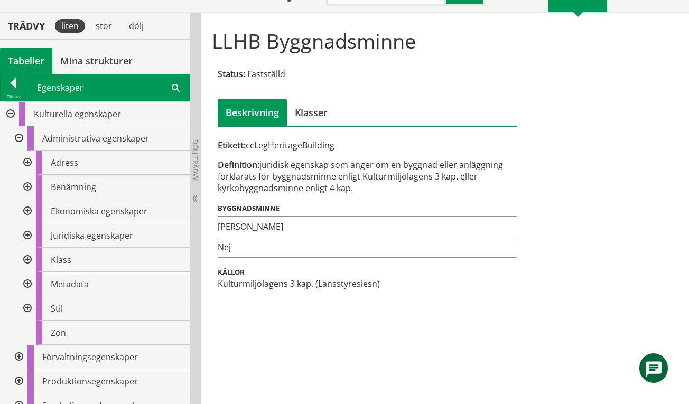
click at [27, 260] on div at bounding box center [26, 260] width 19 height 24
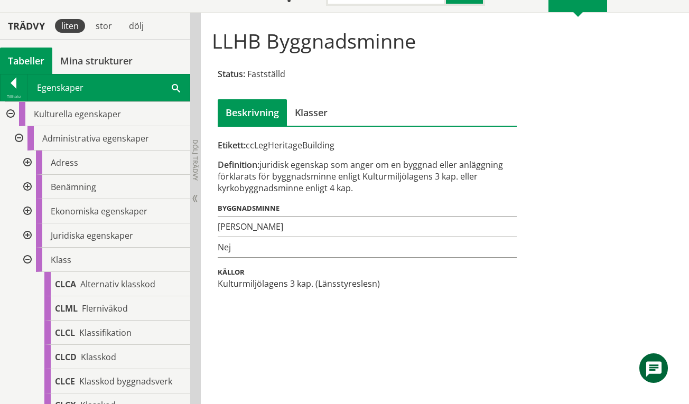
click at [26, 257] on div at bounding box center [26, 260] width 19 height 24
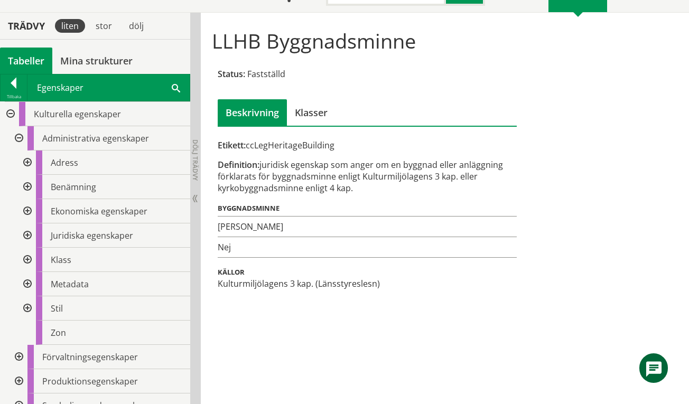
click at [26, 281] on div at bounding box center [26, 284] width 19 height 24
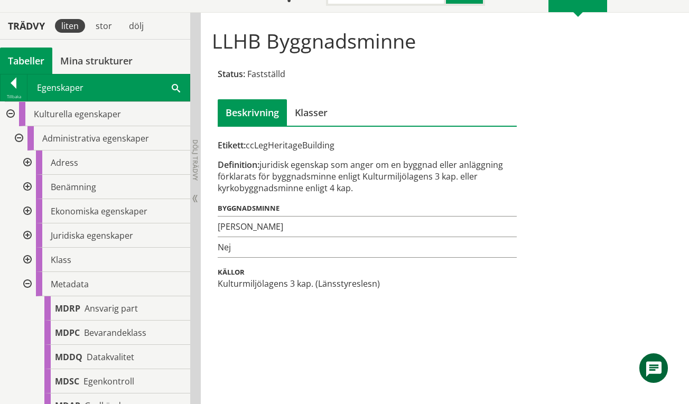
click at [26, 284] on div at bounding box center [26, 284] width 19 height 24
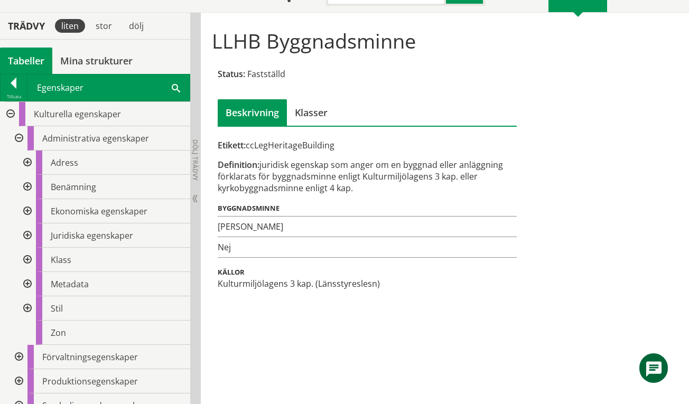
click at [26, 305] on div at bounding box center [26, 308] width 19 height 24
click at [20, 355] on div at bounding box center [17, 357] width 19 height 24
click at [16, 139] on div at bounding box center [17, 138] width 19 height 24
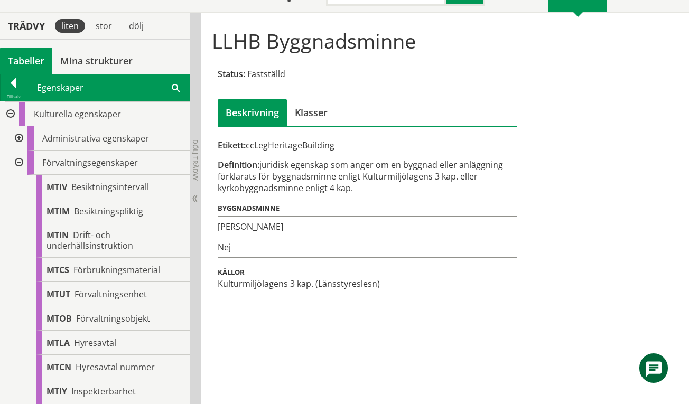
click at [19, 163] on div at bounding box center [17, 162] width 19 height 24
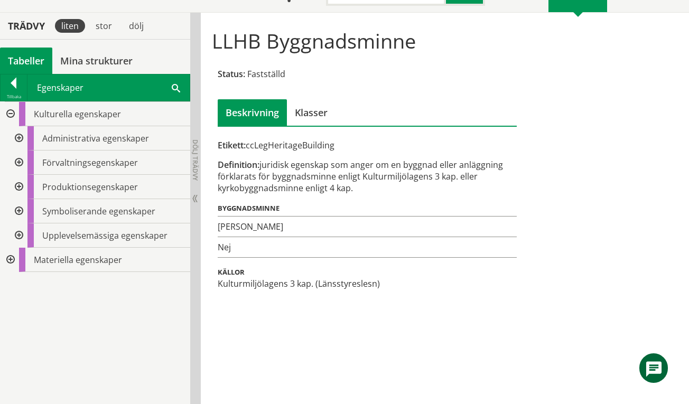
click at [17, 189] on div at bounding box center [17, 187] width 19 height 24
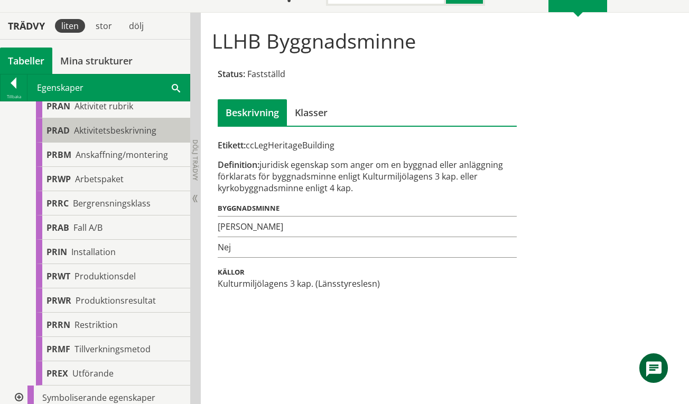
scroll to position [140, 0]
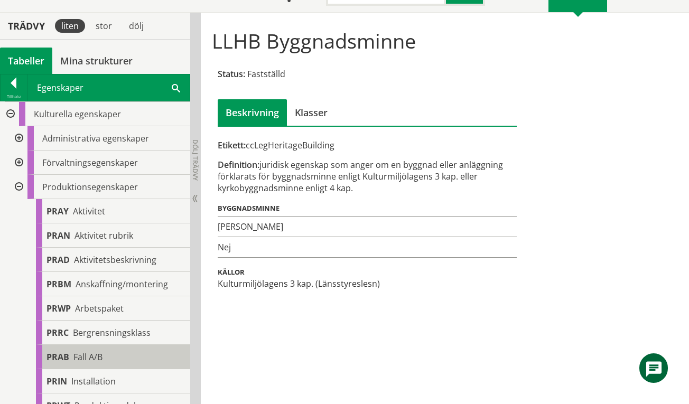
scroll to position [140, 0]
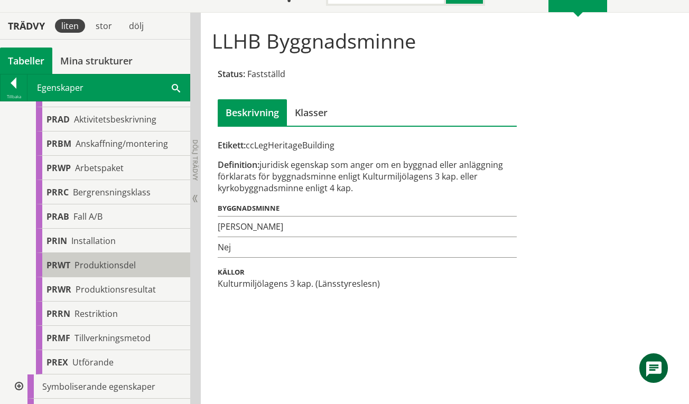
click at [121, 264] on span "Produktionsdel" at bounding box center [104, 265] width 61 height 12
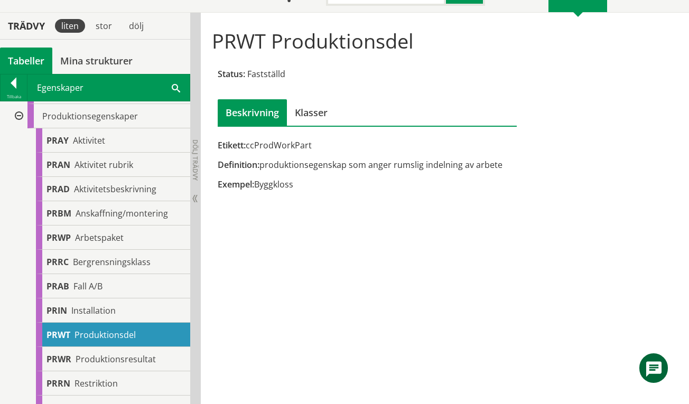
scroll to position [70, 0]
click at [20, 116] on div at bounding box center [17, 117] width 19 height 24
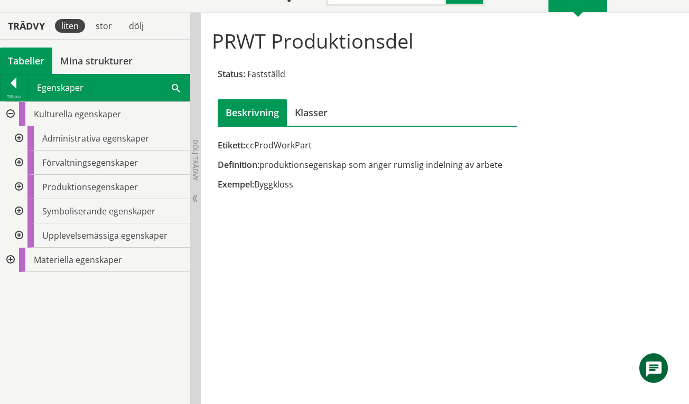
click at [20, 212] on div at bounding box center [17, 211] width 19 height 24
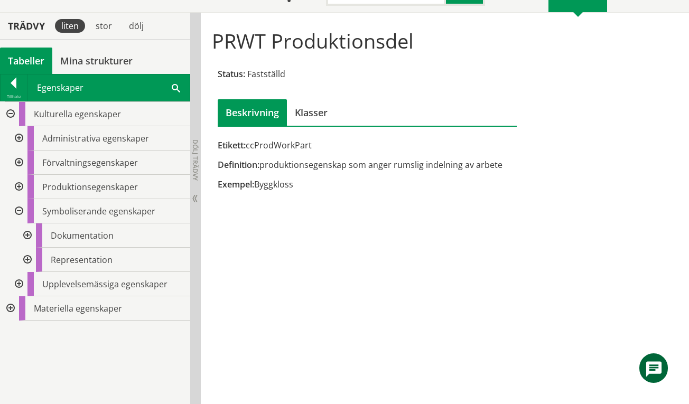
click at [29, 236] on div at bounding box center [26, 235] width 19 height 24
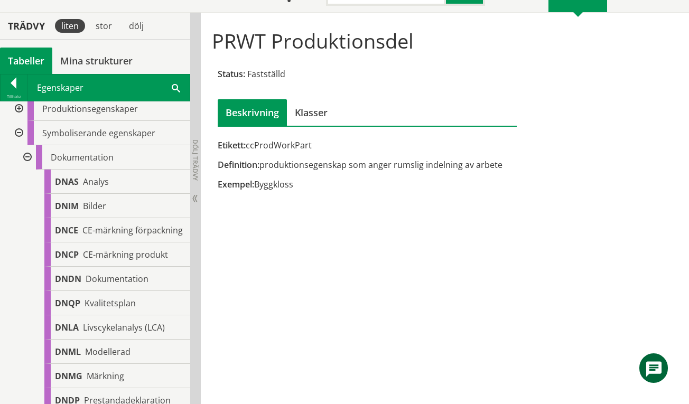
scroll to position [68, 0]
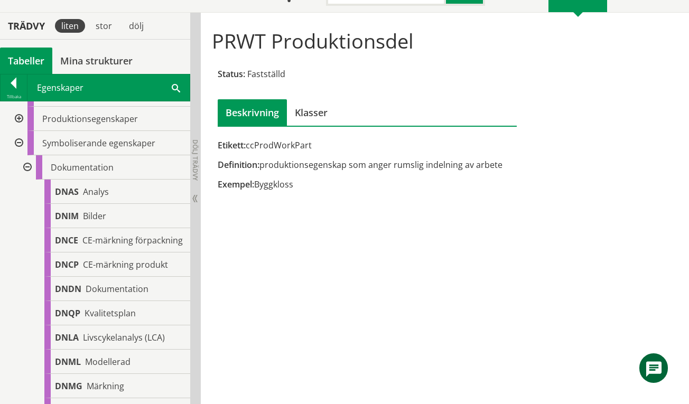
click at [29, 167] on div at bounding box center [26, 167] width 19 height 24
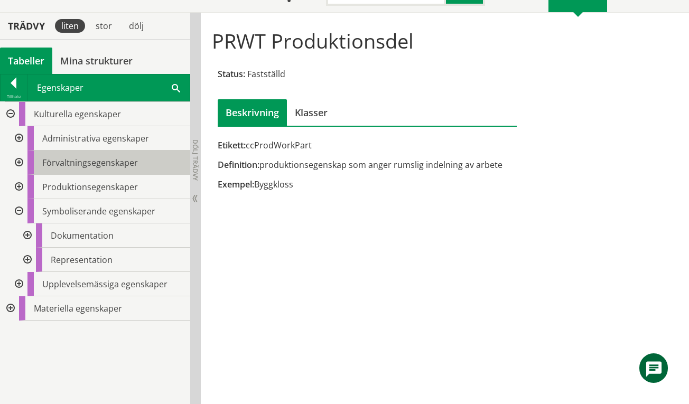
scroll to position [0, 0]
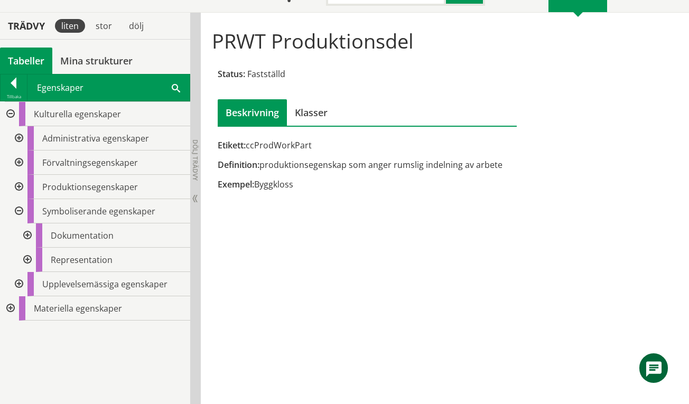
click at [25, 258] on div at bounding box center [26, 260] width 19 height 24
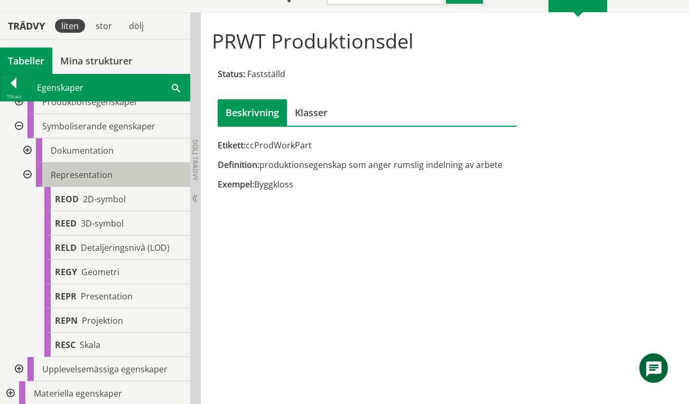
scroll to position [87, 0]
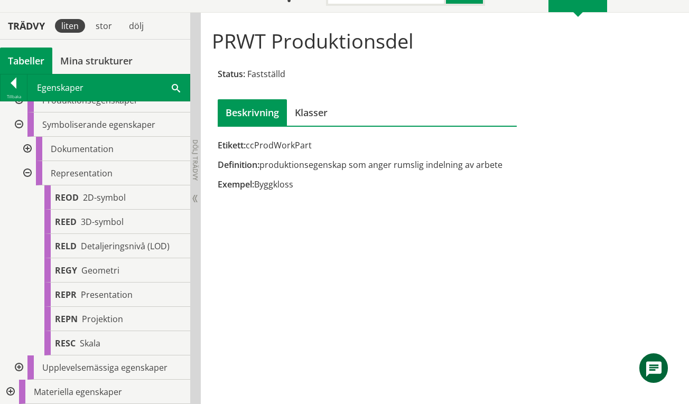
click at [29, 174] on div at bounding box center [26, 173] width 19 height 24
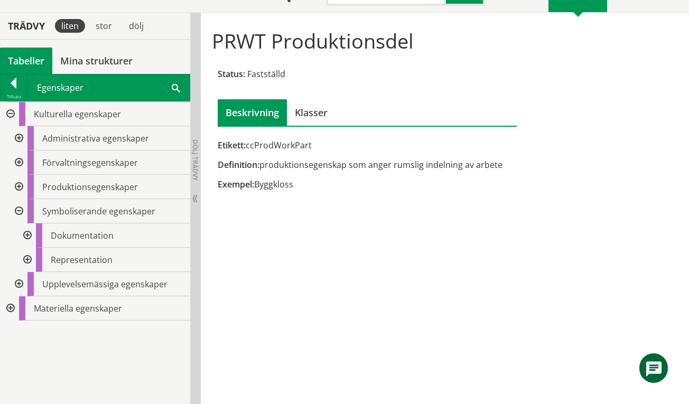
scroll to position [0, 0]
click at [20, 284] on div at bounding box center [17, 284] width 19 height 24
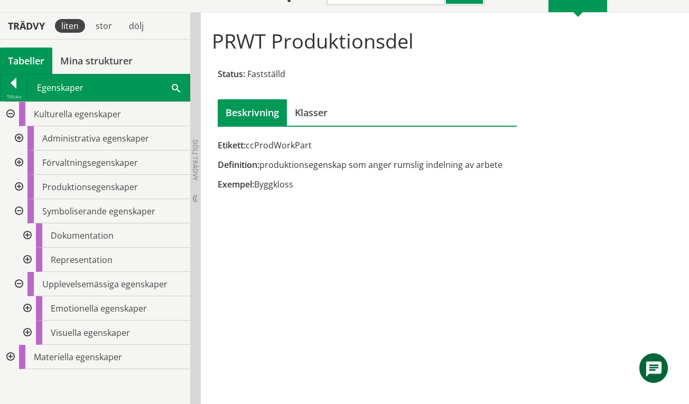
click at [27, 307] on div at bounding box center [26, 308] width 19 height 24
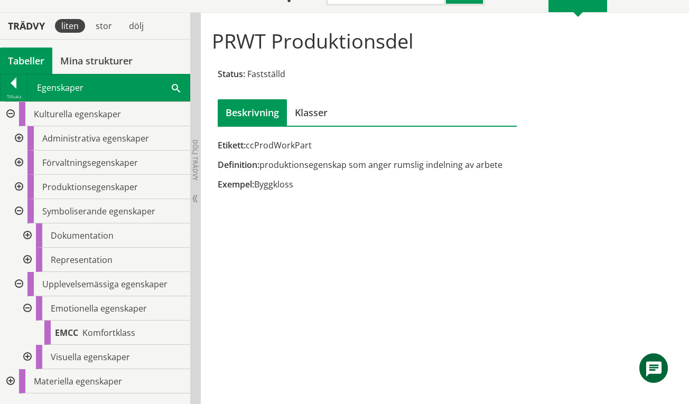
click at [27, 307] on div at bounding box center [26, 308] width 19 height 24
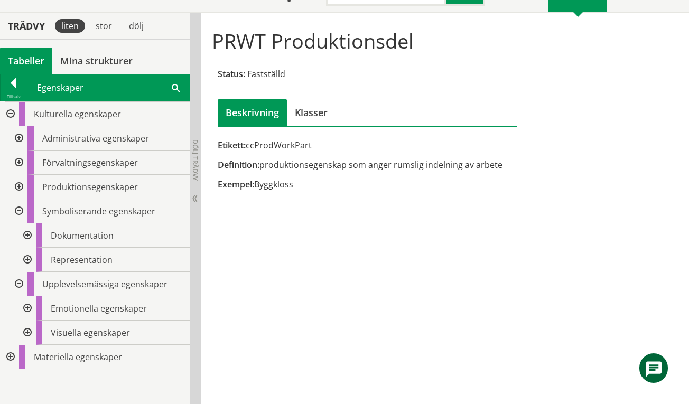
click at [31, 329] on div at bounding box center [26, 333] width 19 height 24
click at [30, 330] on div at bounding box center [26, 333] width 19 height 24
click at [11, 357] on div at bounding box center [9, 357] width 19 height 24
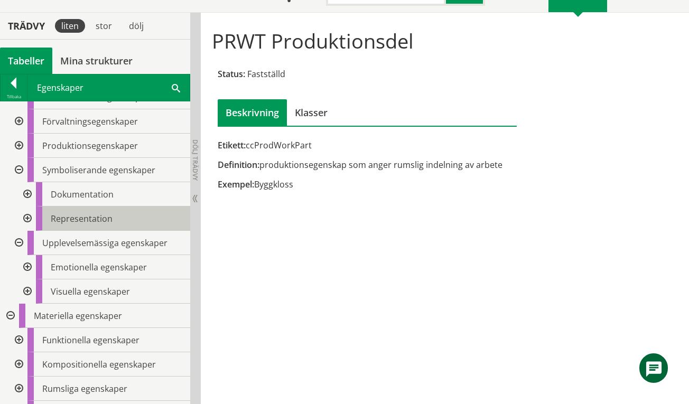
scroll to position [62, 0]
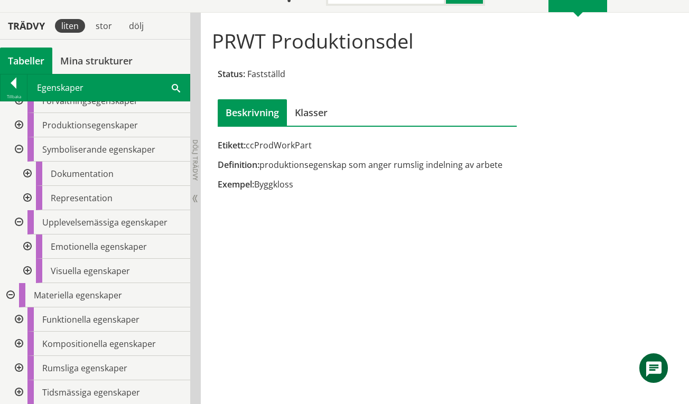
click at [20, 320] on div at bounding box center [17, 319] width 19 height 24
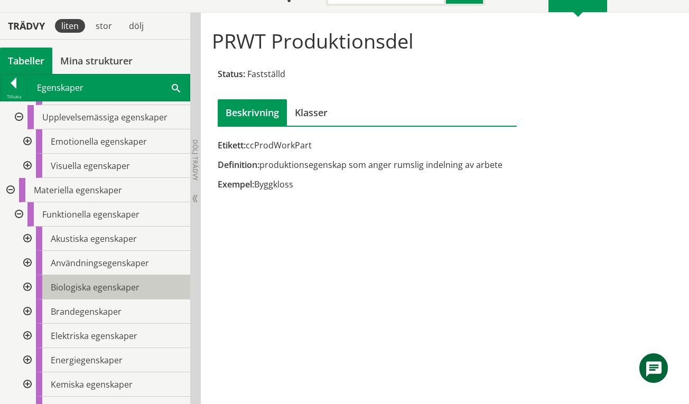
scroll to position [170, 0]
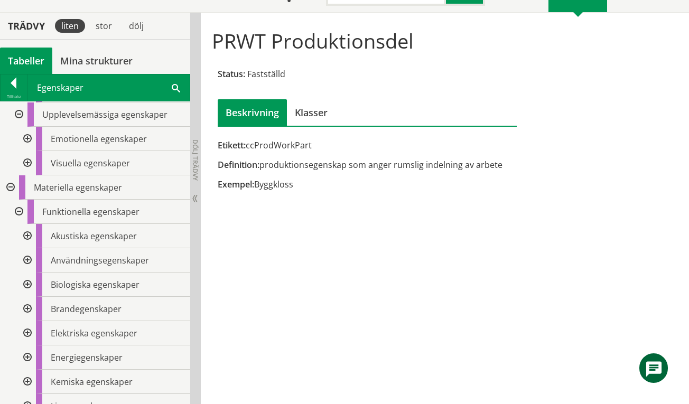
click at [19, 212] on div at bounding box center [17, 212] width 19 height 24
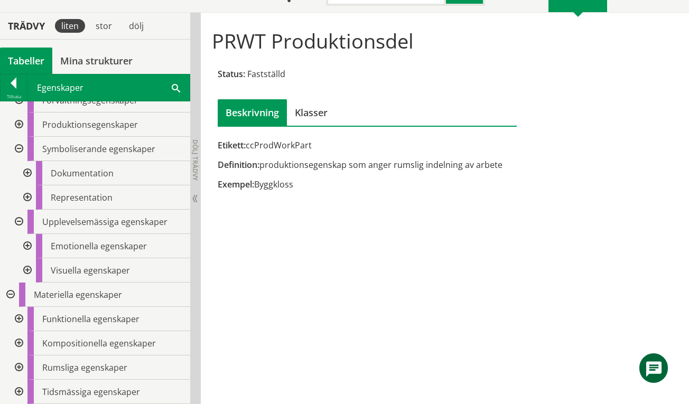
scroll to position [62, 0]
click at [19, 342] on div at bounding box center [17, 344] width 19 height 24
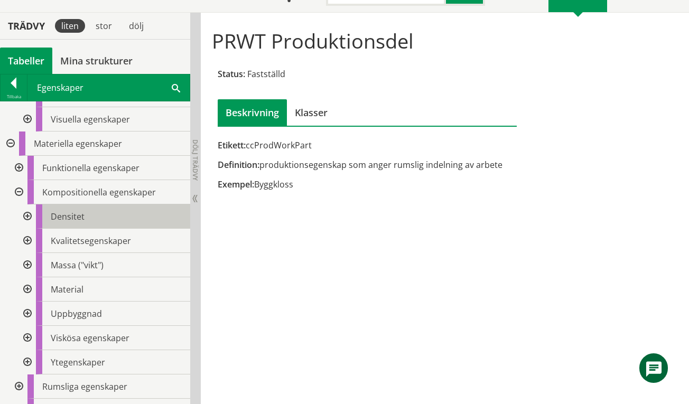
scroll to position [232, 0]
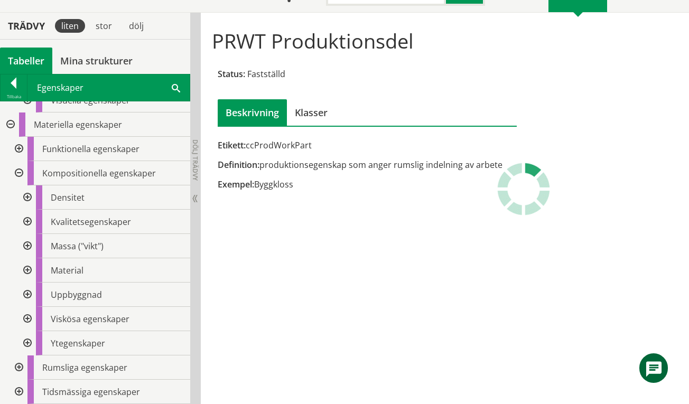
click at [28, 291] on div at bounding box center [26, 295] width 19 height 24
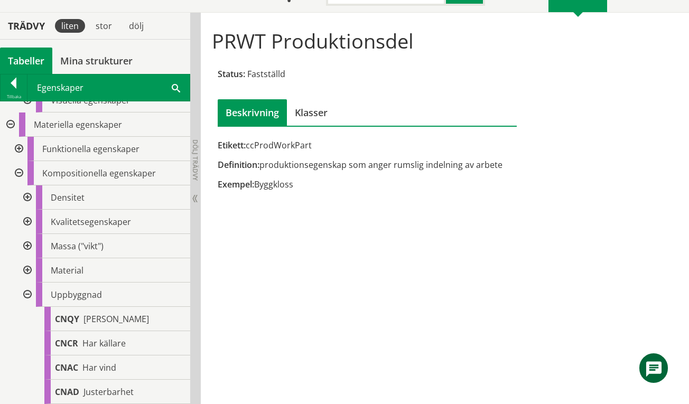
click at [27, 294] on div at bounding box center [26, 295] width 19 height 24
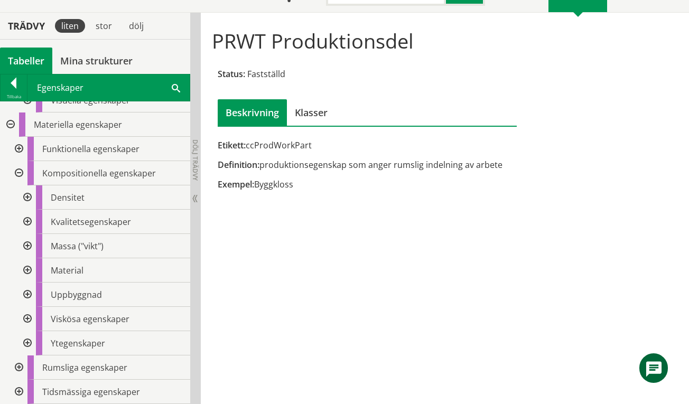
click at [19, 171] on div at bounding box center [17, 173] width 19 height 24
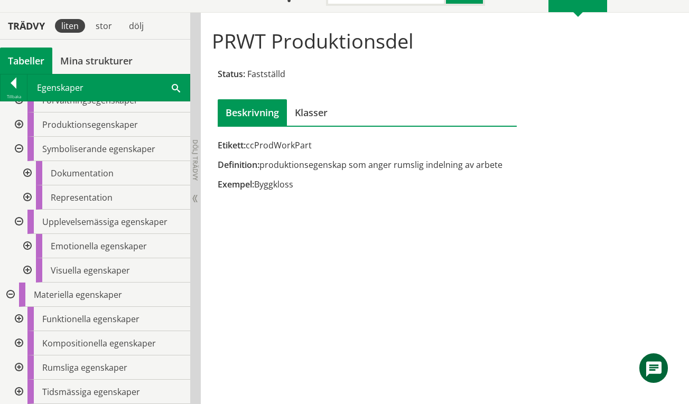
scroll to position [62, 0]
click at [17, 362] on div at bounding box center [17, 368] width 19 height 24
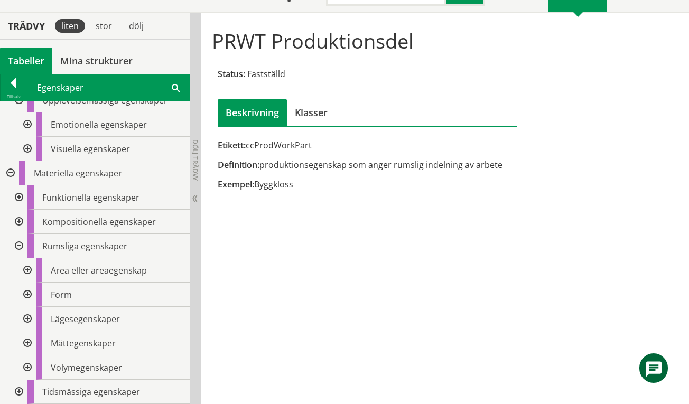
click at [26, 268] on div at bounding box center [26, 270] width 19 height 24
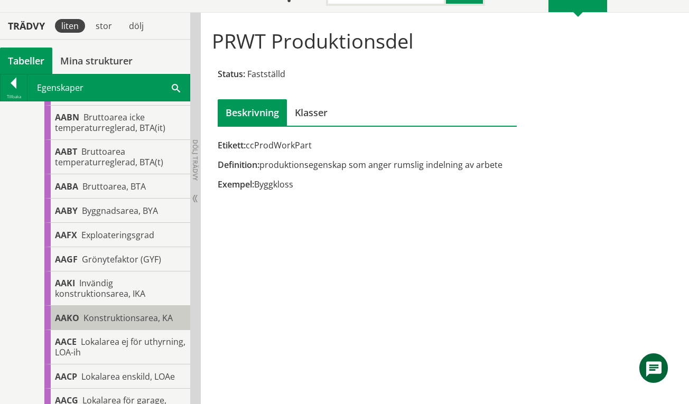
scroll to position [1077, 0]
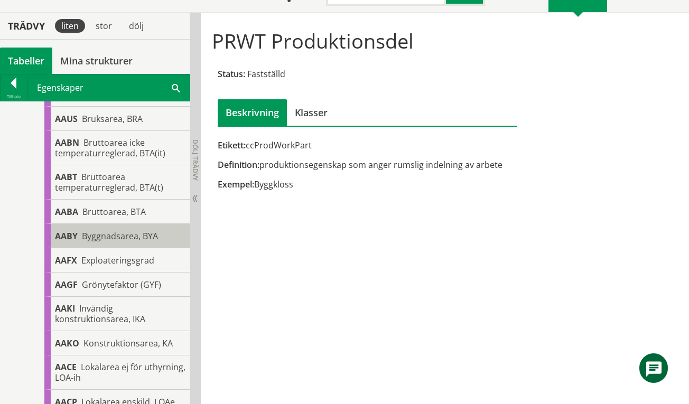
click at [128, 242] on span "Byggnadsarea, BYA" at bounding box center [120, 236] width 76 height 12
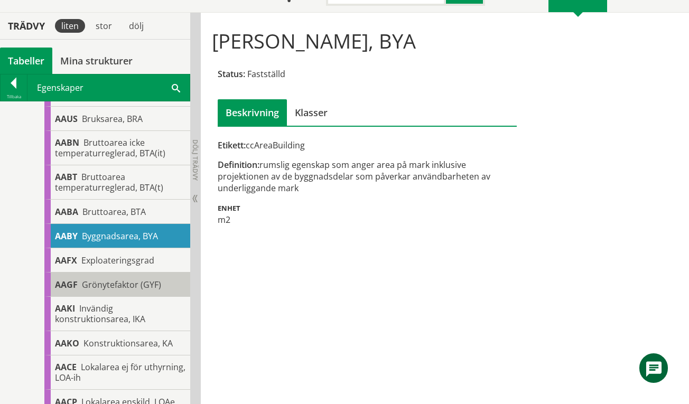
click at [128, 290] on span "Grönytefaktor (GYF)" at bounding box center [121, 285] width 79 height 12
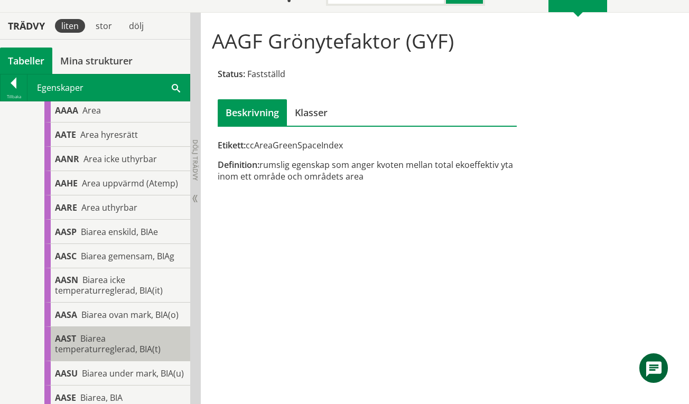
scroll to position [303, 0]
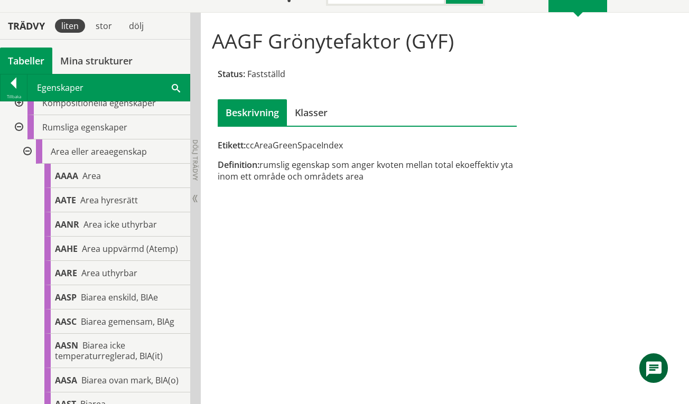
click at [24, 153] on div at bounding box center [26, 151] width 19 height 24
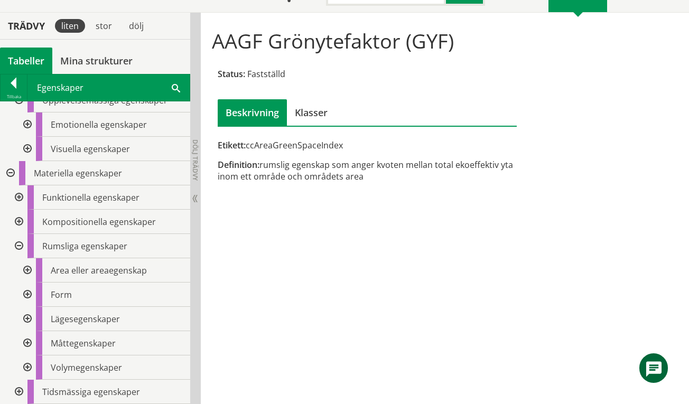
scroll to position [184, 0]
click at [26, 294] on div at bounding box center [26, 295] width 19 height 24
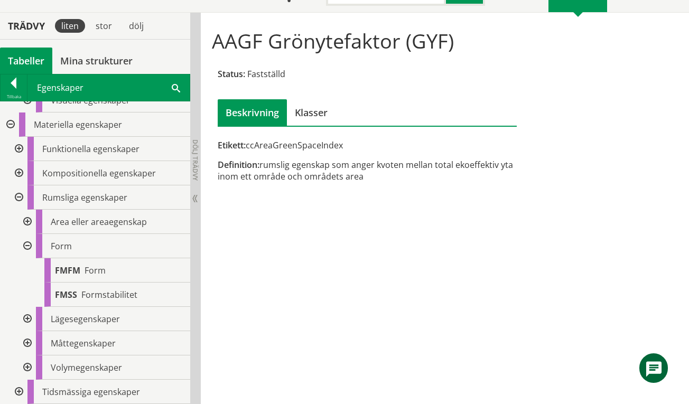
click at [29, 242] on div at bounding box center [26, 246] width 19 height 24
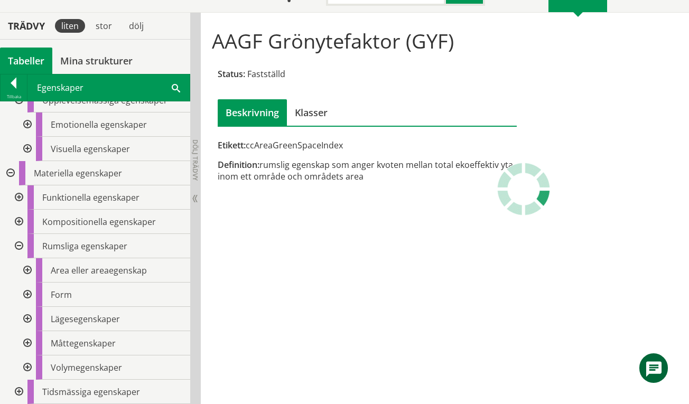
scroll to position [184, 0]
click at [27, 316] on div at bounding box center [26, 319] width 19 height 24
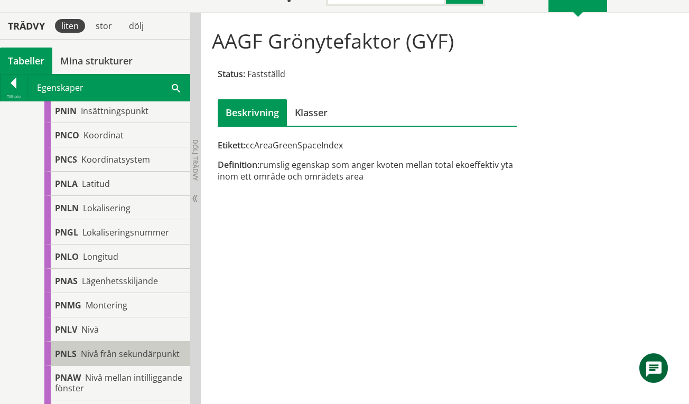
scroll to position [642, 0]
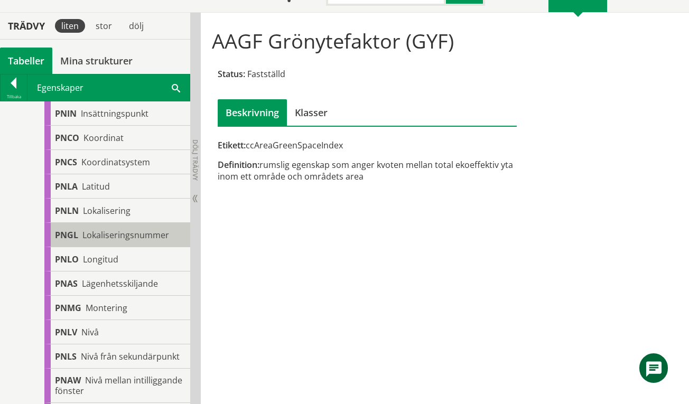
click at [119, 230] on span "Lokaliseringsnummer" at bounding box center [125, 235] width 87 height 12
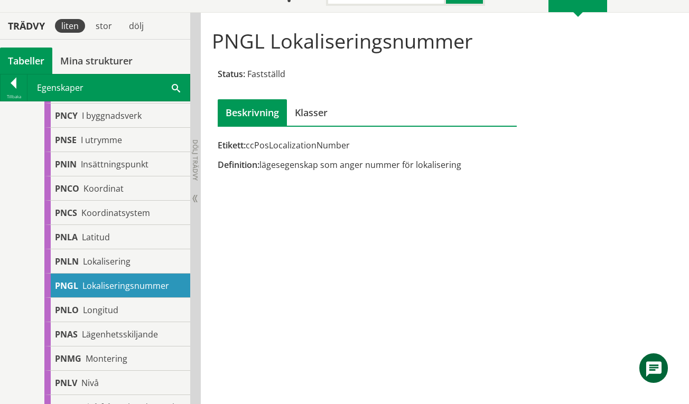
scroll to position [571, 0]
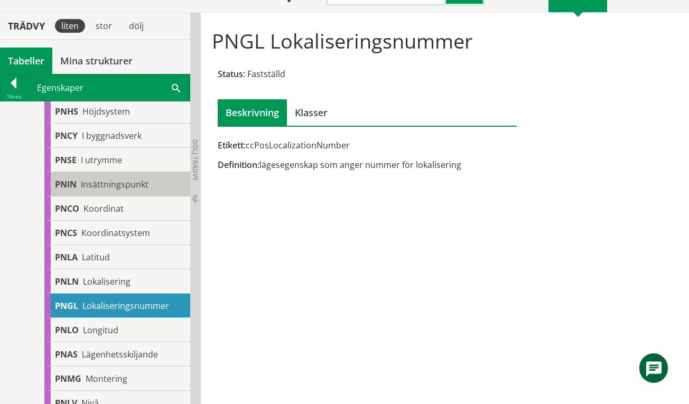
click at [115, 180] on span "Insättningspunkt" at bounding box center [115, 184] width 68 height 12
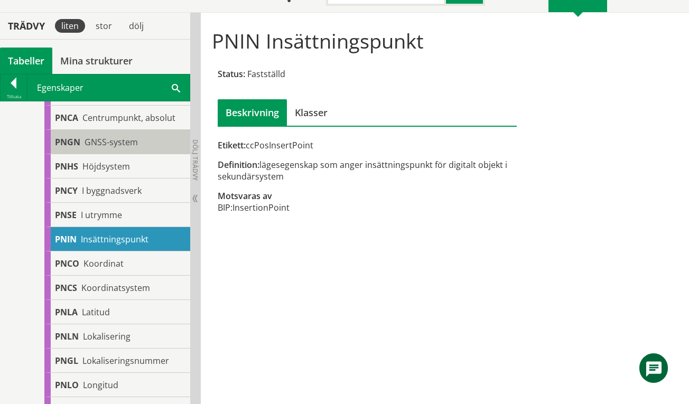
scroll to position [431, 0]
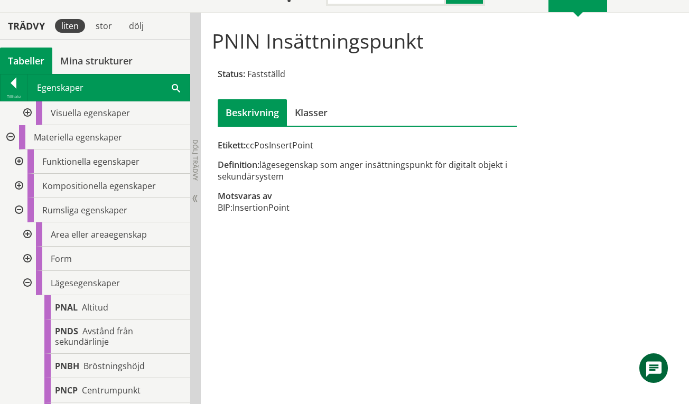
click at [27, 280] on div at bounding box center [26, 283] width 19 height 24
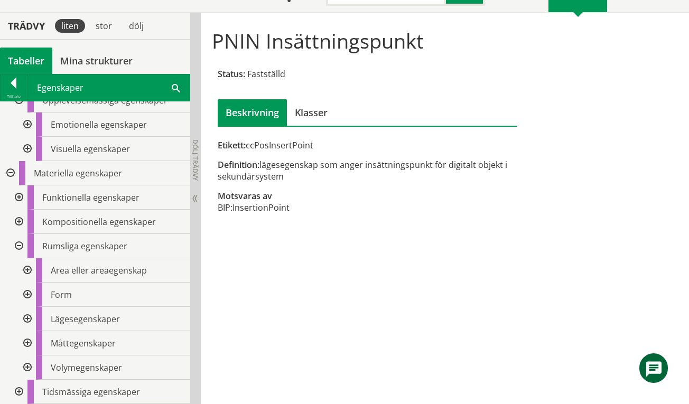
click at [20, 391] on div at bounding box center [17, 392] width 19 height 24
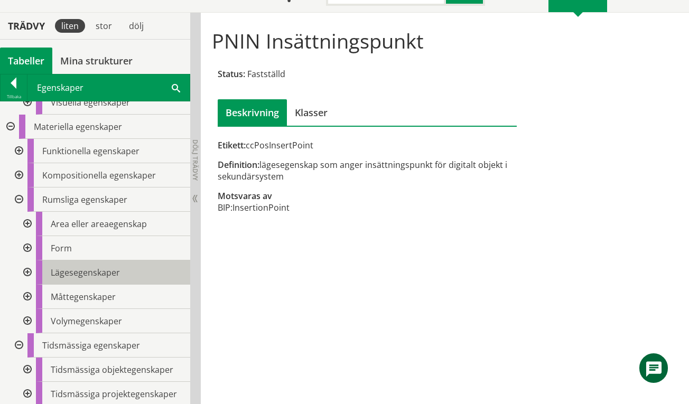
scroll to position [232, 0]
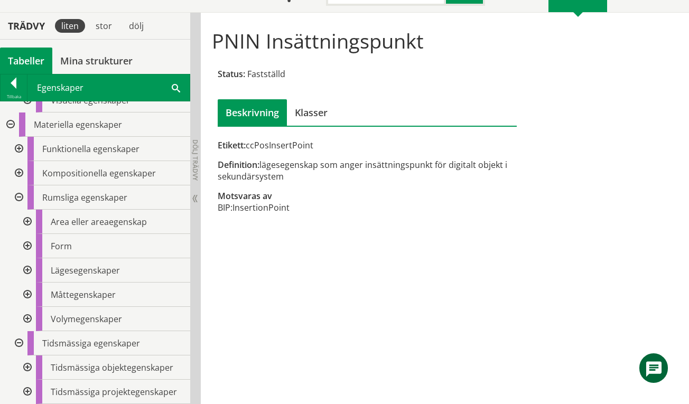
click at [26, 368] on div at bounding box center [26, 367] width 19 height 24
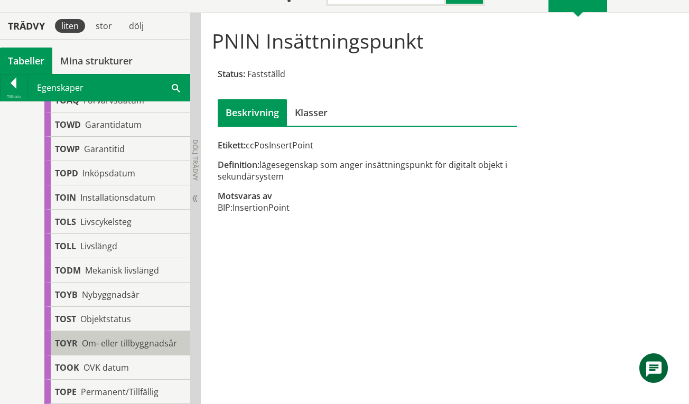
scroll to position [655, 0]
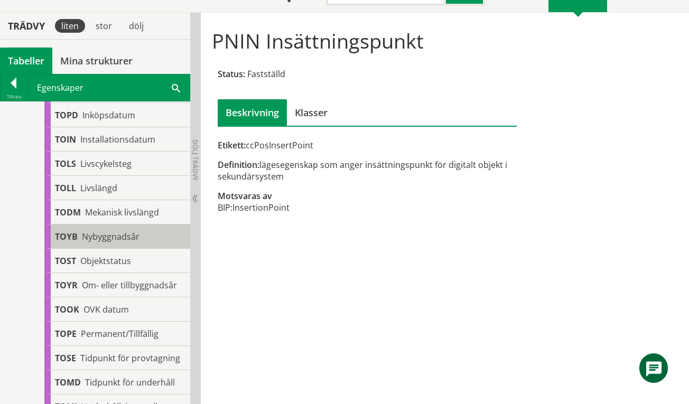
click at [124, 239] on span "Nybyggnadsår" at bounding box center [111, 237] width 58 height 12
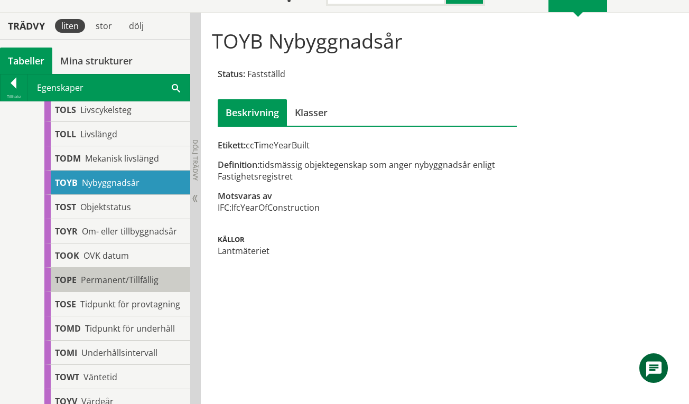
scroll to position [762, 0]
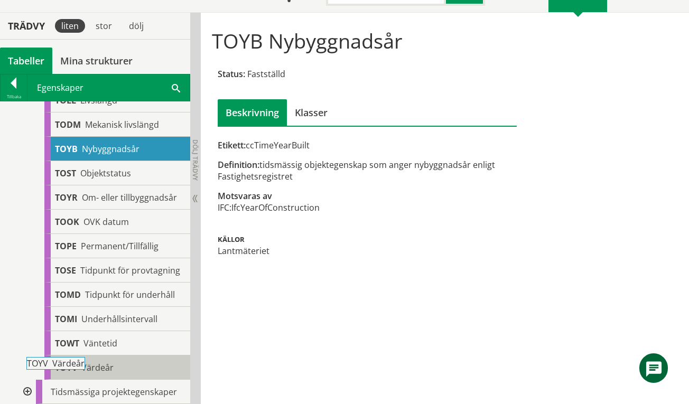
click at [103, 366] on span "Värdeår" at bounding box center [97, 368] width 32 height 12
click at [129, 369] on div "TOYV Värdeår" at bounding box center [117, 367] width 146 height 24
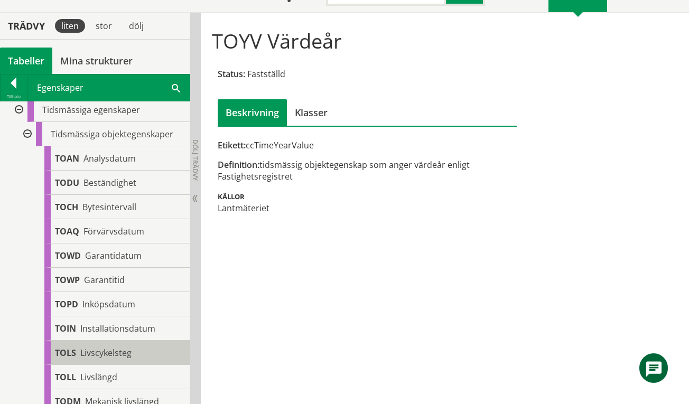
scroll to position [551, 0]
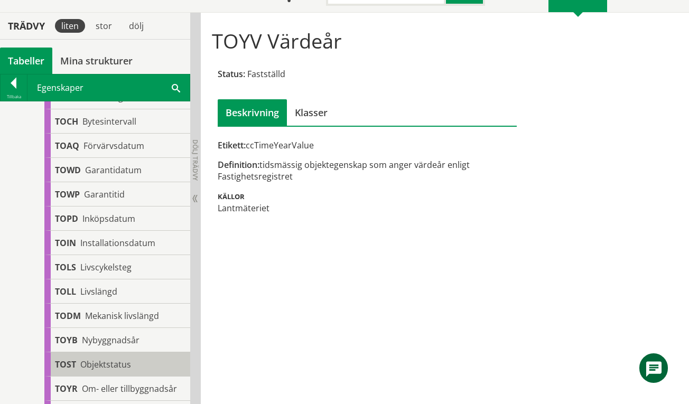
click at [113, 362] on span "Objektstatus" at bounding box center [105, 365] width 51 height 12
click at [124, 362] on span "Objektstatus" at bounding box center [105, 365] width 51 height 12
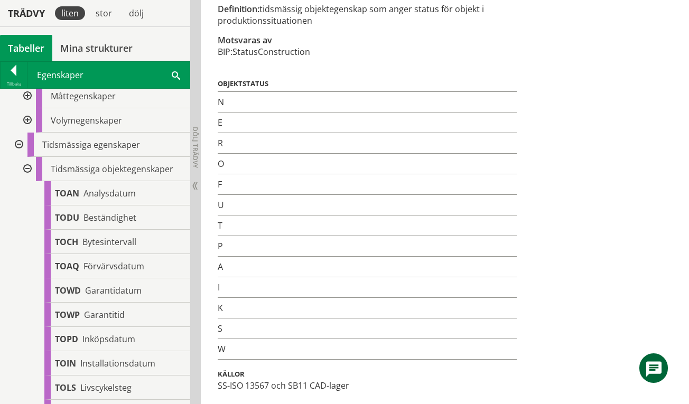
scroll to position [410, 0]
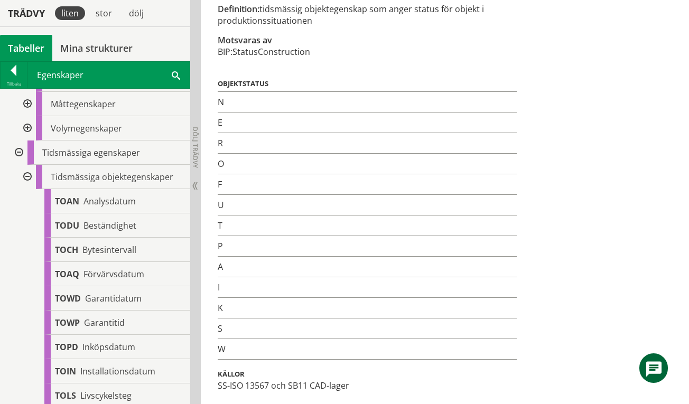
click at [26, 177] on div at bounding box center [26, 177] width 19 height 24
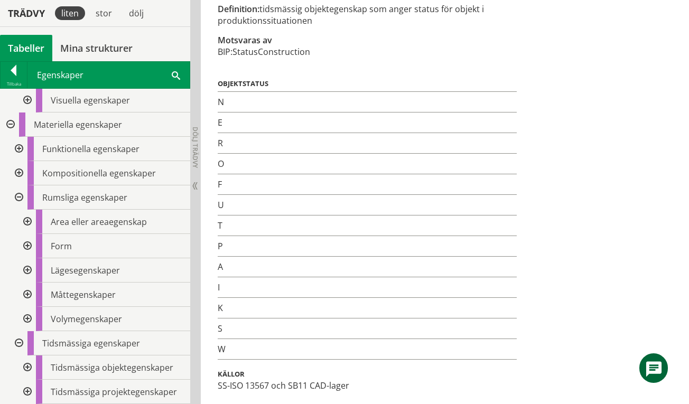
click at [29, 390] on div at bounding box center [26, 392] width 19 height 24
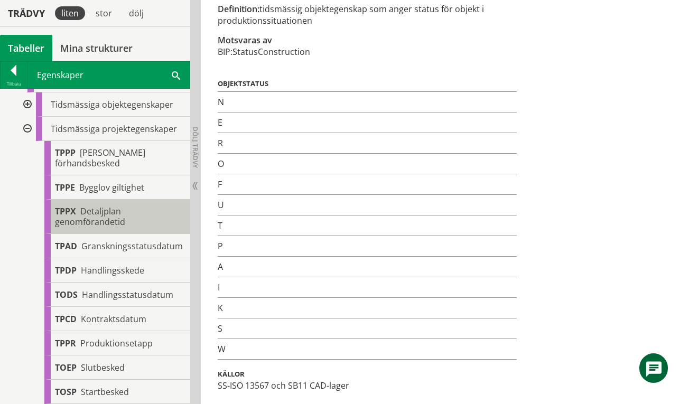
scroll to position [493, 0]
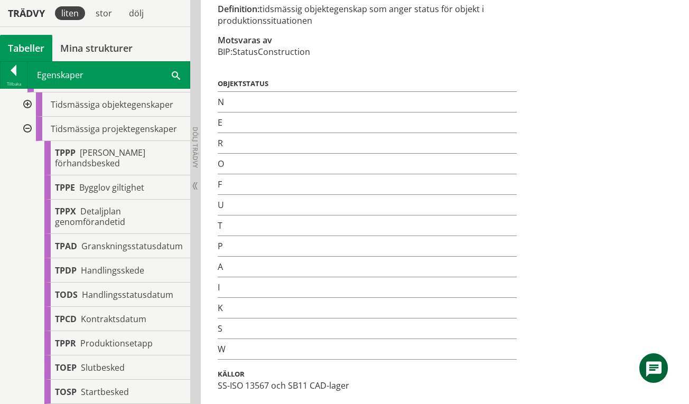
click at [29, 119] on div at bounding box center [26, 129] width 19 height 24
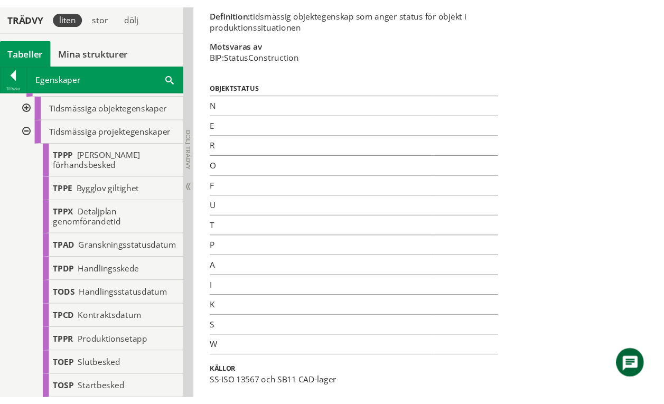
scroll to position [220, 0]
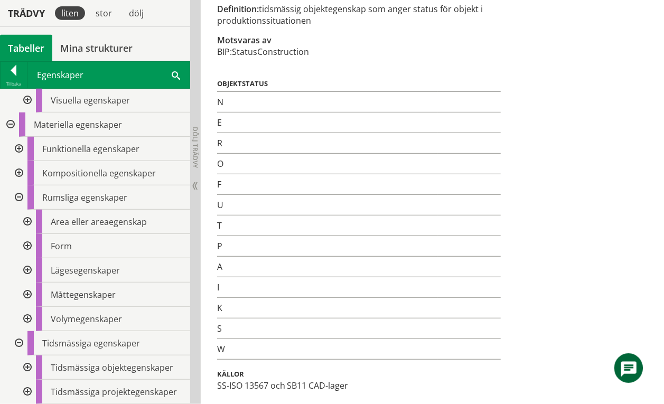
click at [560, 67] on div "TOST Objektstatus Status: Fastställd Beskrivning Klasser Etikett: ccTimeObjectS…" at bounding box center [432, 131] width 453 height 532
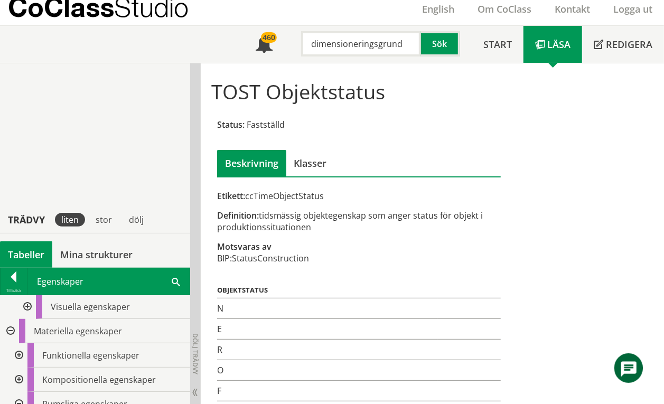
scroll to position [0, 0]
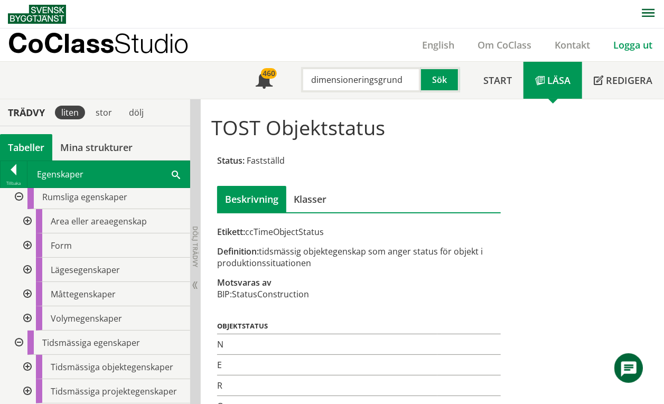
click at [637, 43] on link "Logga ut" at bounding box center [632, 45] width 62 height 13
